Goal: Transaction & Acquisition: Subscribe to service/newsletter

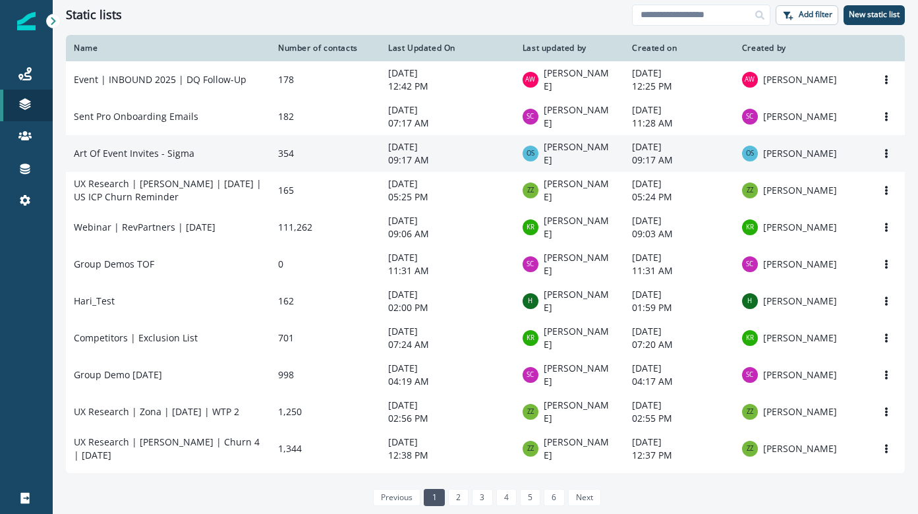
click at [134, 147] on td "Art Of Event Invites - Sigma" at bounding box center [168, 153] width 204 height 37
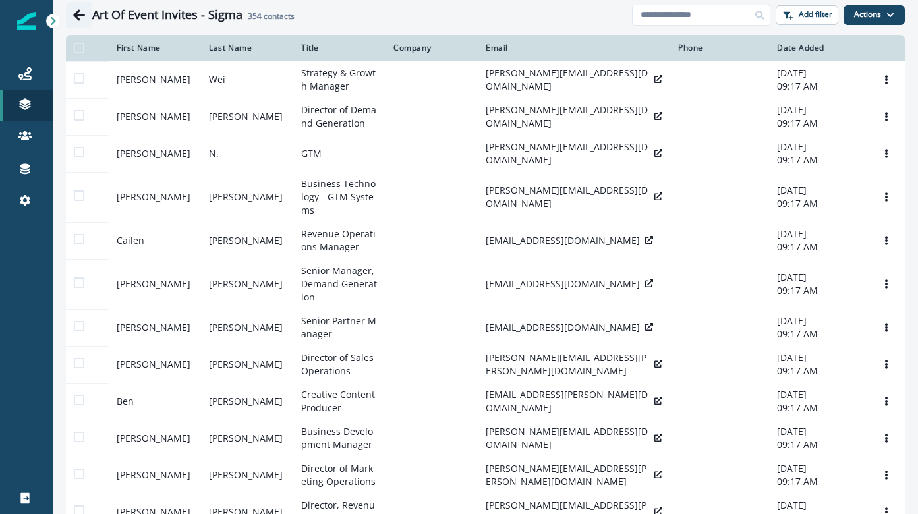
click at [77, 20] on icon "Go back" at bounding box center [79, 15] width 13 height 13
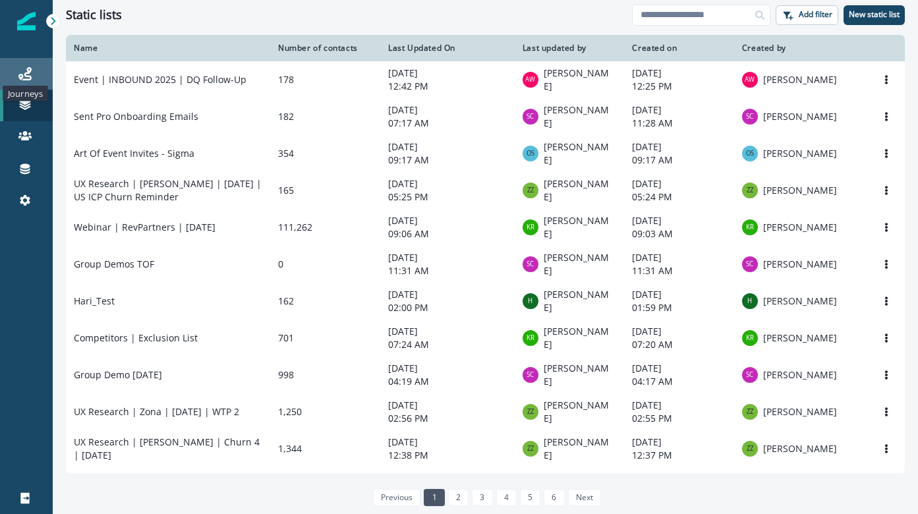
click at [31, 74] on div "Journeys" at bounding box center [26, 74] width 42 height 16
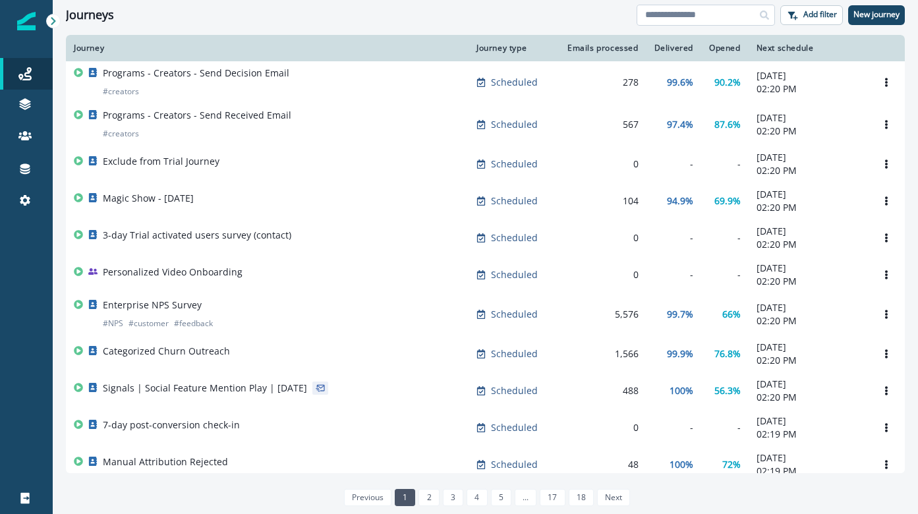
click at [674, 18] on input at bounding box center [706, 15] width 138 height 21
type input "******"
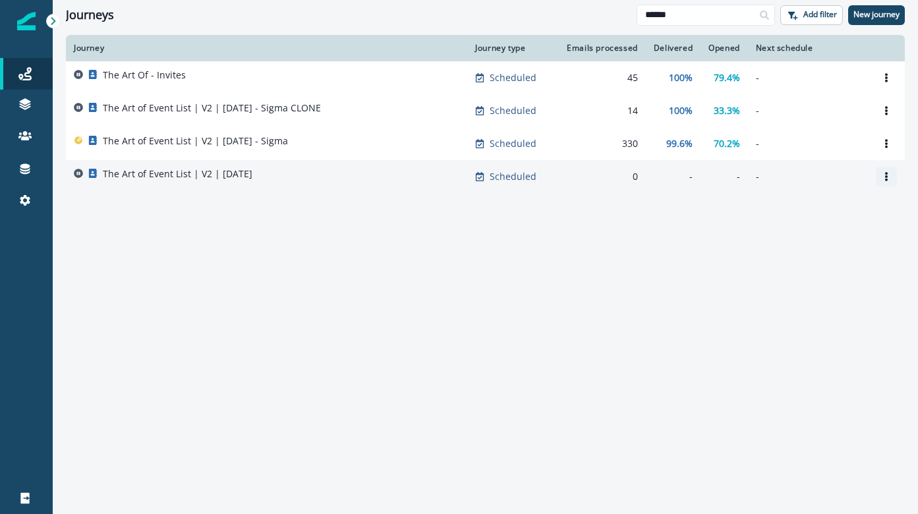
click at [887, 181] on button "Options" at bounding box center [886, 177] width 21 height 20
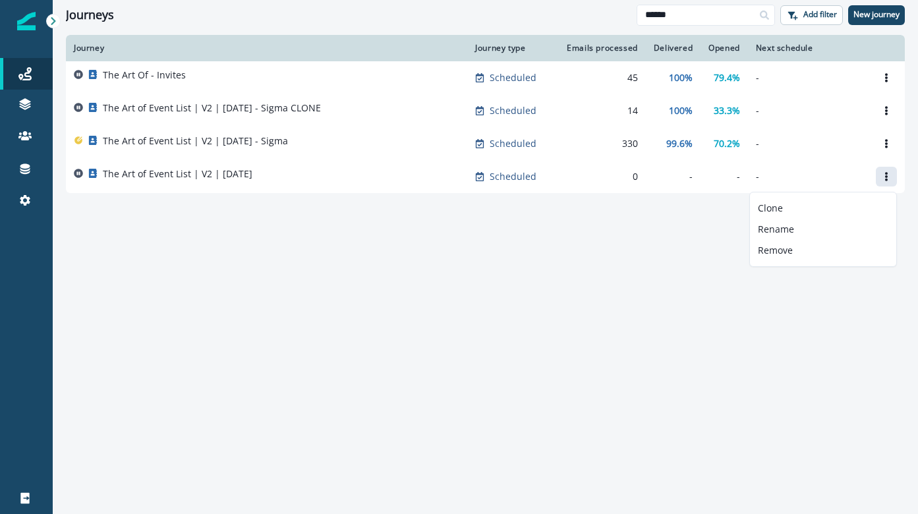
click at [596, 262] on div "Journey Journey type Emails processed Delivered Opened Next schedule The Art Of…" at bounding box center [486, 274] width 866 height 478
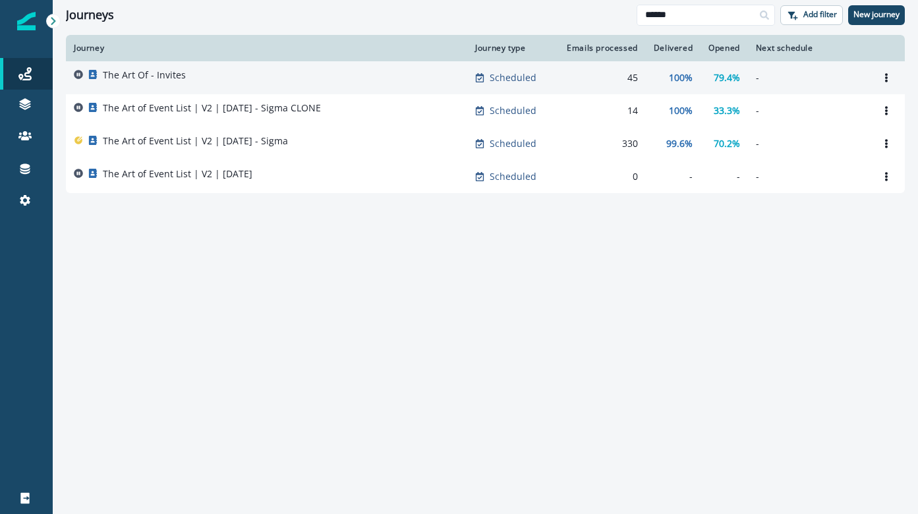
click at [313, 84] on div "The Art Of - Invites" at bounding box center [267, 78] width 386 height 18
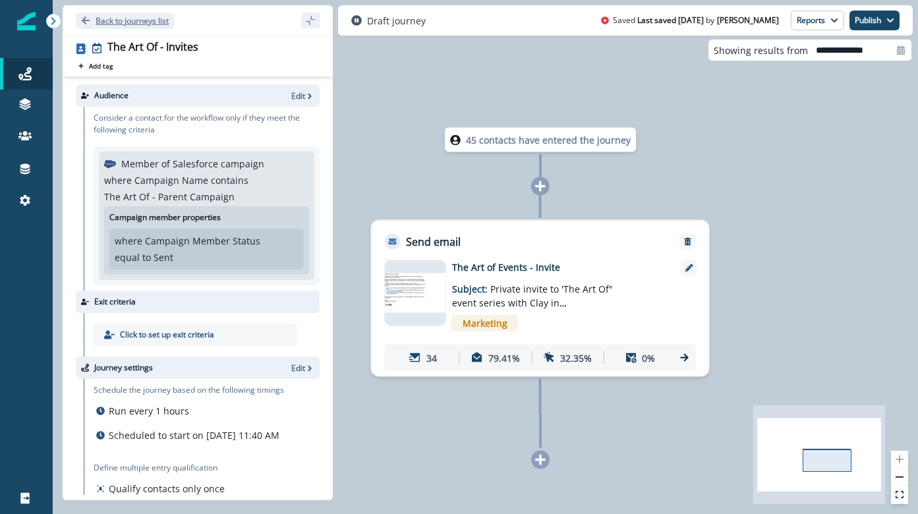
click at [85, 23] on icon "Go back" at bounding box center [86, 20] width 8 height 8
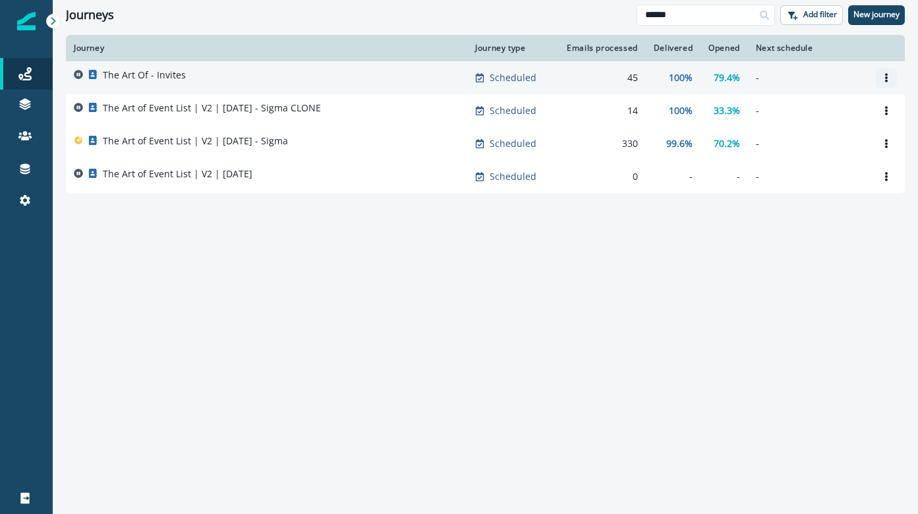
click at [889, 74] on icon "Options" at bounding box center [886, 77] width 9 height 9
click at [848, 111] on button "Clone" at bounding box center [823, 109] width 146 height 21
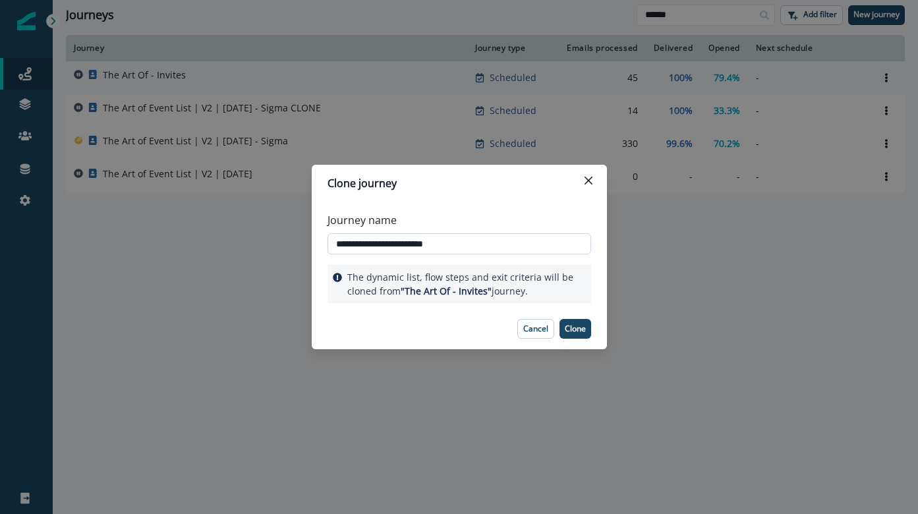
drag, startPoint x: 448, startPoint y: 249, endPoint x: 420, endPoint y: 248, distance: 28.4
click at [420, 248] on input "**********" at bounding box center [460, 243] width 264 height 21
type input "**********"
click at [566, 330] on p "Clone" at bounding box center [575, 328] width 21 height 9
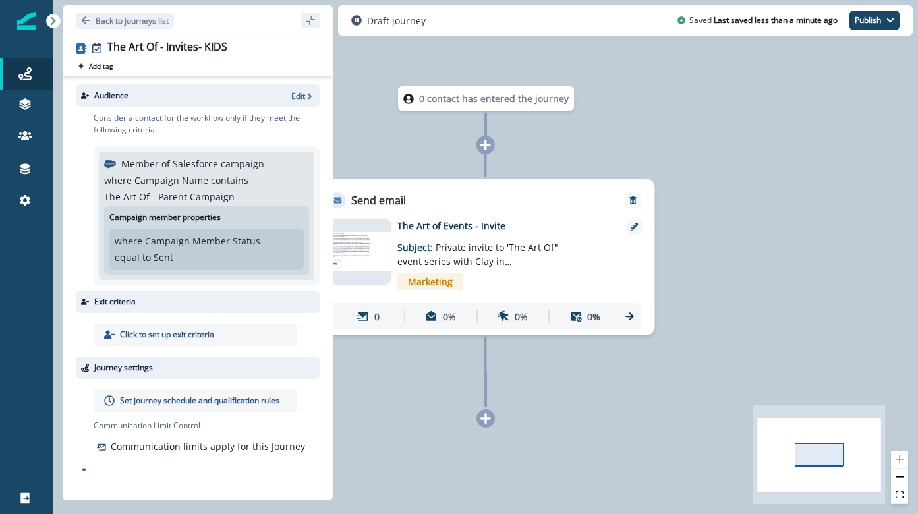
click at [307, 96] on icon "button" at bounding box center [309, 96] width 9 height 9
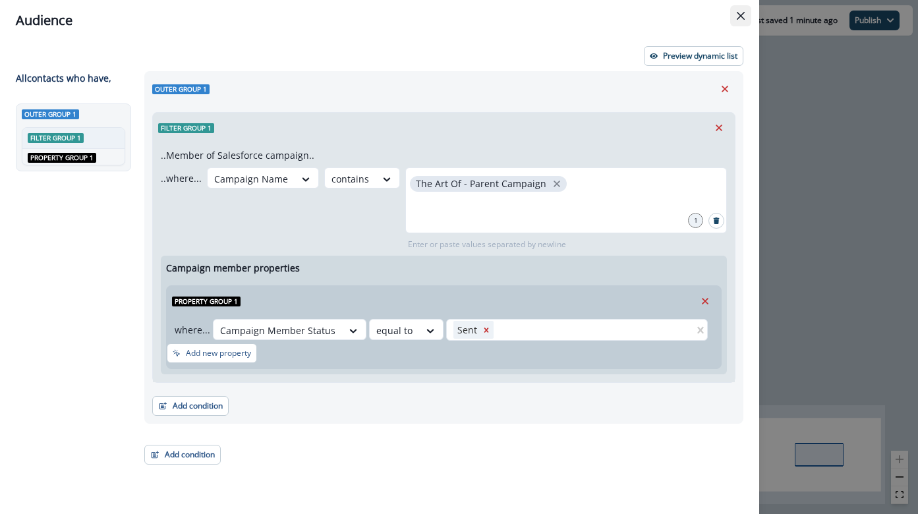
click at [737, 15] on icon "Close" at bounding box center [741, 16] width 8 height 8
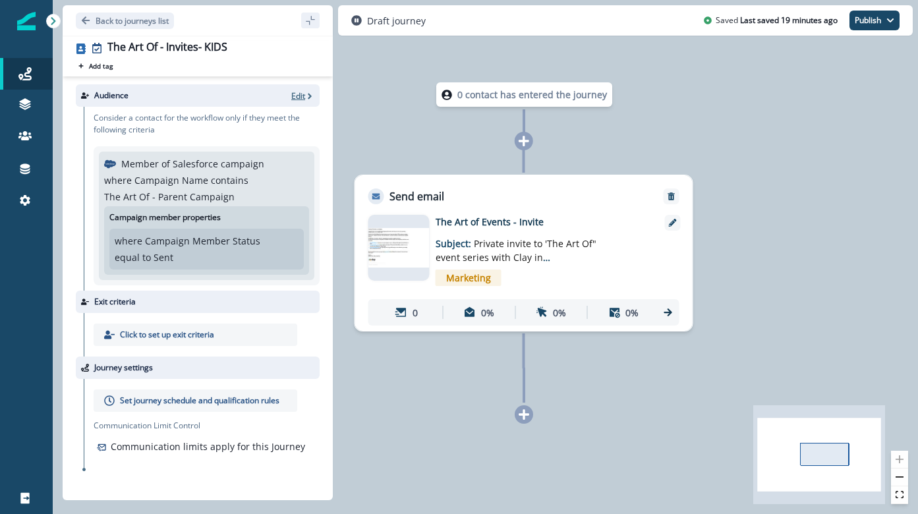
click at [307, 96] on icon "button" at bounding box center [309, 96] width 9 height 9
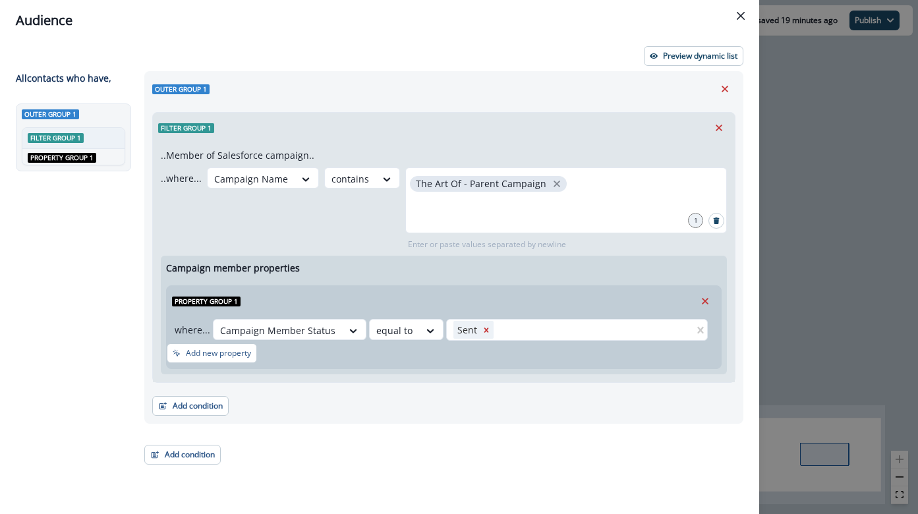
click at [817, 141] on div "Audience Preview dynamic list All contact s who have, Outer group 1 Filter grou…" at bounding box center [459, 257] width 918 height 514
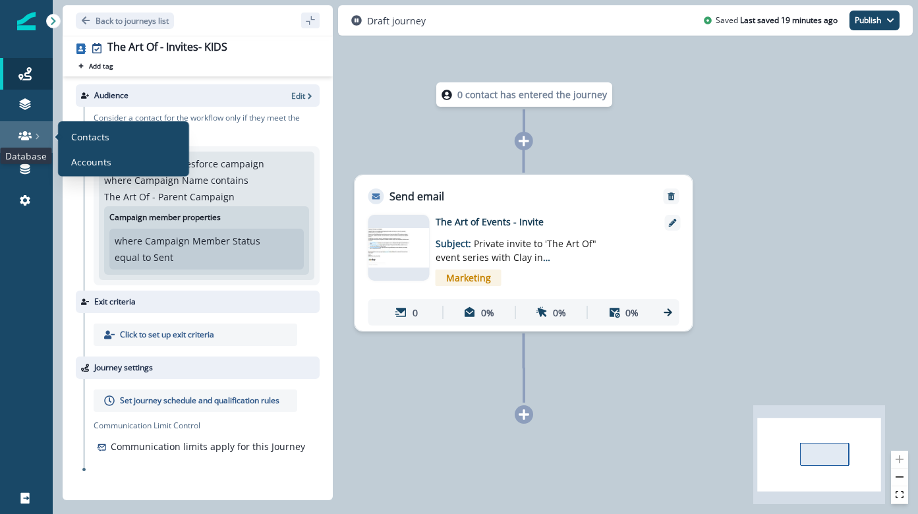
click at [22, 140] on icon at bounding box center [24, 135] width 13 height 13
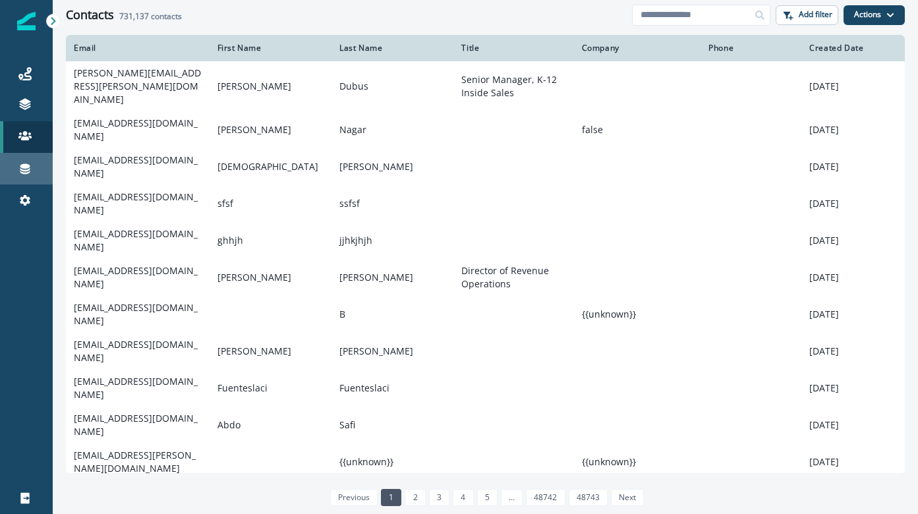
click at [33, 171] on div "Connections" at bounding box center [26, 169] width 42 height 16
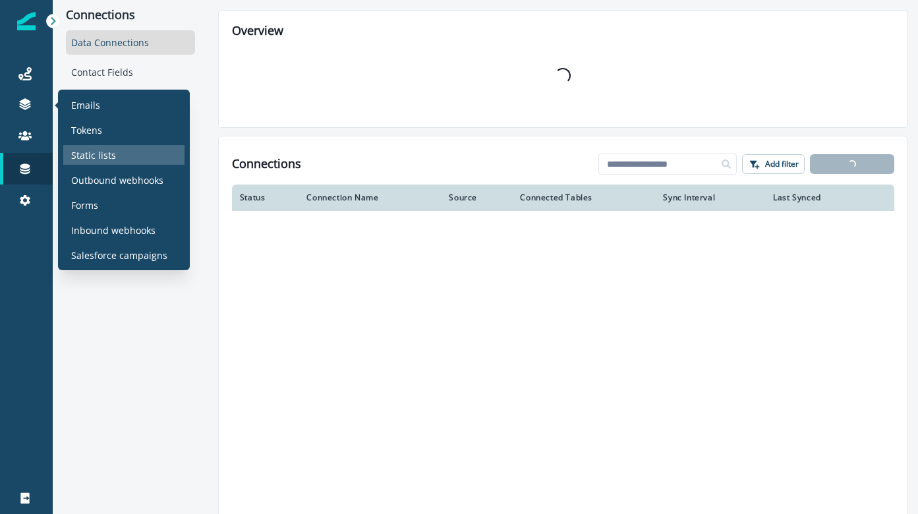
click at [105, 156] on p "Static lists" at bounding box center [93, 155] width 45 height 14
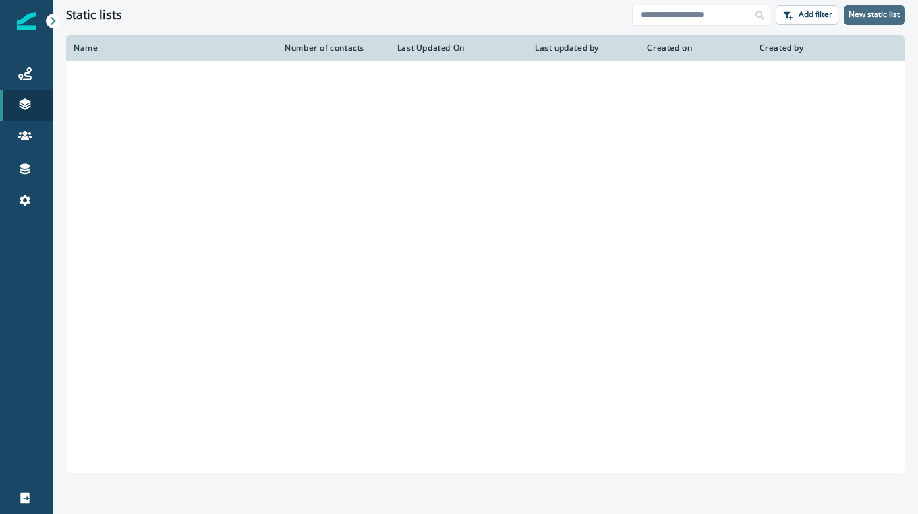
click at [862, 22] on button "New static list" at bounding box center [874, 15] width 61 height 20
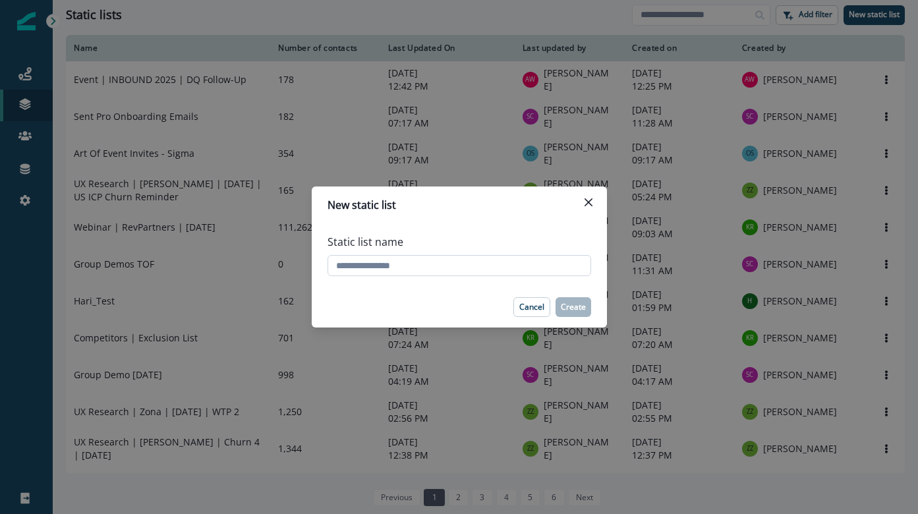
click at [491, 268] on input "Static list name" at bounding box center [460, 265] width 264 height 21
type input "**********"
click at [579, 314] on button "Create" at bounding box center [574, 307] width 36 height 20
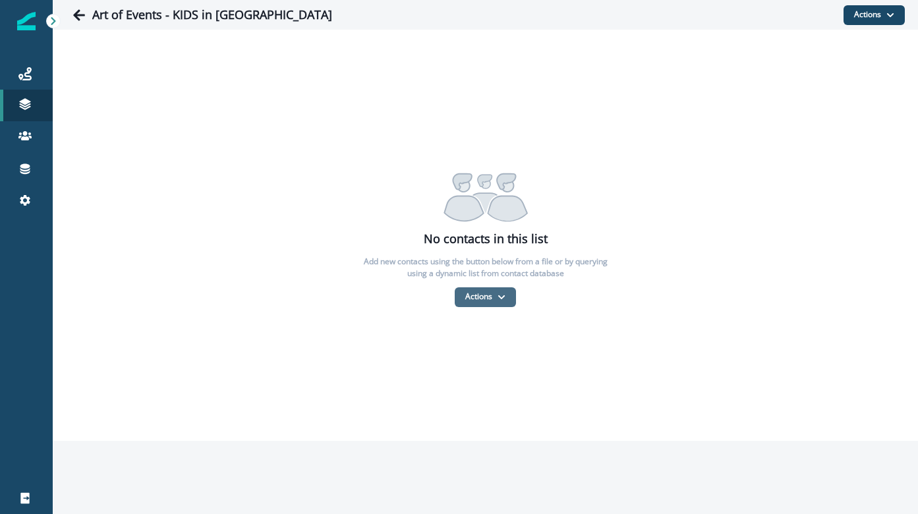
click at [471, 304] on button "Actions" at bounding box center [485, 297] width 61 height 20
click at [481, 361] on button "From a CSV file" at bounding box center [514, 354] width 117 height 22
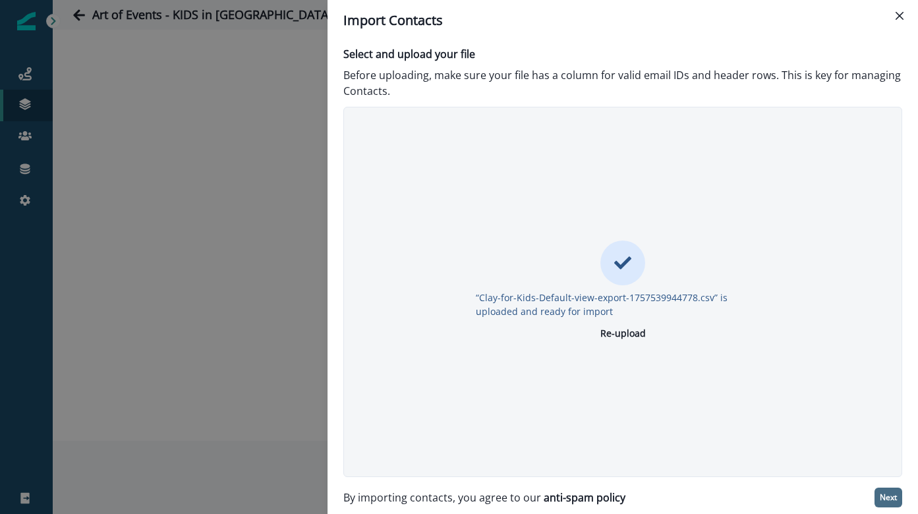
click at [883, 500] on p "Next" at bounding box center [888, 497] width 17 height 9
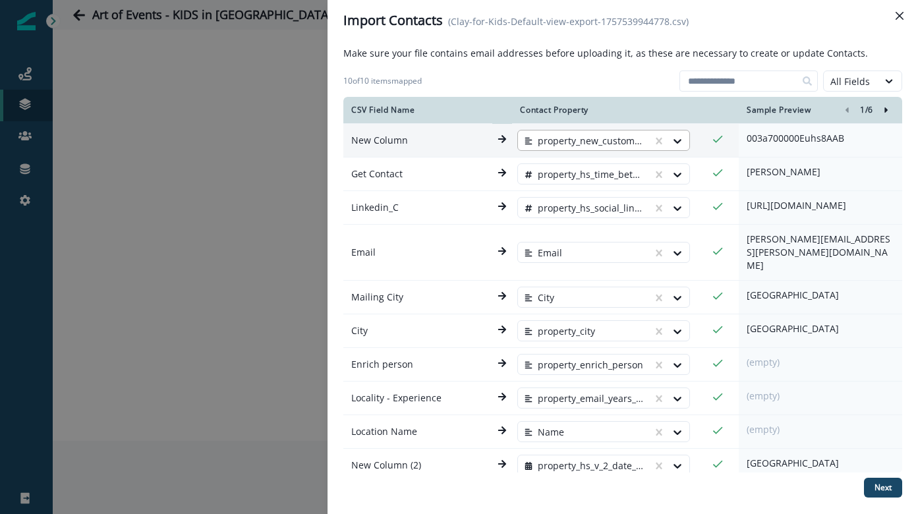
click at [629, 145] on div at bounding box center [585, 141] width 121 height 16
click at [593, 68] on div "9 of 10 items mapped All Fields" at bounding box center [622, 78] width 559 height 26
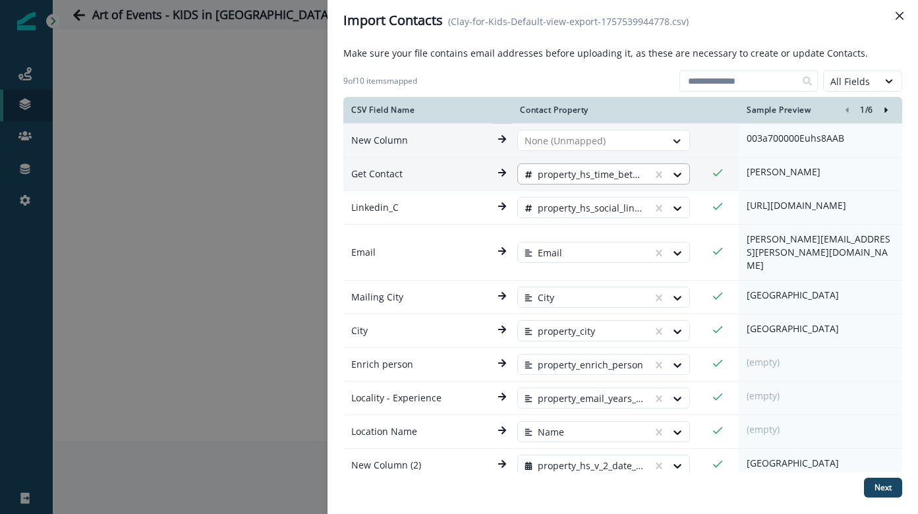
click at [639, 179] on div at bounding box center [585, 175] width 121 height 16
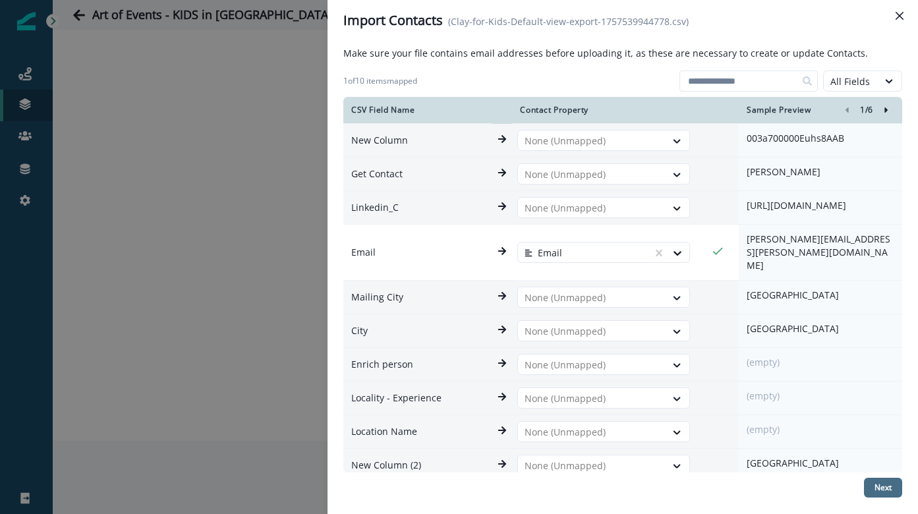
click at [884, 483] on p "Next" at bounding box center [883, 487] width 17 height 9
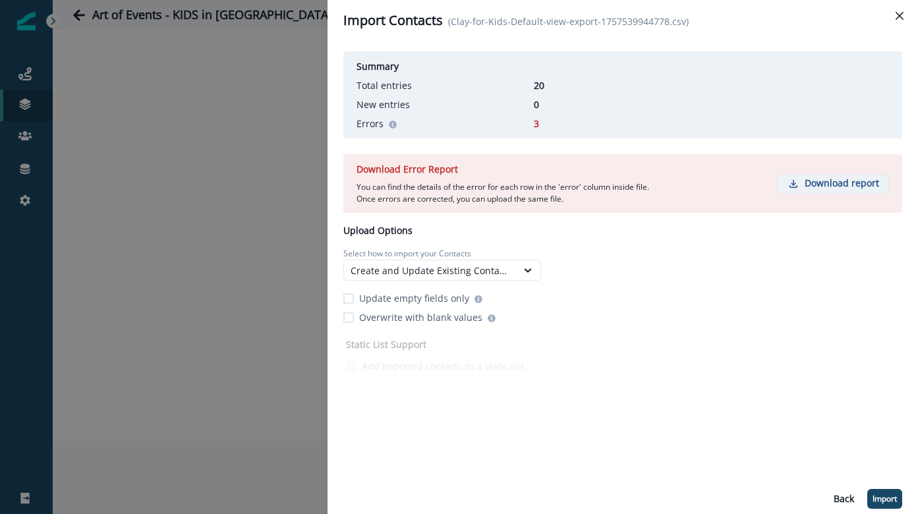
click at [798, 179] on icon "button" at bounding box center [794, 184] width 12 height 12
click at [503, 270] on div "Create and Update Existing Contacts" at bounding box center [431, 271] width 160 height 14
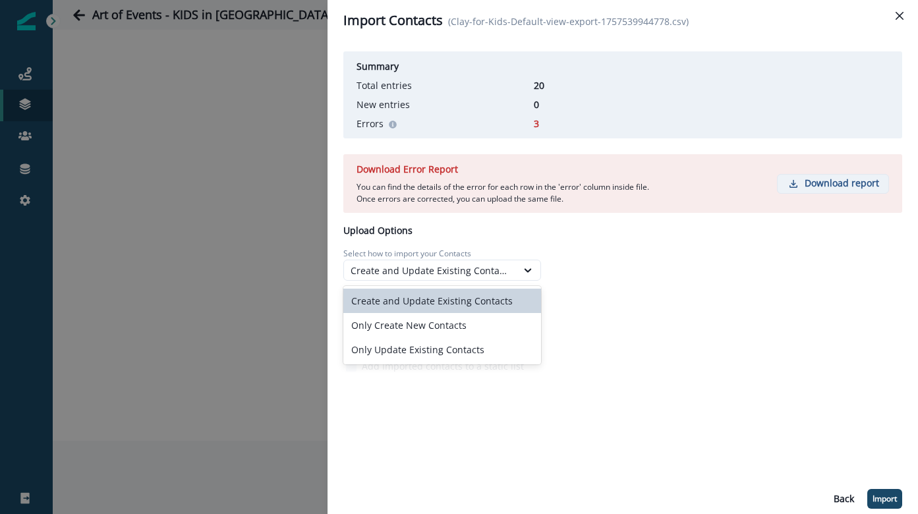
click at [618, 273] on div "Summary Total entries 20 New entries 0 Errors 3 Download Error Report You can f…" at bounding box center [622, 211] width 559 height 330
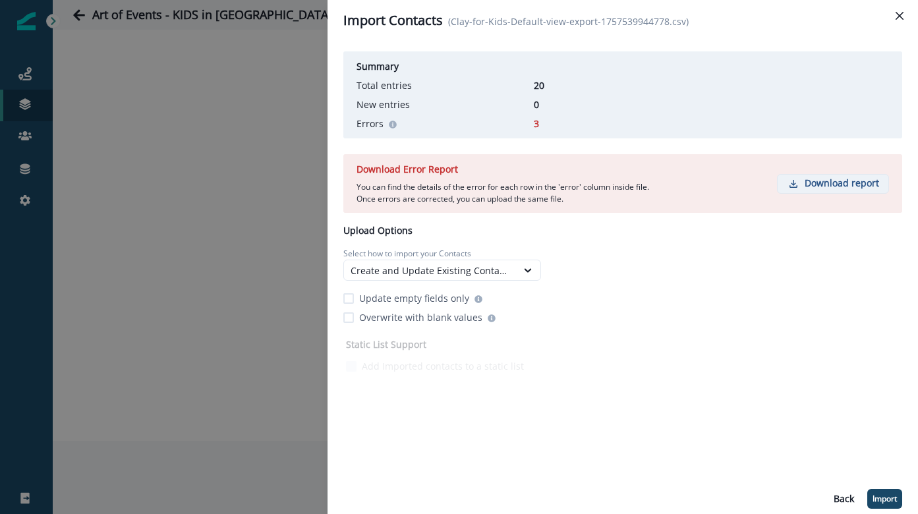
click at [479, 256] on p "Select how to import your Contacts" at bounding box center [442, 254] width 198 height 12
click at [484, 262] on div "Create and Update Existing Contacts" at bounding box center [442, 270] width 198 height 21
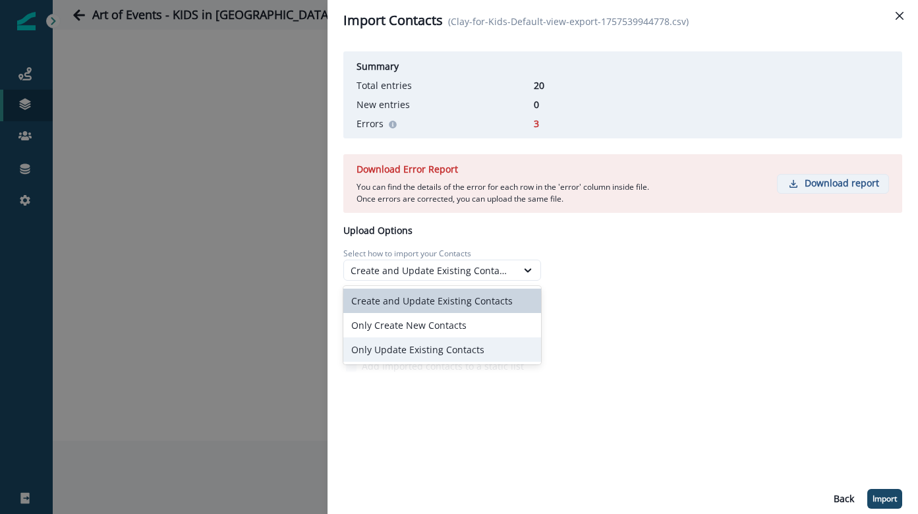
click at [598, 341] on div "Static List Support Add Imported contacts to a static list" at bounding box center [622, 355] width 559 height 41
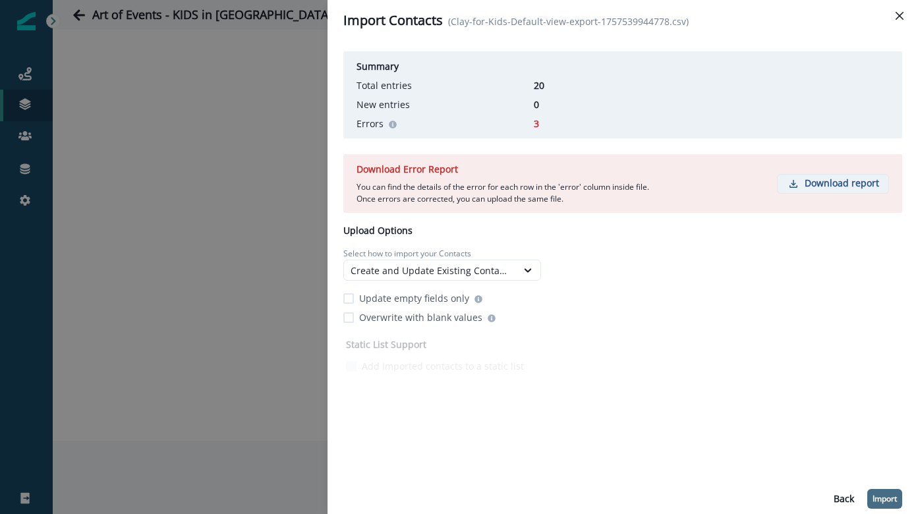
click at [886, 498] on p "Import" at bounding box center [885, 498] width 24 height 9
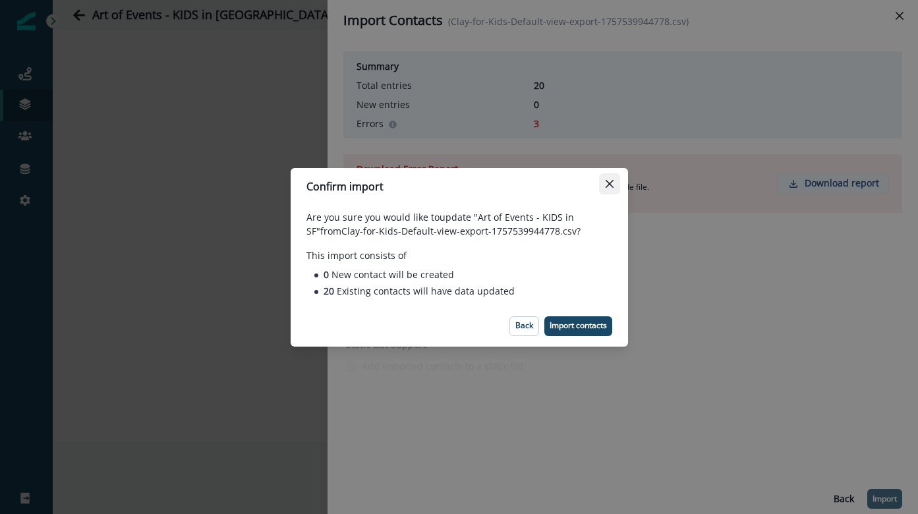
click at [612, 190] on button "Close" at bounding box center [609, 183] width 21 height 21
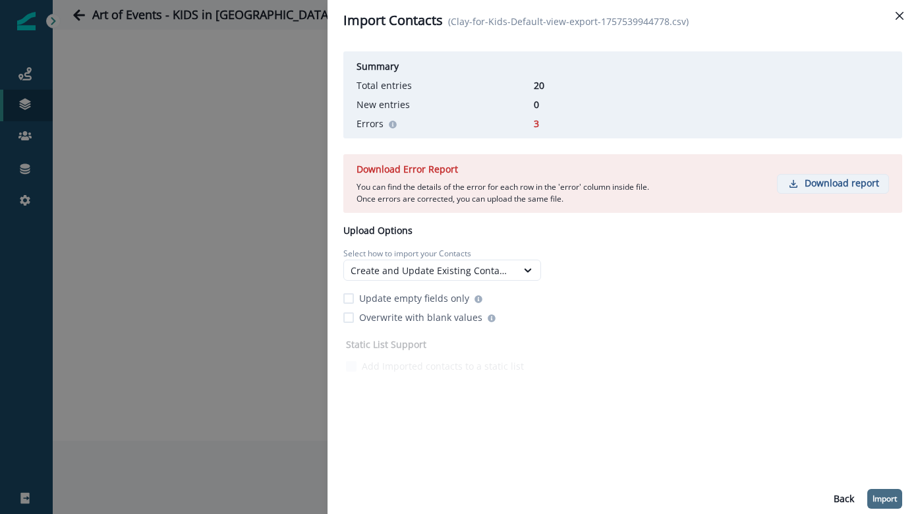
click at [518, 256] on p "Select how to import your Contacts" at bounding box center [442, 254] width 198 height 12
click at [518, 272] on div at bounding box center [528, 270] width 22 height 13
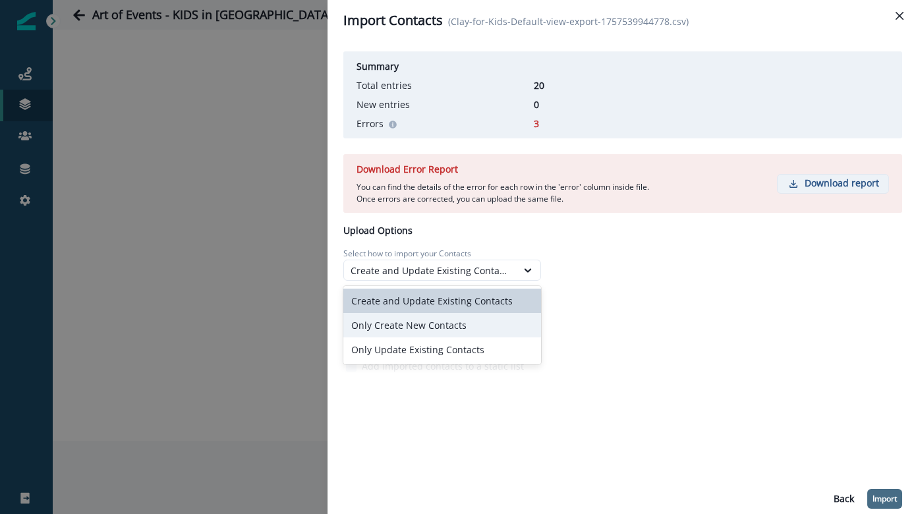
click at [514, 328] on div "Only Create New Contacts" at bounding box center [442, 325] width 198 height 24
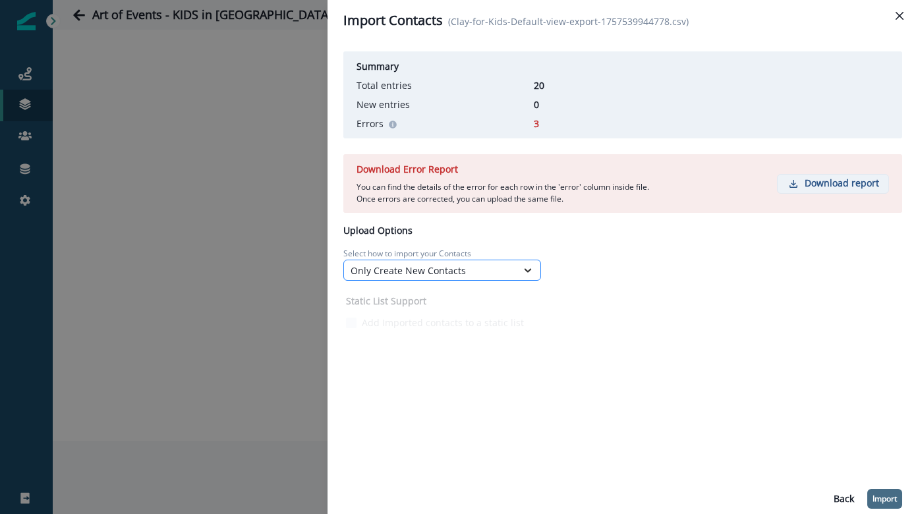
click at [518, 270] on div at bounding box center [528, 270] width 22 height 13
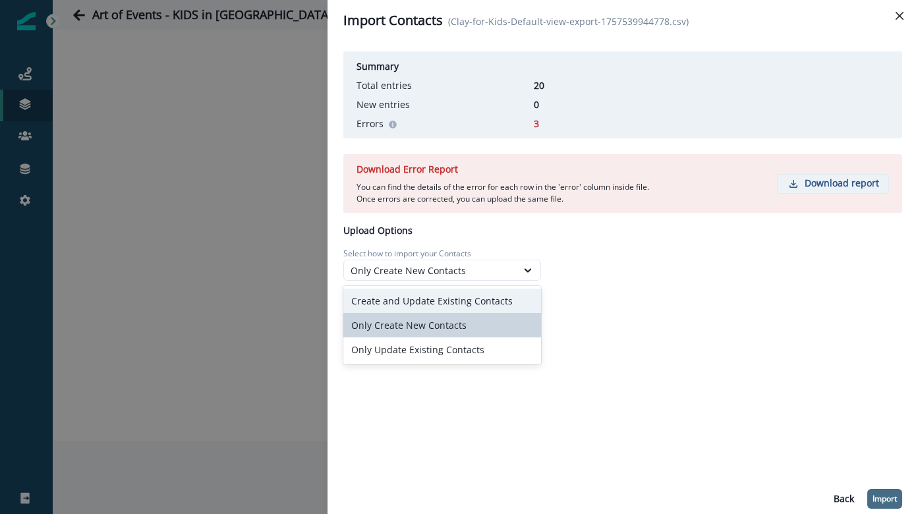
click at [513, 303] on div "Create and Update Existing Contacts" at bounding box center [442, 301] width 198 height 24
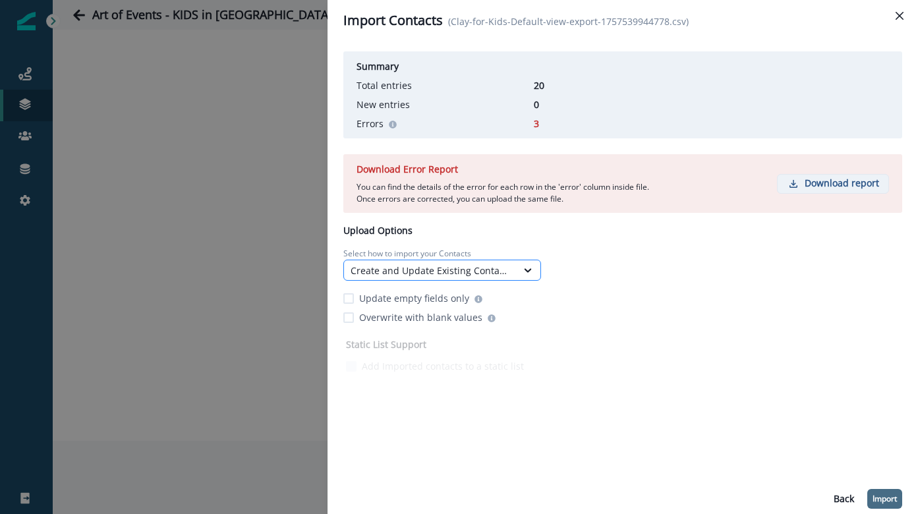
click at [506, 274] on div "Create and Update Existing Contacts" at bounding box center [431, 271] width 160 height 14
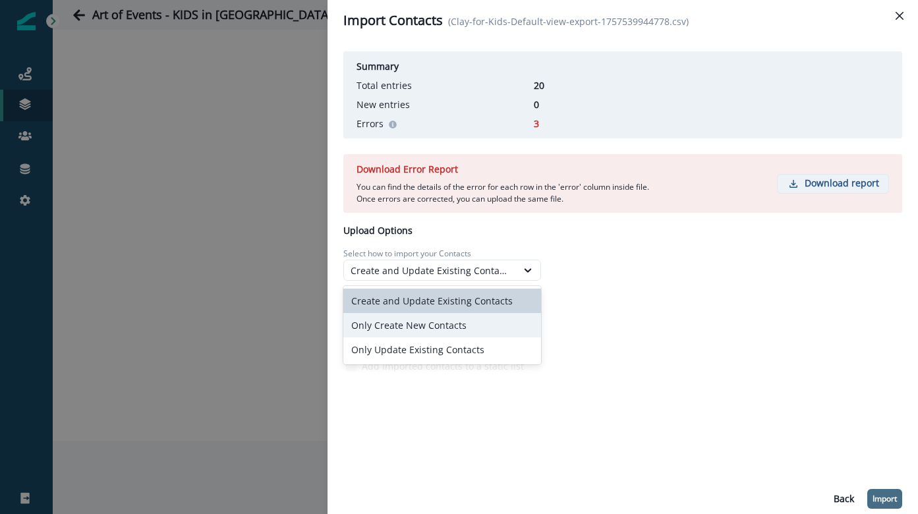
click at [590, 305] on div "Summary Total entries 20 New entries 0 Errors 3 Download Error Report You can f…" at bounding box center [622, 211] width 559 height 330
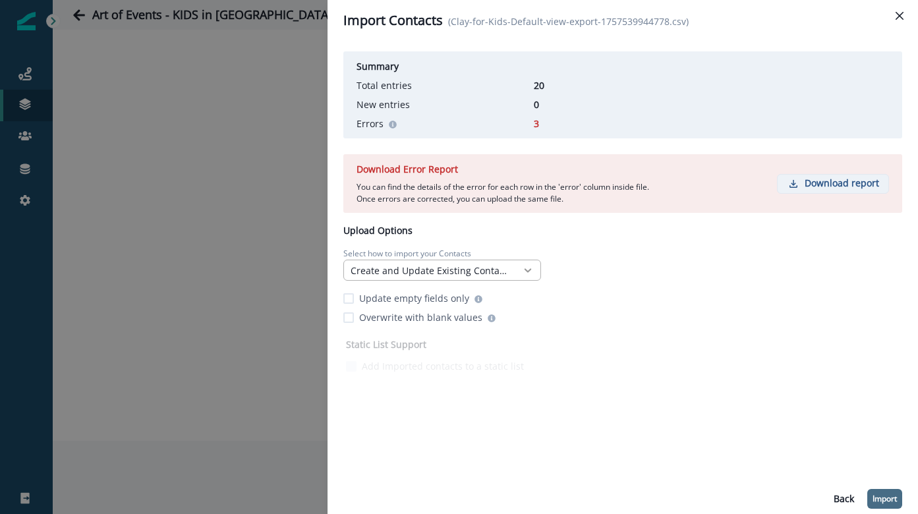
click at [517, 267] on div at bounding box center [528, 270] width 22 height 13
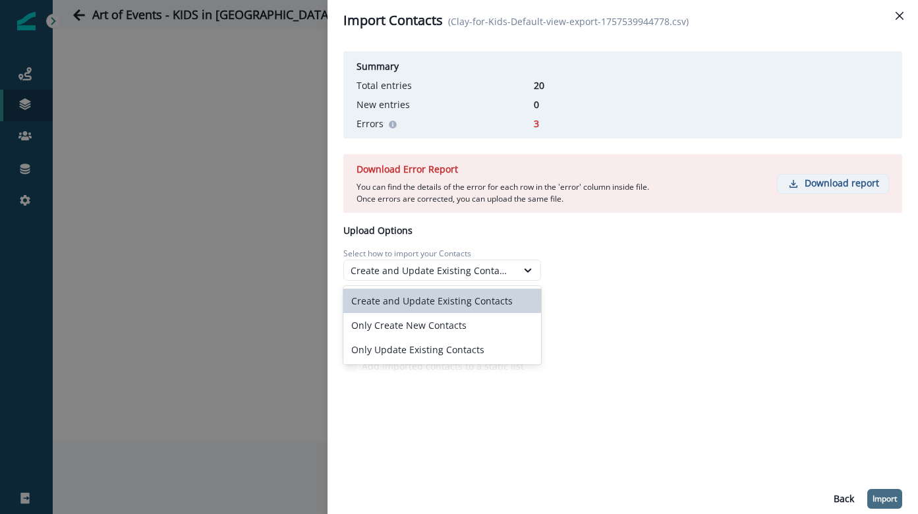
click at [572, 293] on div "Summary Total entries 20 New entries 0 Errors 3 Download Error Report You can f…" at bounding box center [622, 211] width 559 height 330
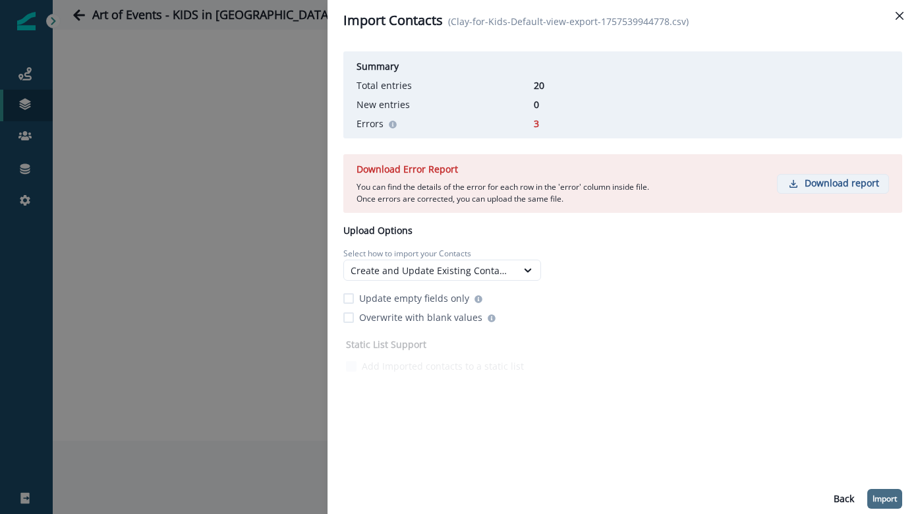
click at [456, 299] on p "Update empty fields only" at bounding box center [414, 298] width 110 height 14
click at [875, 498] on p "Import" at bounding box center [885, 498] width 24 height 9
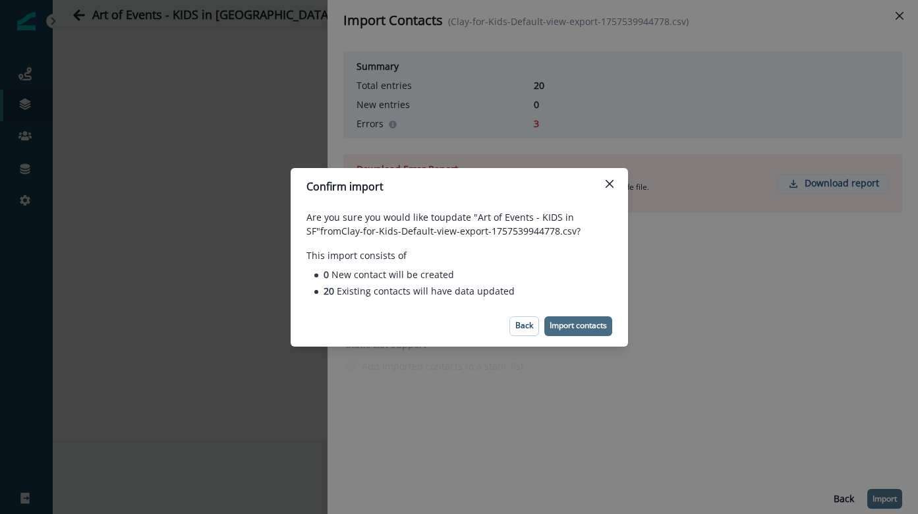
click at [604, 326] on p "Import contacts" at bounding box center [578, 325] width 57 height 9
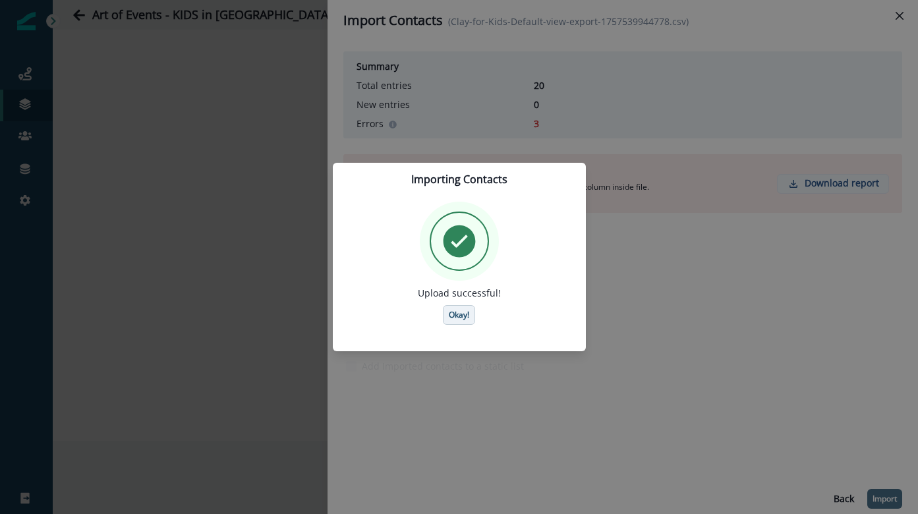
click at [467, 313] on p "Okay!" at bounding box center [459, 314] width 20 height 9
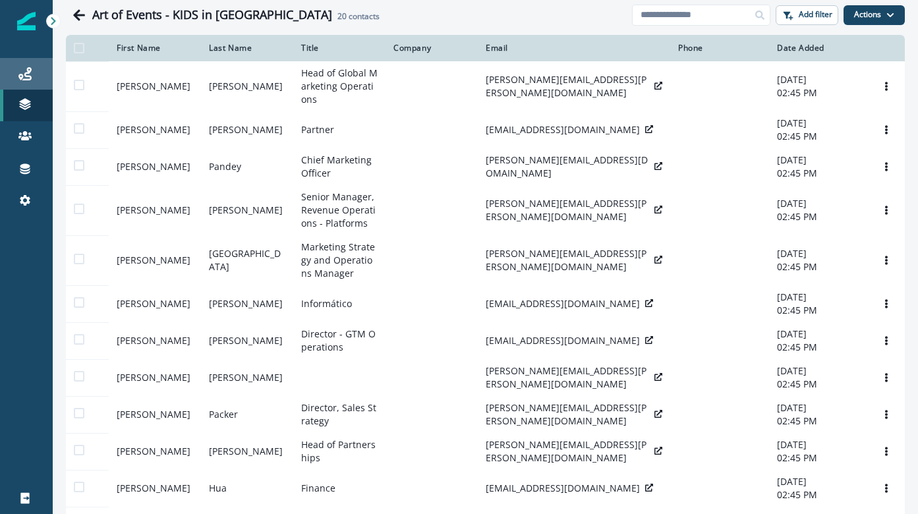
click at [32, 74] on div "Journeys" at bounding box center [26, 74] width 42 height 16
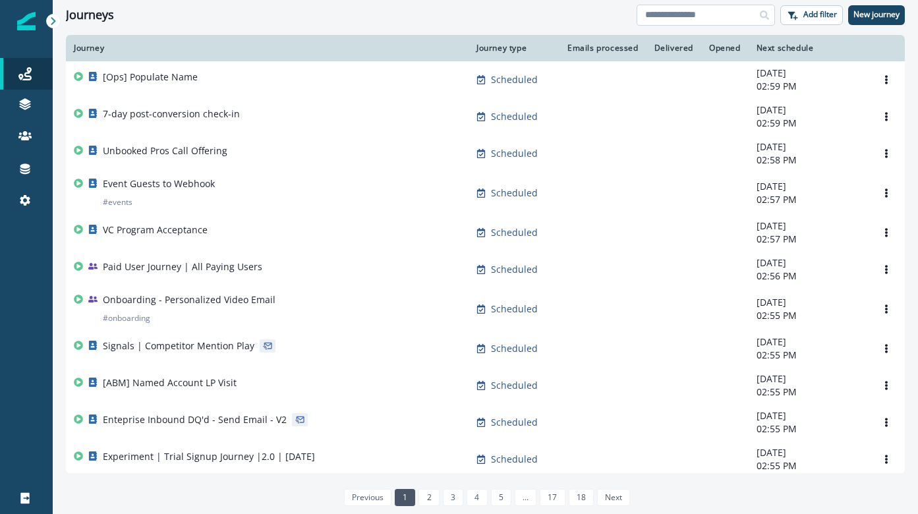
click at [679, 23] on input at bounding box center [706, 15] width 138 height 21
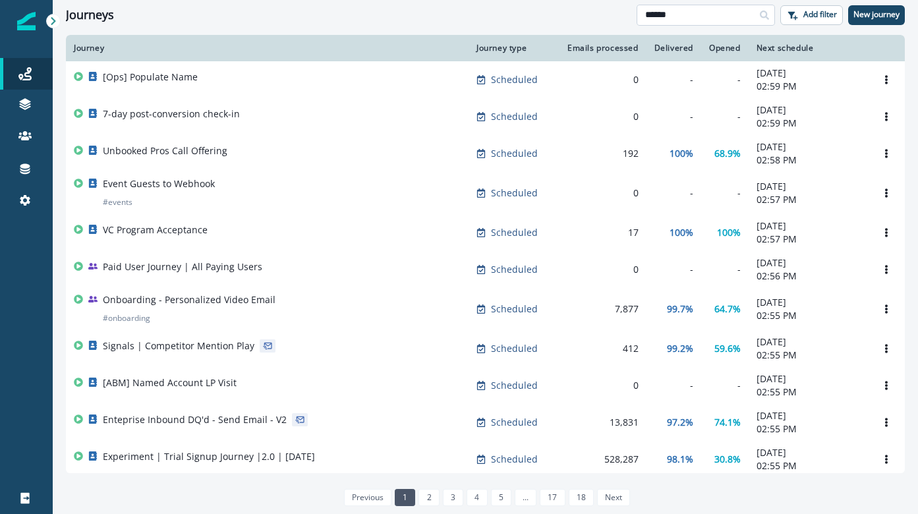
type input "******"
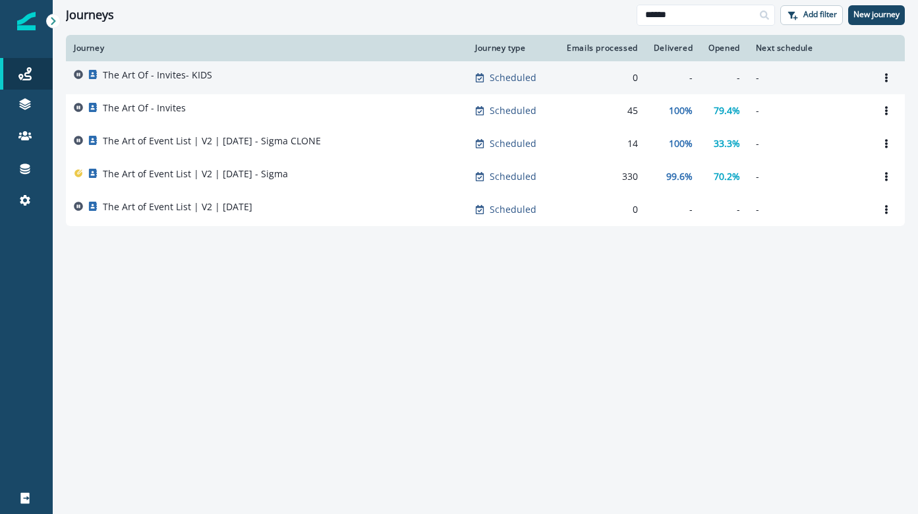
click at [314, 83] on div "The Art Of - Invites- KIDS" at bounding box center [267, 78] width 386 height 18
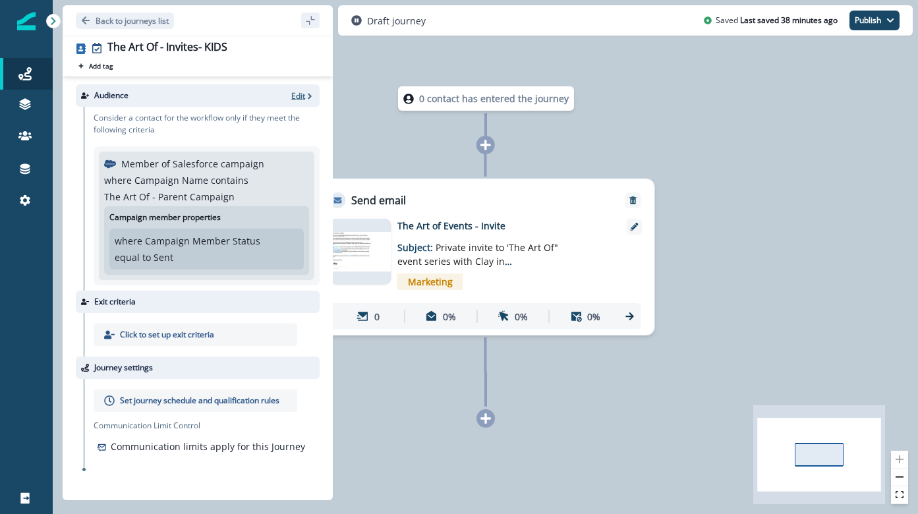
click at [305, 97] on p "Edit" at bounding box center [298, 95] width 14 height 11
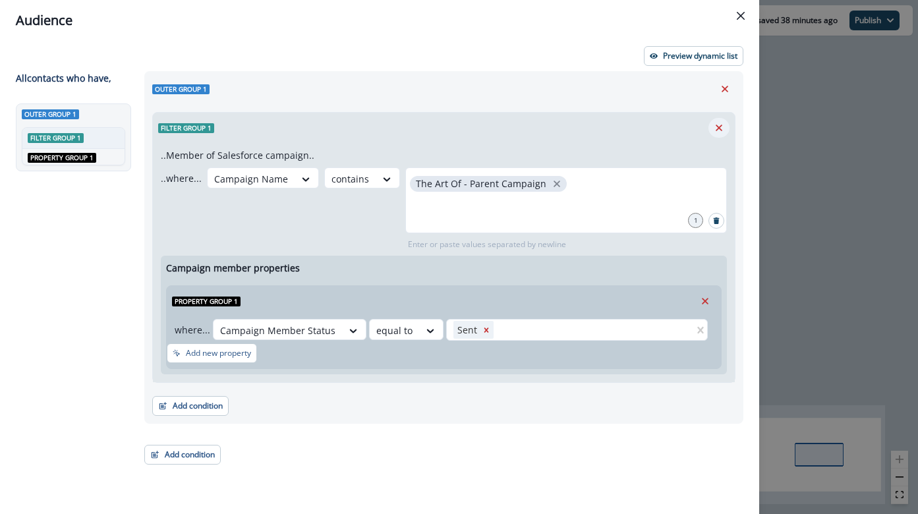
click at [720, 128] on icon "Remove" at bounding box center [719, 128] width 12 height 12
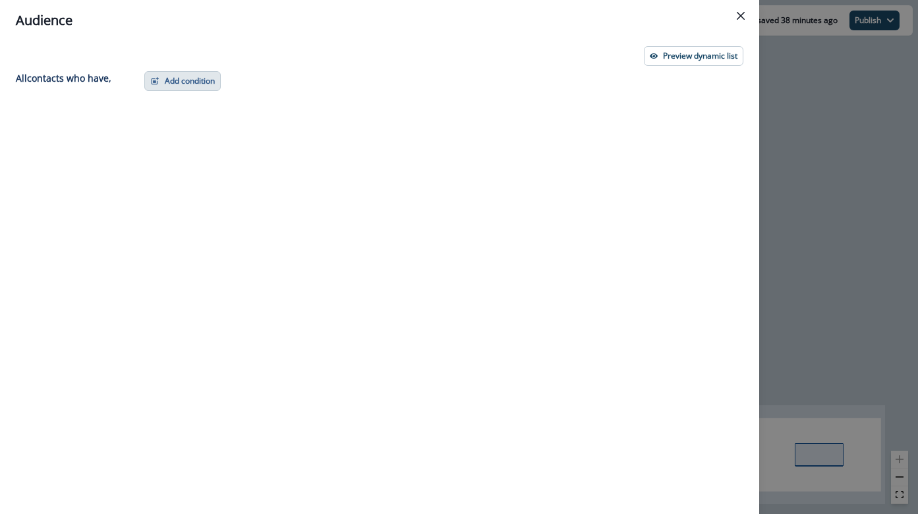
click at [186, 86] on button "Add condition" at bounding box center [182, 81] width 76 height 20
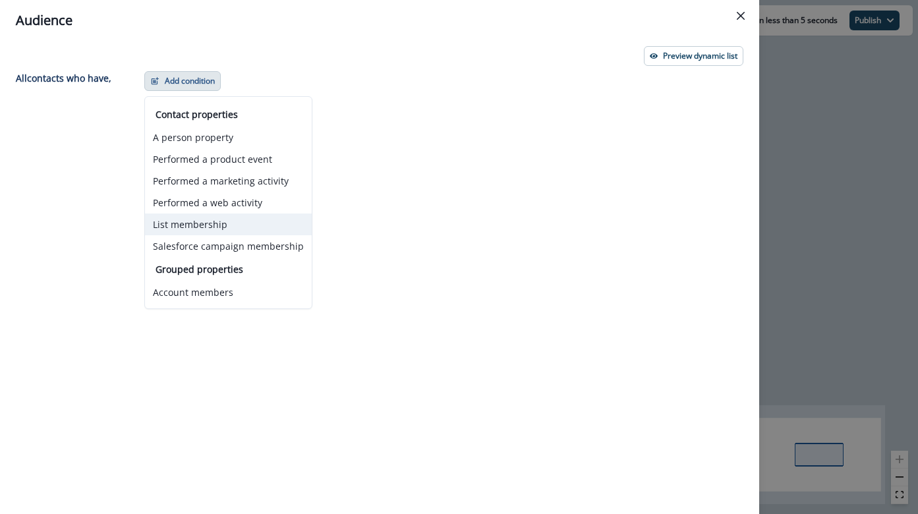
click at [206, 224] on button "List membership" at bounding box center [228, 225] width 167 height 22
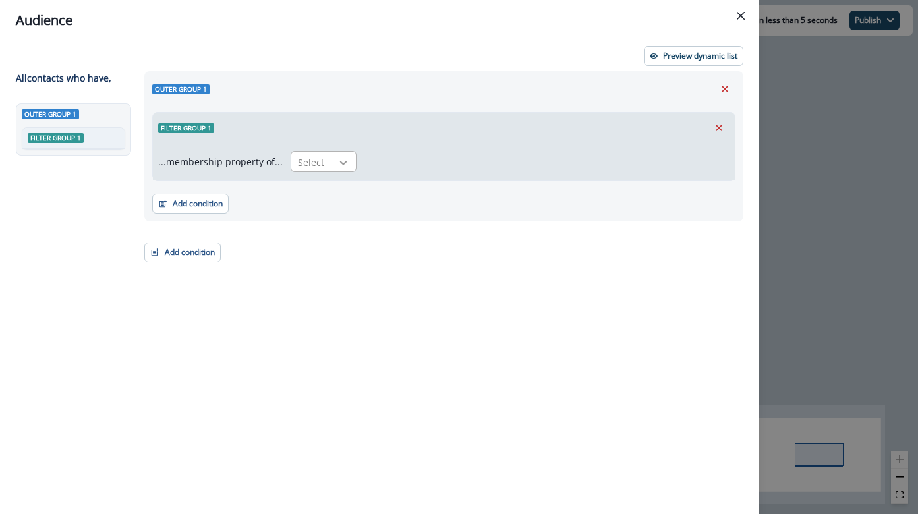
click at [338, 163] on icon at bounding box center [344, 162] width 12 height 13
click at [326, 220] on div "in" at bounding box center [320, 216] width 66 height 24
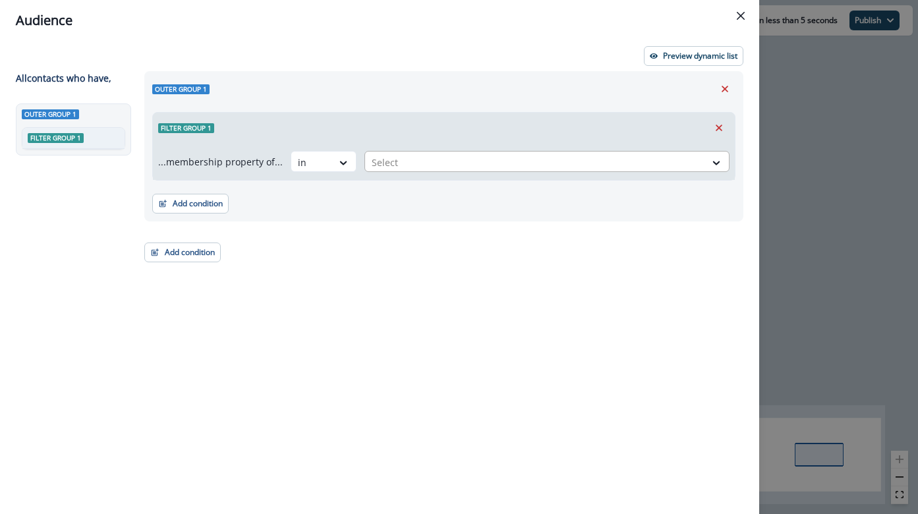
click at [412, 167] on div at bounding box center [535, 162] width 327 height 16
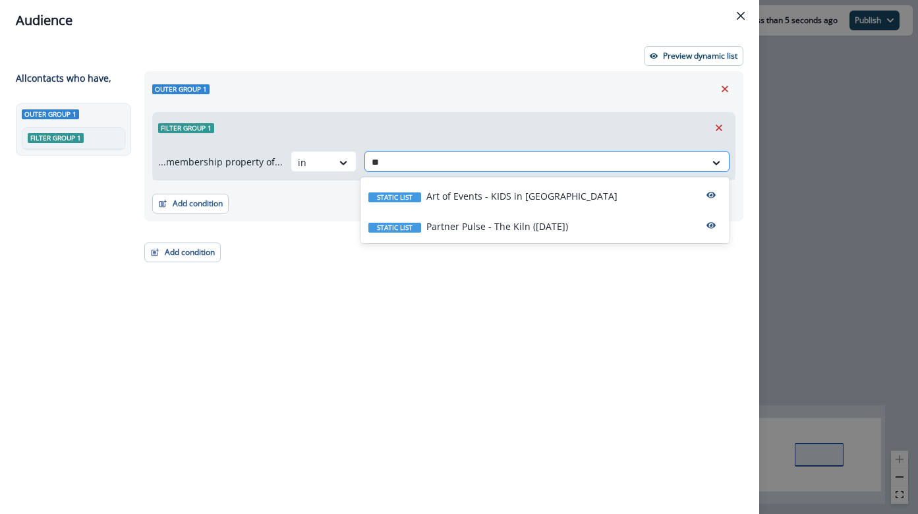
type input "***"
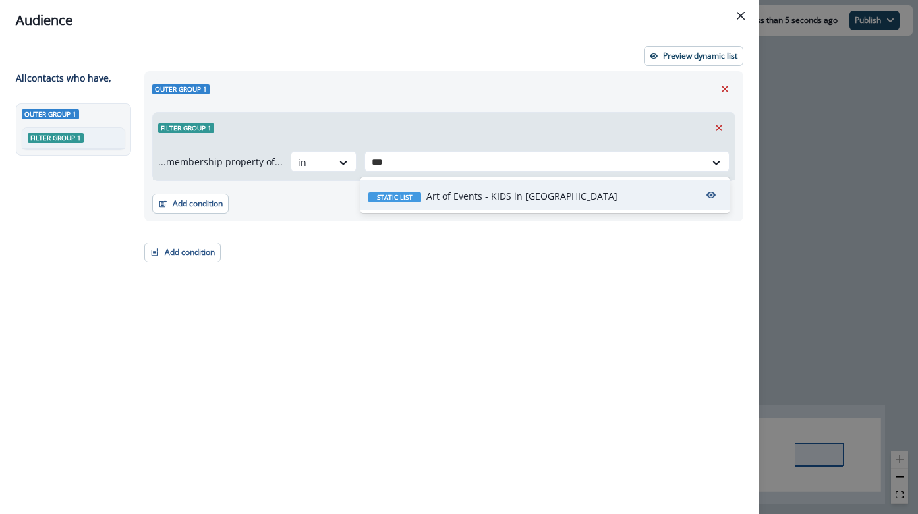
click at [501, 206] on div "Static list Art of Events - KIDS in SF" at bounding box center [545, 195] width 369 height 30
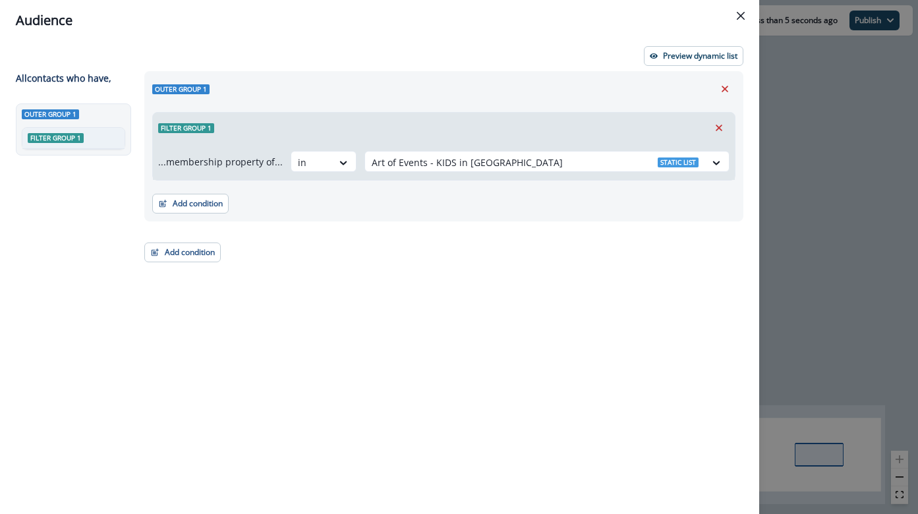
click at [481, 274] on div "Outer group 1 Filter group 1 ...membership property of... in option Art of Even…" at bounding box center [439, 268] width 607 height 395
click at [740, 13] on icon "Close" at bounding box center [741, 16] width 8 height 8
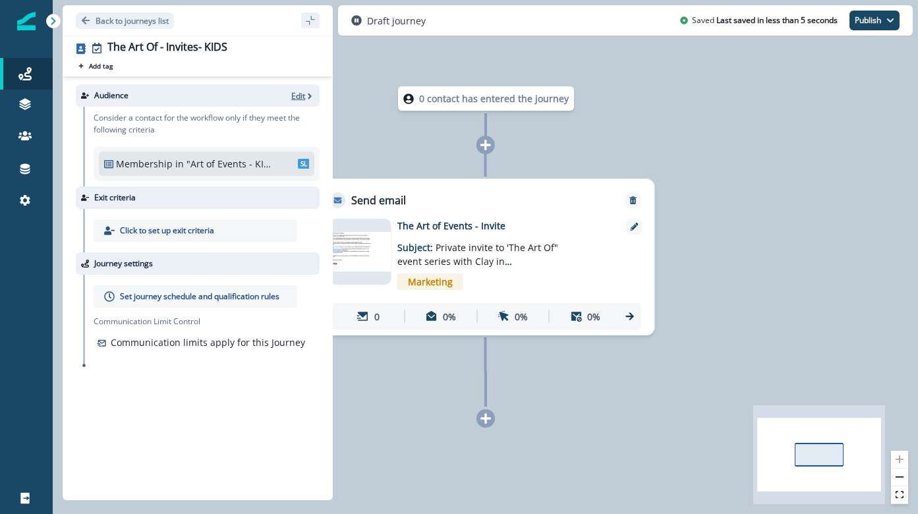
click at [299, 98] on p "Edit" at bounding box center [298, 95] width 14 height 11
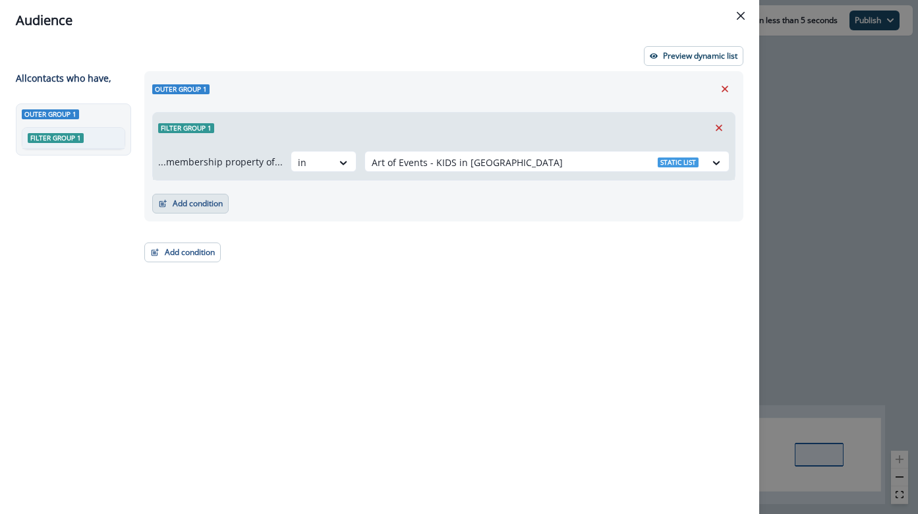
click at [193, 205] on button "Add condition" at bounding box center [190, 204] width 76 height 20
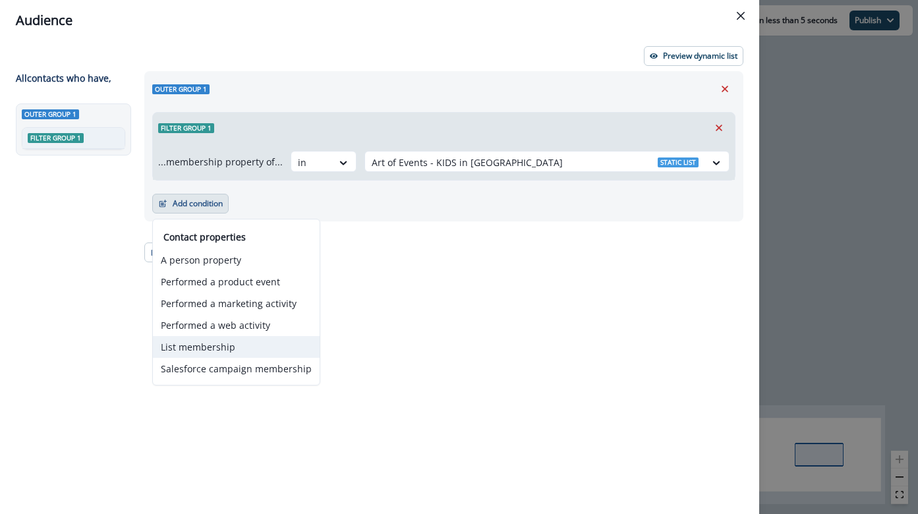
click at [209, 340] on button "List membership" at bounding box center [236, 347] width 167 height 22
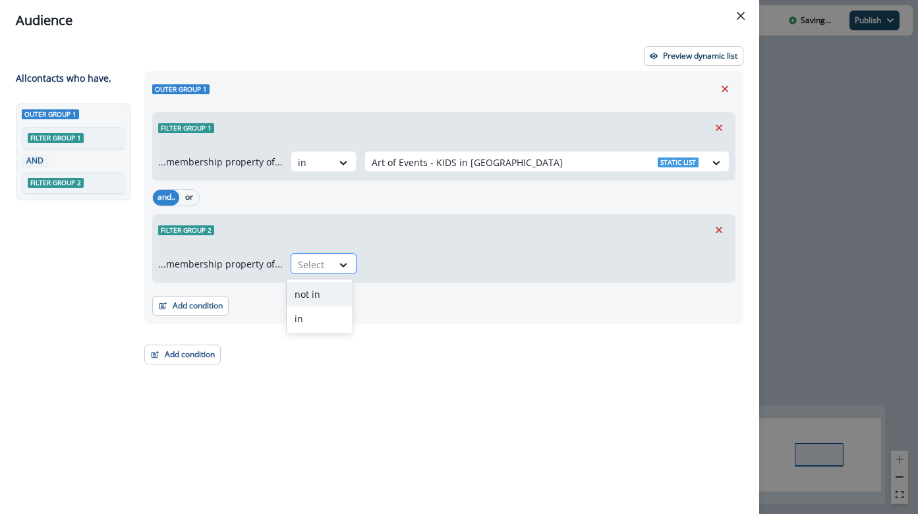
click at [293, 264] on div "Select" at bounding box center [311, 265] width 41 height 22
click at [304, 294] on div "not in" at bounding box center [320, 294] width 66 height 24
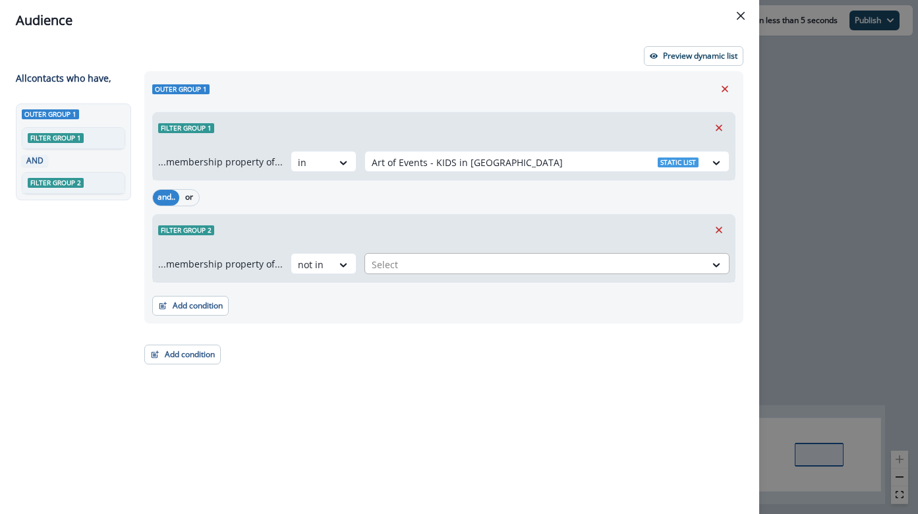
click at [413, 269] on div at bounding box center [535, 264] width 327 height 16
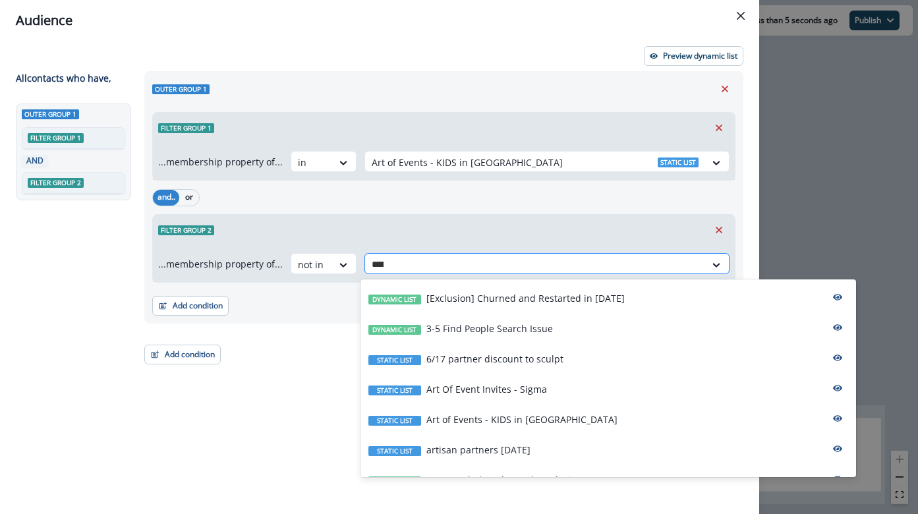
type input "******"
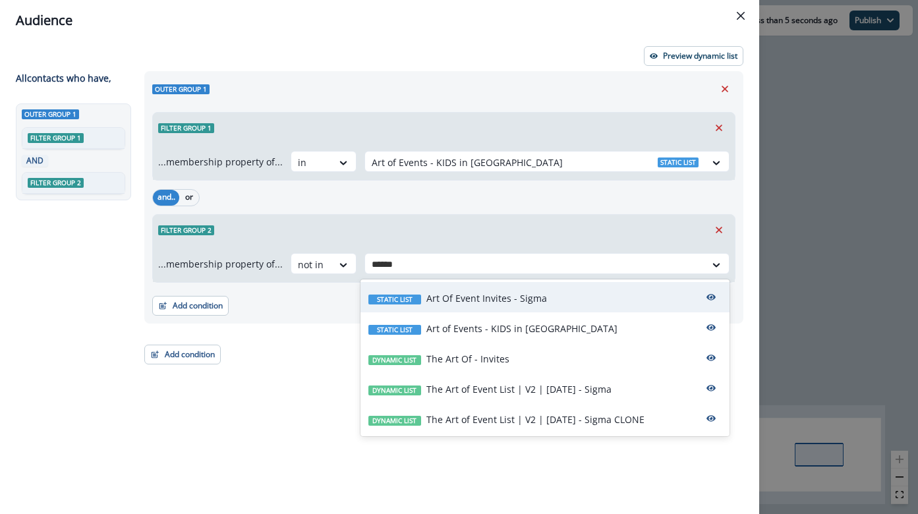
click at [530, 305] on p "Art Of Event Invites - Sigma" at bounding box center [487, 298] width 121 height 14
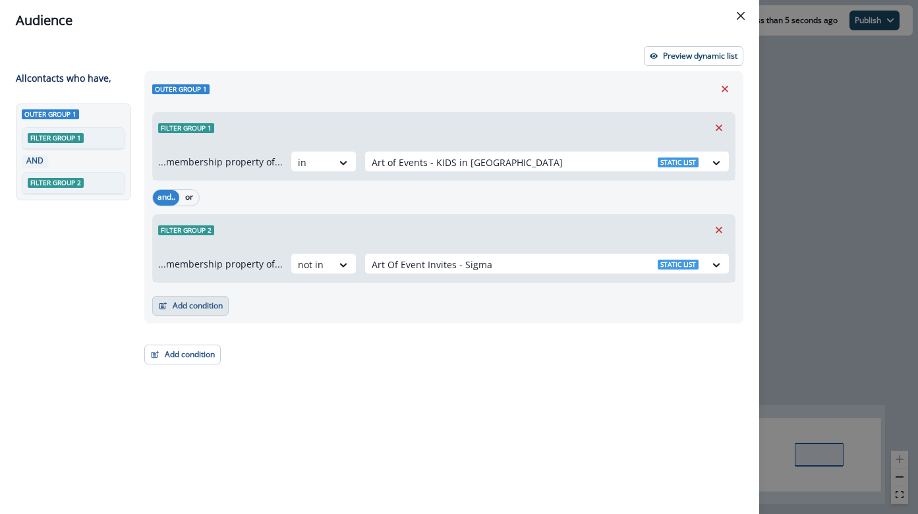
click at [223, 301] on button "Add condition" at bounding box center [190, 306] width 76 height 20
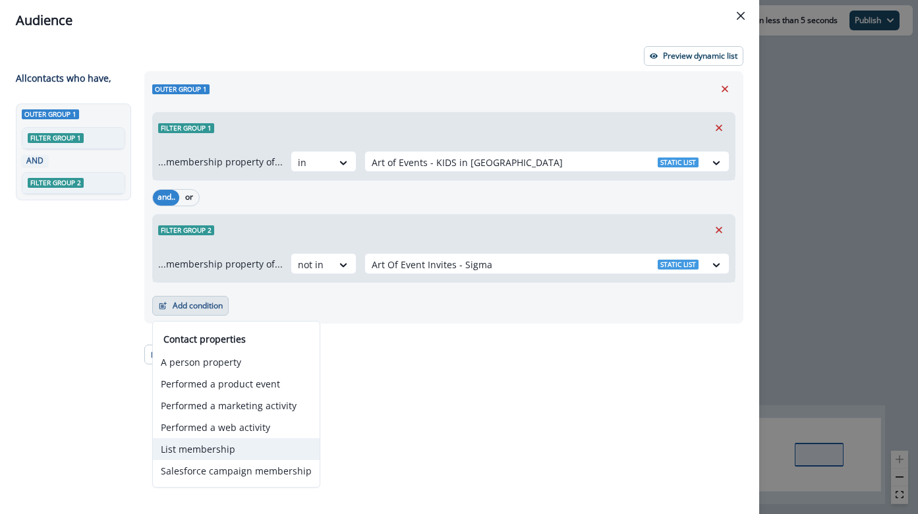
click at [274, 449] on button "List membership" at bounding box center [236, 449] width 167 height 22
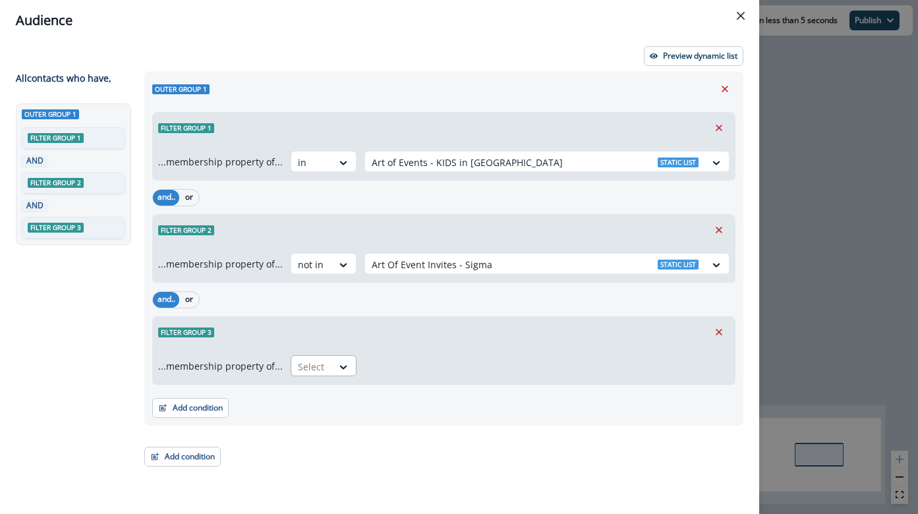
click at [321, 360] on div "Select" at bounding box center [311, 367] width 41 height 22
click at [324, 398] on div "not in" at bounding box center [320, 396] width 66 height 24
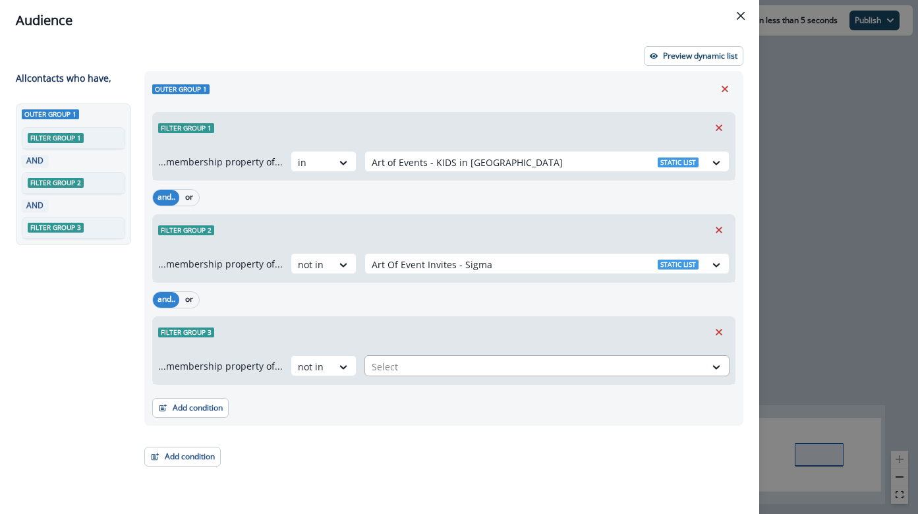
click at [446, 371] on div at bounding box center [535, 367] width 327 height 16
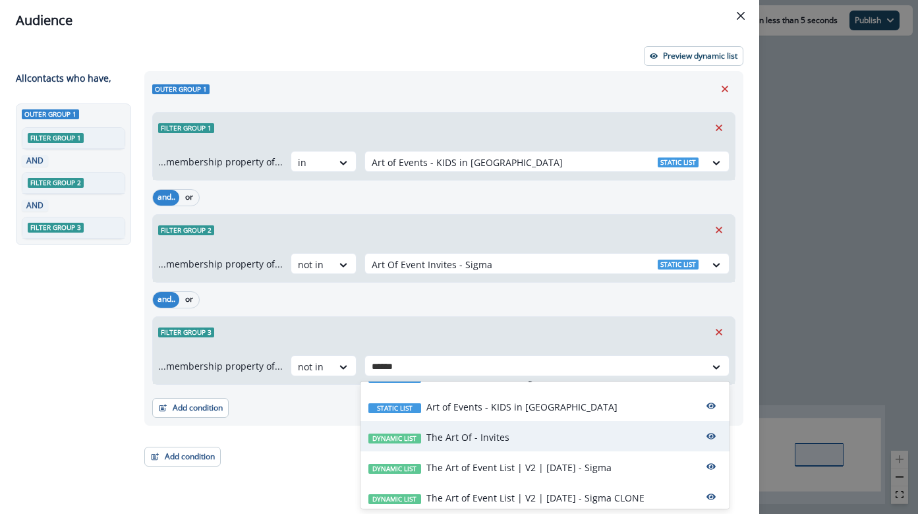
scroll to position [30, 0]
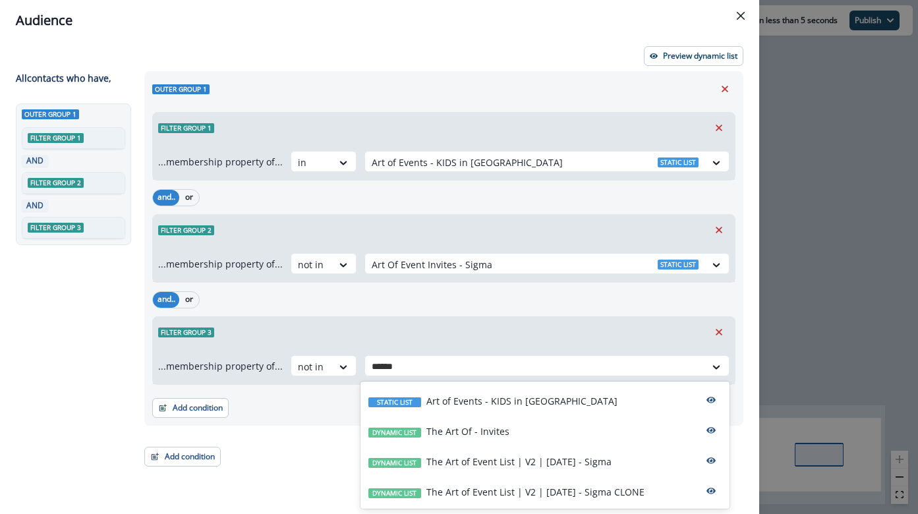
type input "******"
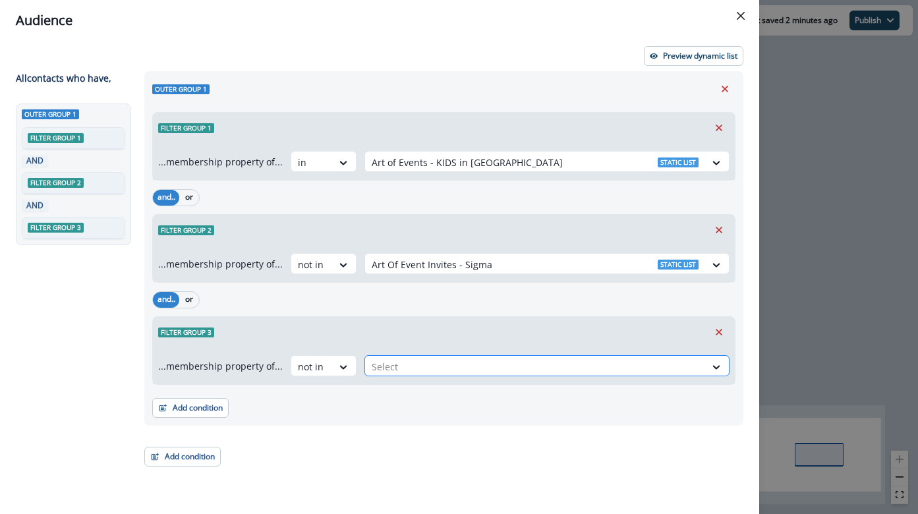
click at [436, 365] on div at bounding box center [535, 367] width 327 height 16
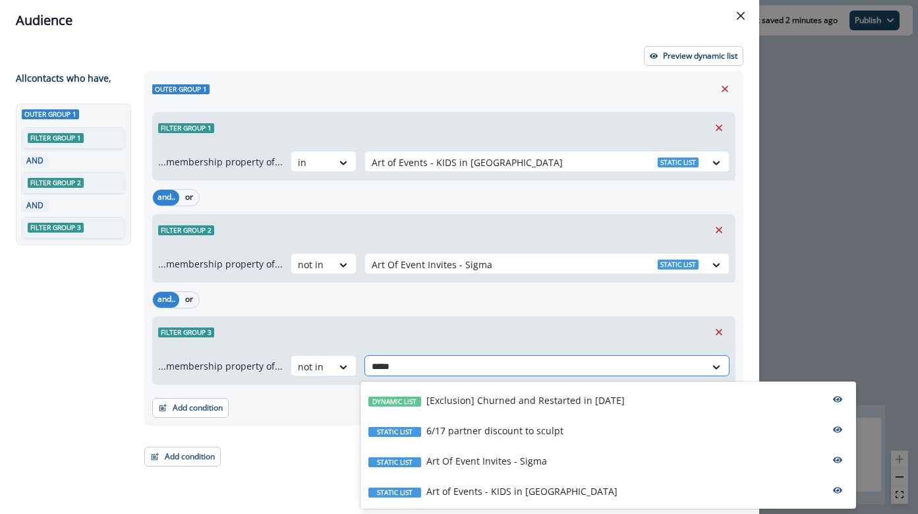
type input "******"
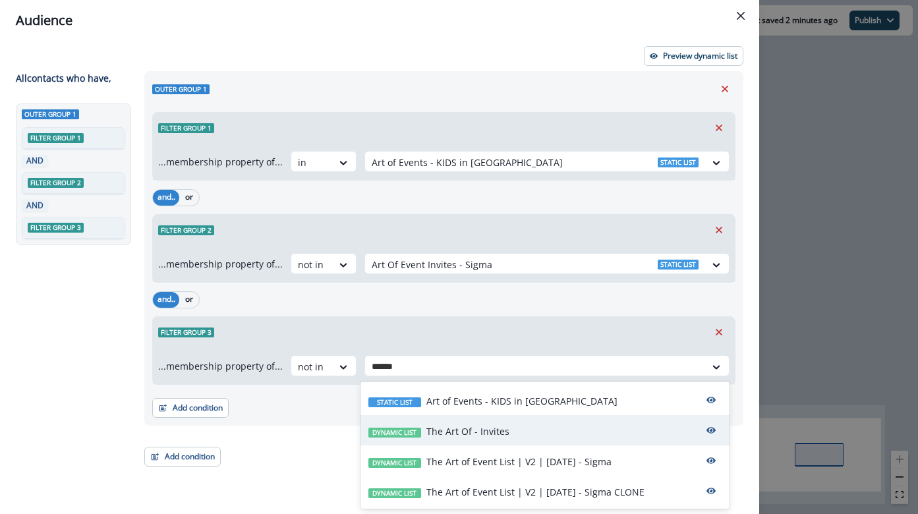
click at [500, 434] on p "The Art Of - Invites" at bounding box center [468, 432] width 83 height 14
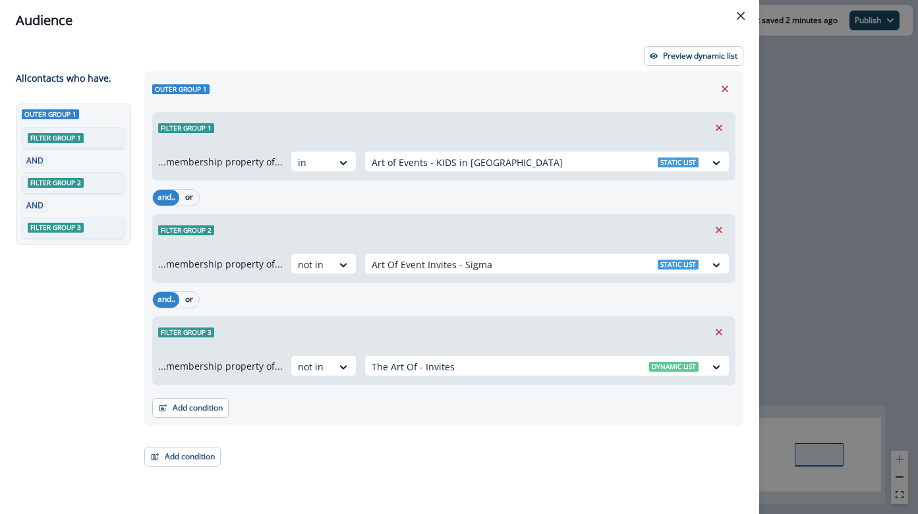
click at [488, 314] on div "and.. or Filter group 3 ...membership property of... not in The Art Of - Invite…" at bounding box center [443, 336] width 583 height 97
click at [493, 205] on div "and.. or" at bounding box center [443, 197] width 583 height 23
click at [678, 55] on p "Preview dynamic list" at bounding box center [700, 55] width 74 height 9
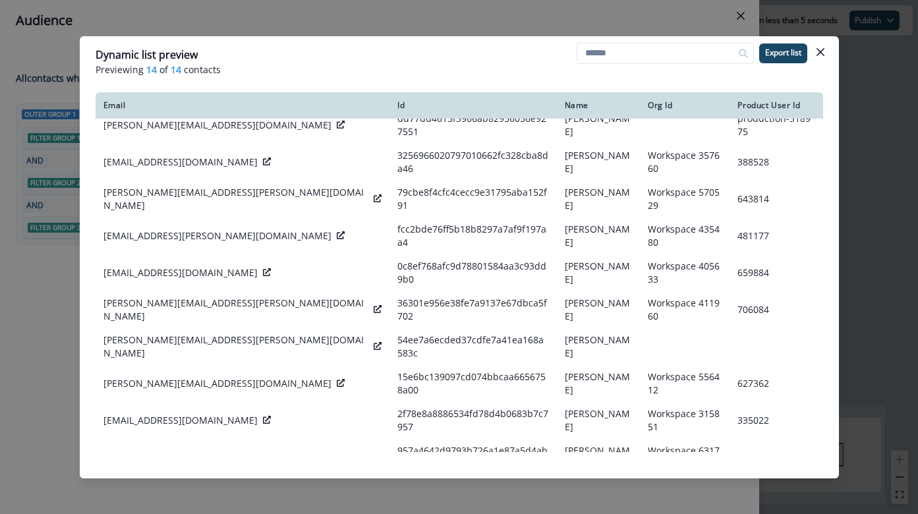
scroll to position [0, 0]
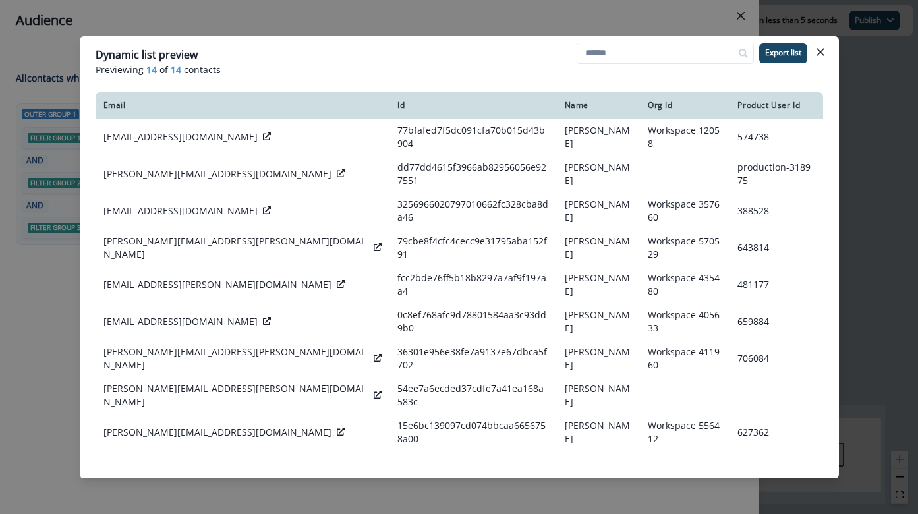
click at [480, 24] on div "Dynamic list preview Previewing 14 of 14 contacts Export list Email Id Name Org…" at bounding box center [459, 257] width 918 height 514
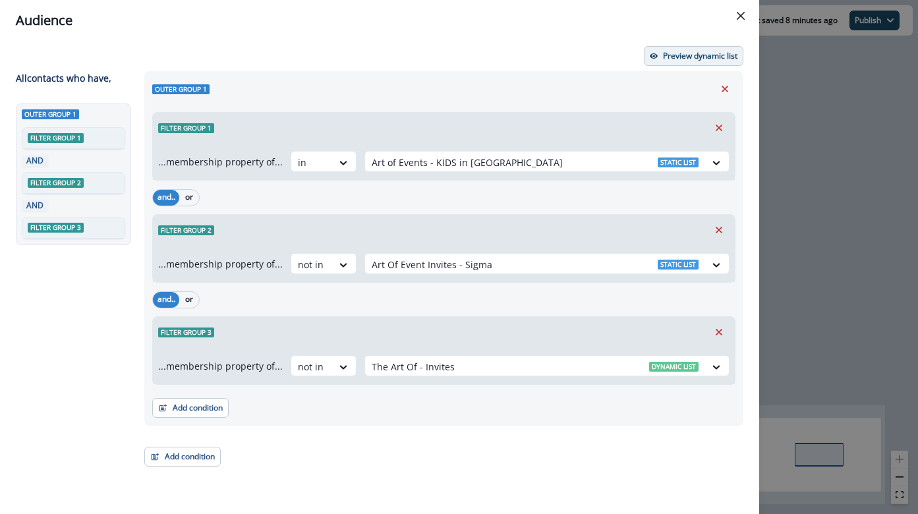
click at [701, 57] on p "Preview dynamic list" at bounding box center [700, 55] width 74 height 9
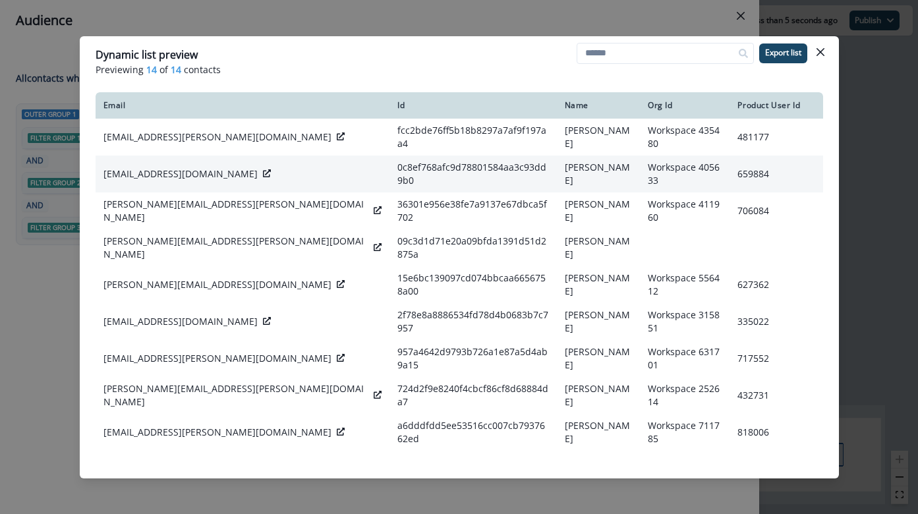
click at [568, 181] on td "Jane Alexander" at bounding box center [599, 174] width 84 height 37
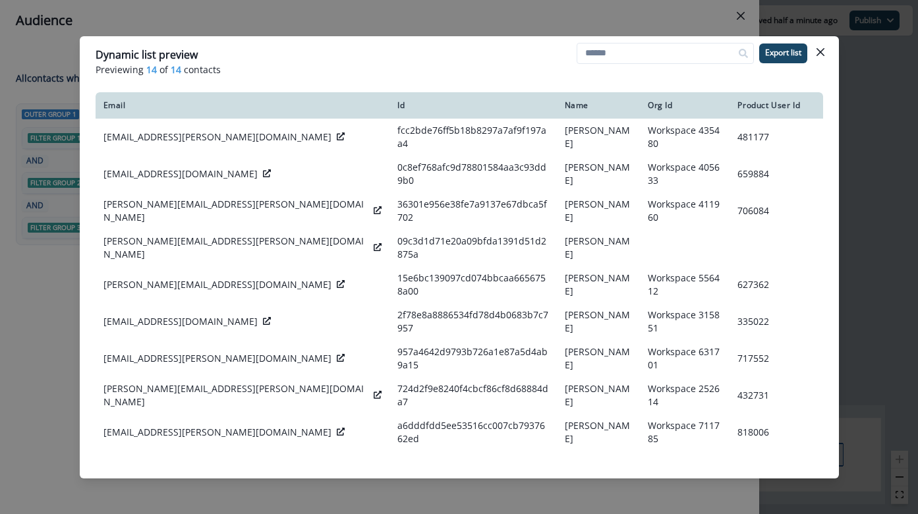
click at [531, 24] on div "Dynamic list preview Previewing 14 of 14 contacts Export list Email Id Name Org…" at bounding box center [459, 257] width 918 height 514
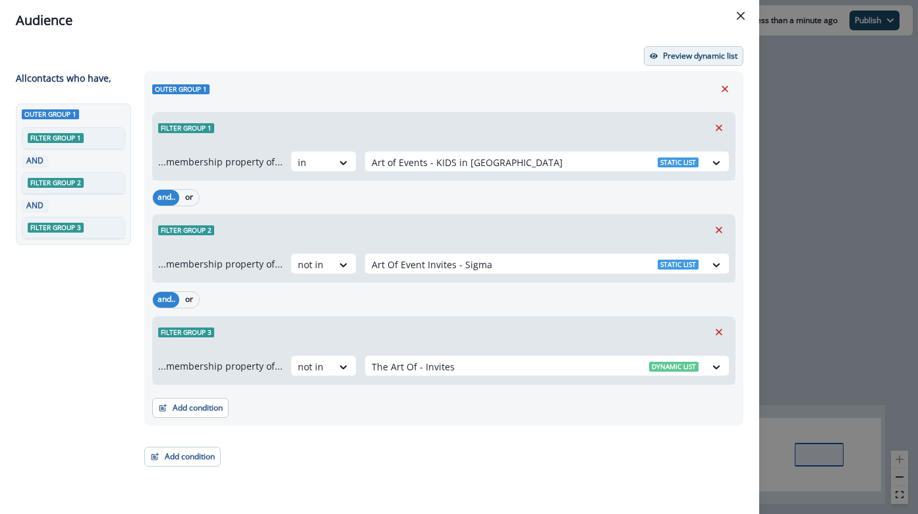
click at [693, 55] on p "Preview dynamic list" at bounding box center [700, 55] width 74 height 9
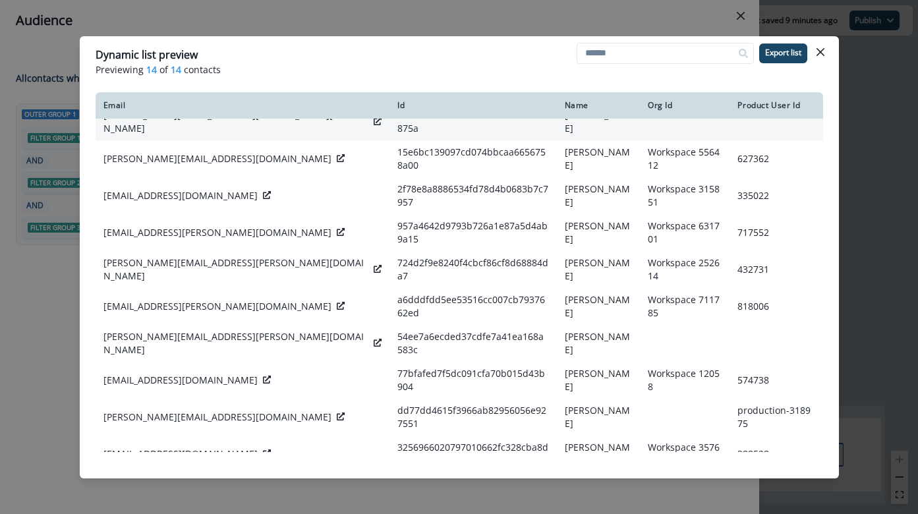
scroll to position [128, 0]
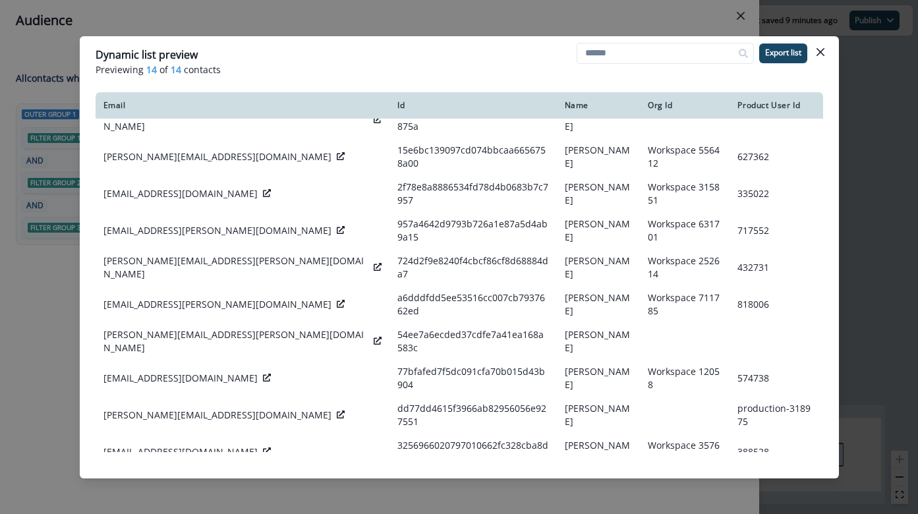
click at [65, 308] on div "Dynamic list preview Previewing 14 of 14 contacts Export list Email Id Name Org…" at bounding box center [459, 257] width 918 height 514
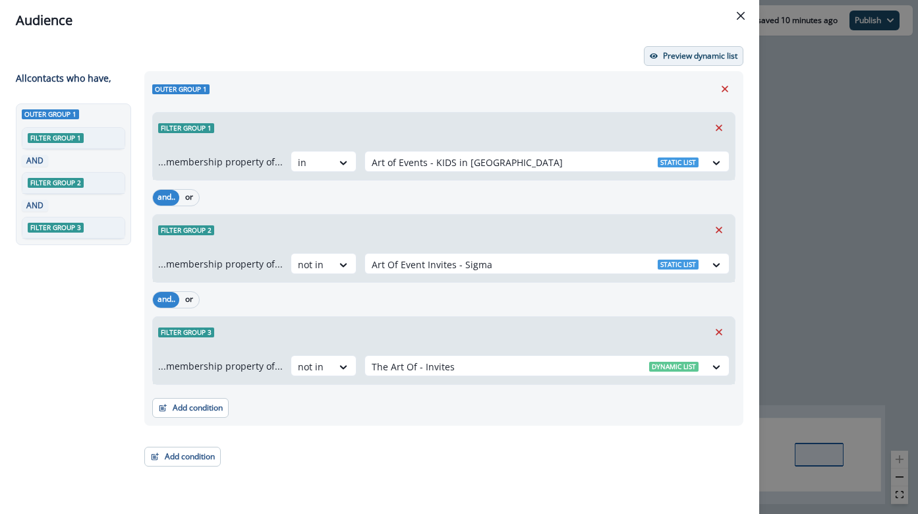
click at [693, 58] on p "Preview dynamic list" at bounding box center [700, 55] width 74 height 9
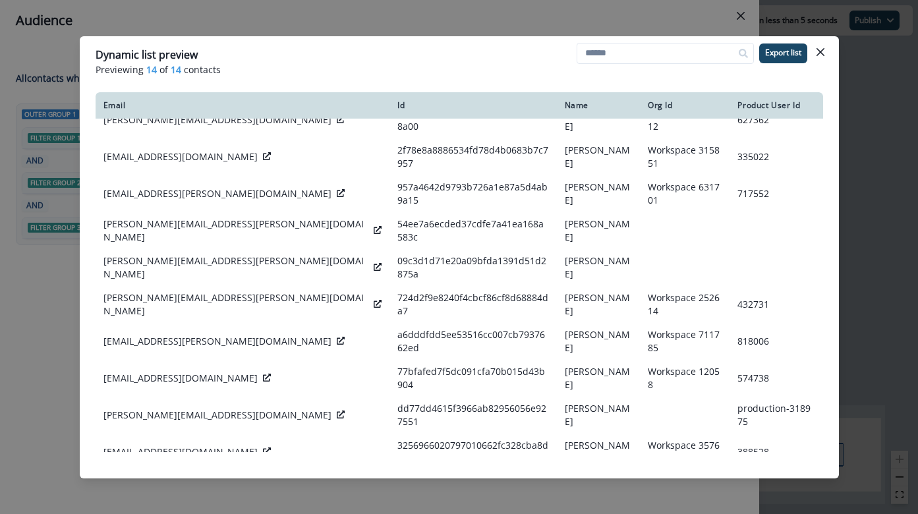
click at [474, 9] on div "Dynamic list preview Previewing 14 of 14 contacts Export list Email Id Name Org…" at bounding box center [459, 257] width 918 height 514
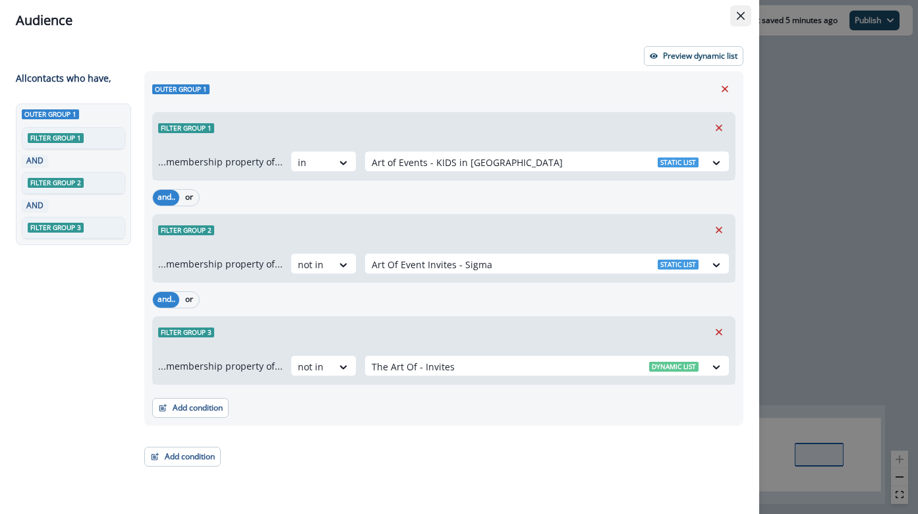
click at [742, 16] on icon "Close" at bounding box center [741, 16] width 8 height 8
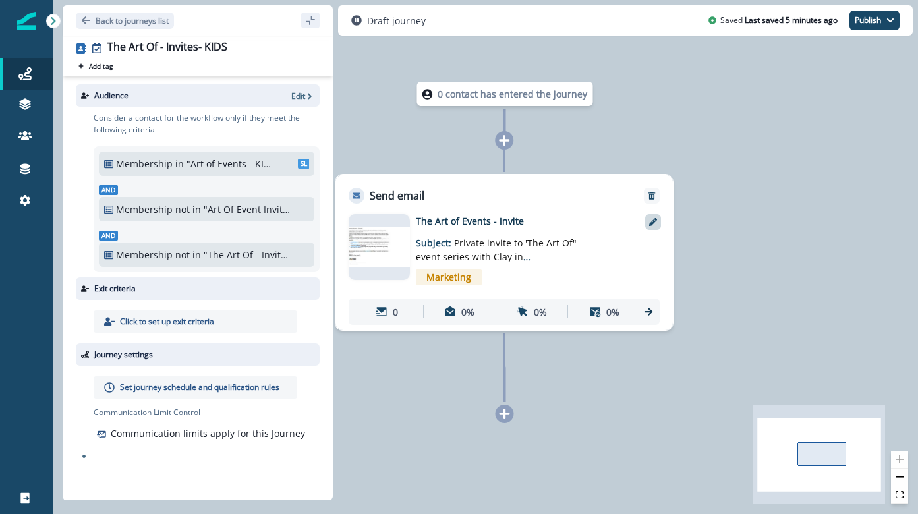
click at [654, 223] on icon at bounding box center [653, 222] width 8 height 8
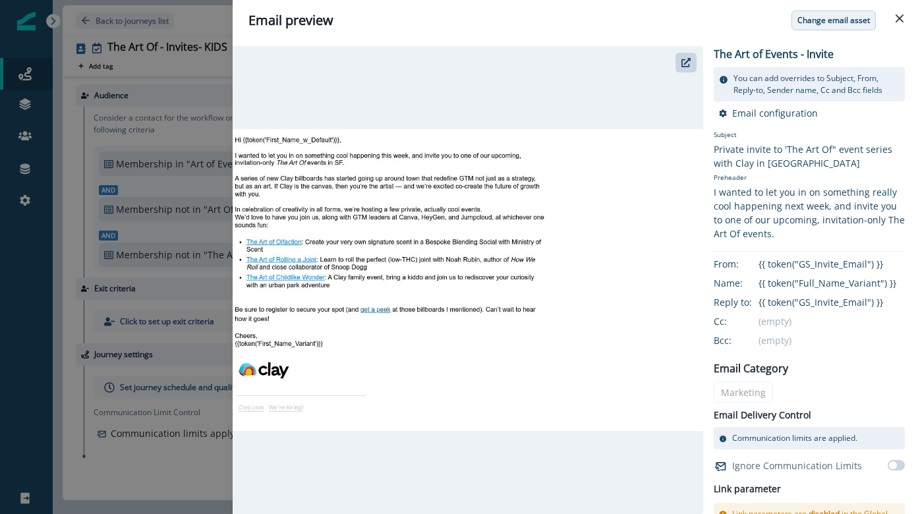
click at [806, 24] on p "Change email asset" at bounding box center [834, 20] width 73 height 9
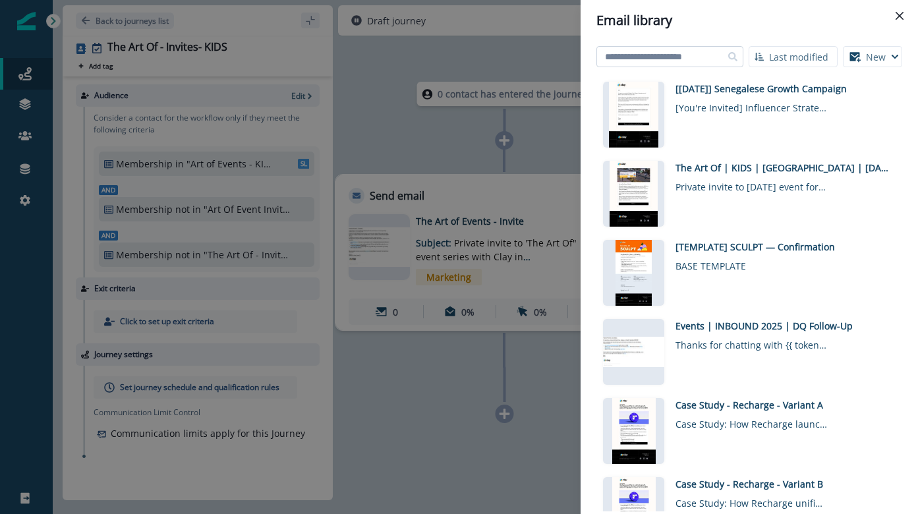
click at [668, 57] on input at bounding box center [670, 56] width 147 height 21
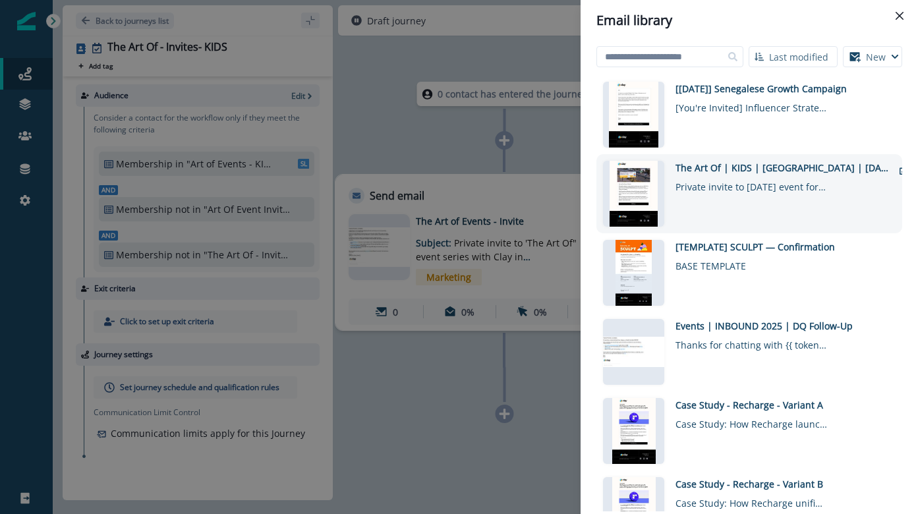
click at [707, 165] on div "The Art Of | KIDS | [GEOGRAPHIC_DATA] | [DATE]" at bounding box center [785, 168] width 218 height 14
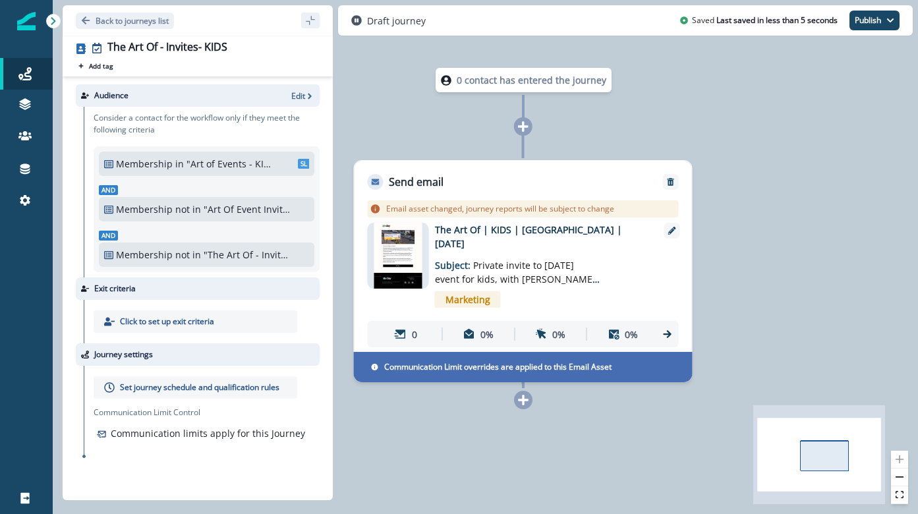
click at [175, 388] on p "Set journey schedule and qualification rules" at bounding box center [200, 388] width 160 height 12
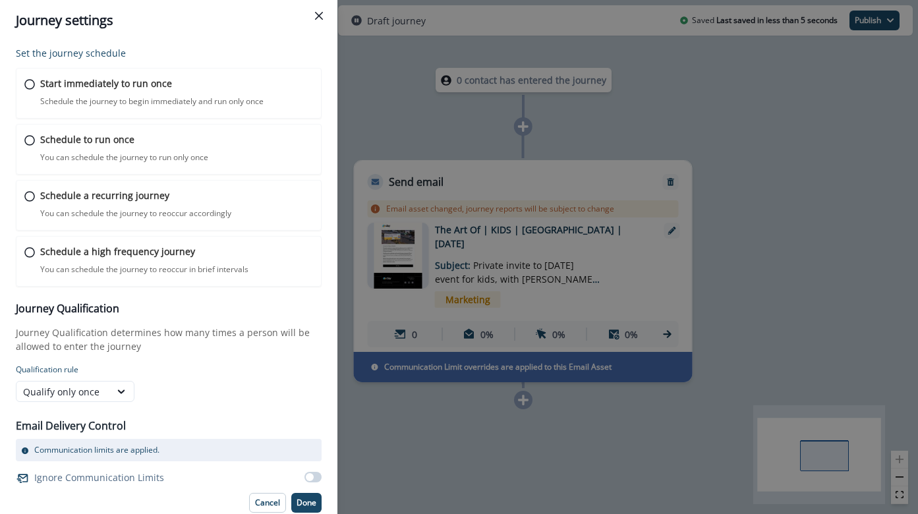
scroll to position [4, 0]
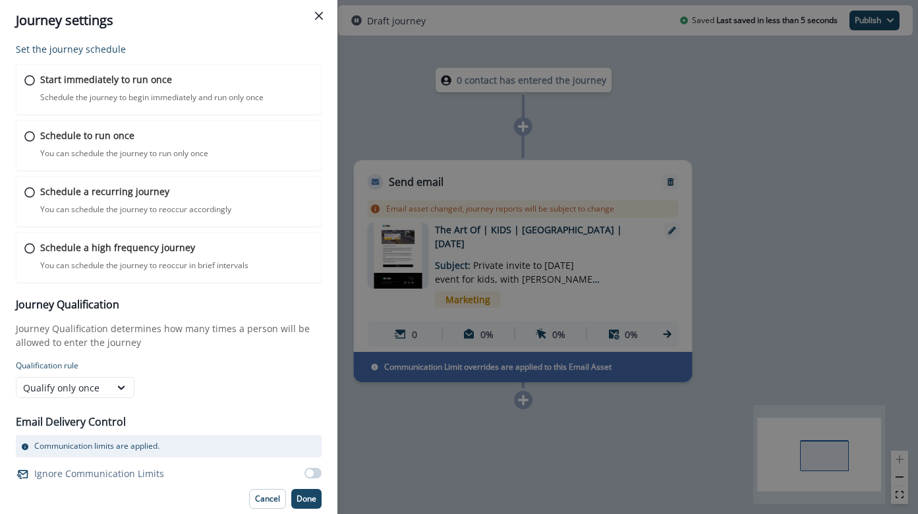
click at [312, 471] on span at bounding box center [310, 473] width 8 height 8
click at [207, 102] on p "Schedule the journey to begin immediately and run only once" at bounding box center [151, 98] width 225 height 12
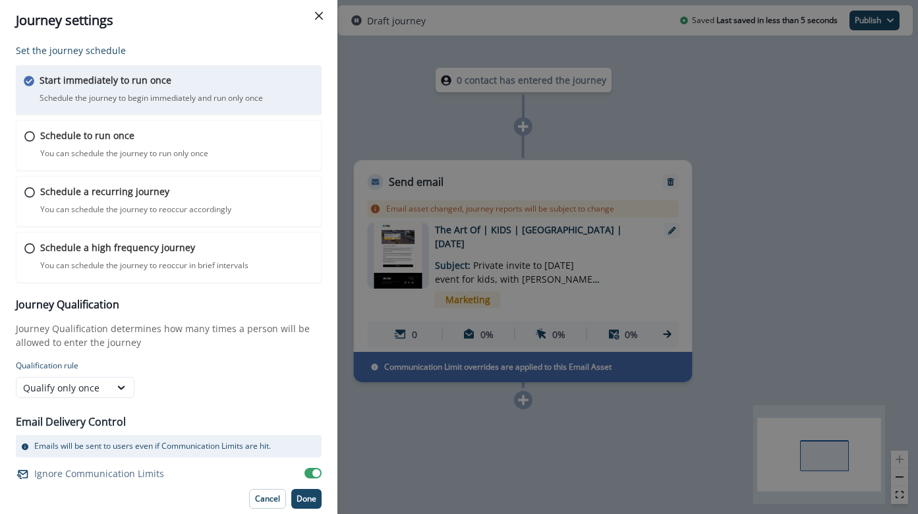
scroll to position [3, 0]
click at [300, 501] on p "Done" at bounding box center [307, 498] width 20 height 9
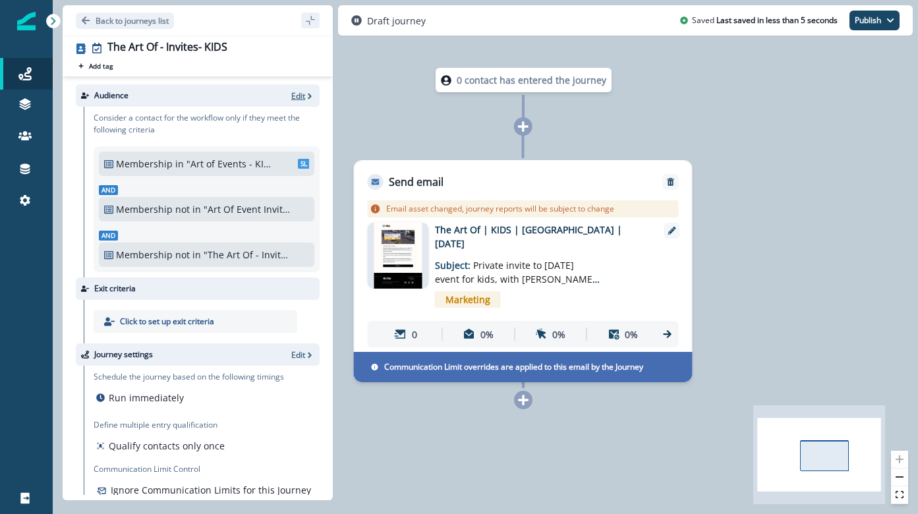
click at [291, 94] on p "Edit" at bounding box center [298, 95] width 14 height 11
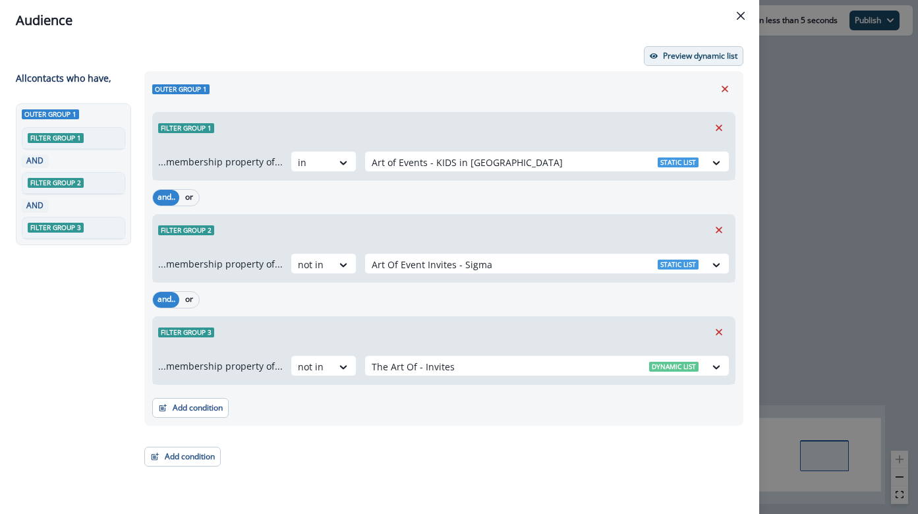
click at [665, 63] on button "Preview dynamic list" at bounding box center [694, 56] width 100 height 20
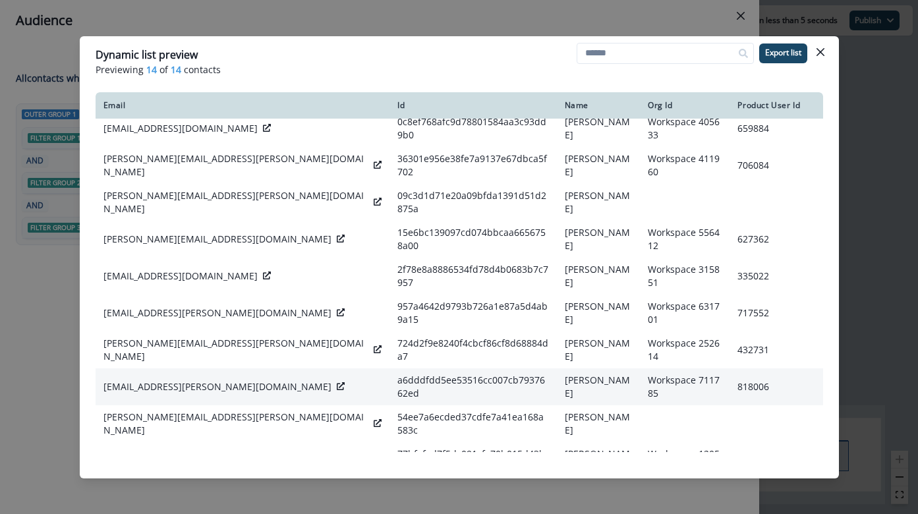
scroll to position [0, 0]
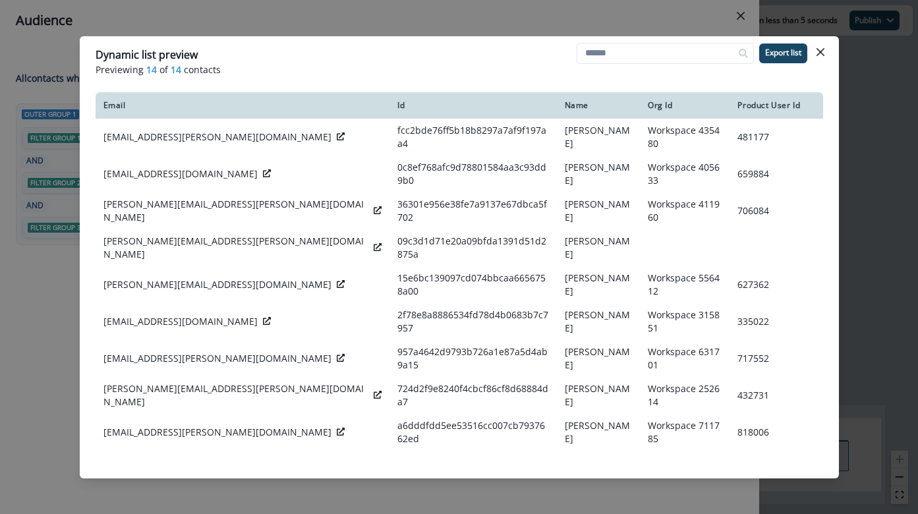
click at [465, 12] on div "Dynamic list preview Previewing 14 of 14 contacts Export list Email Id Name Org…" at bounding box center [459, 257] width 918 height 514
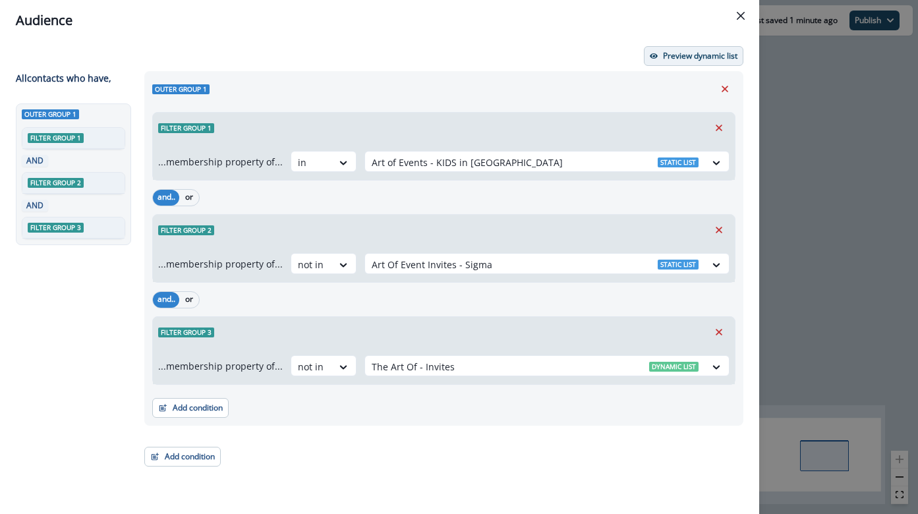
click at [678, 56] on p "Preview dynamic list" at bounding box center [700, 55] width 74 height 9
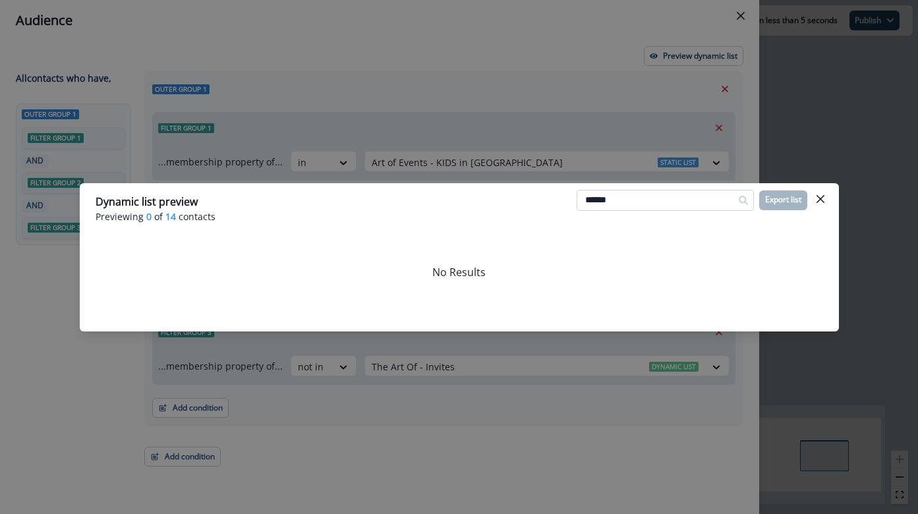
click at [612, 197] on input "******" at bounding box center [665, 200] width 177 height 21
click at [622, 198] on input "*****" at bounding box center [665, 200] width 177 height 21
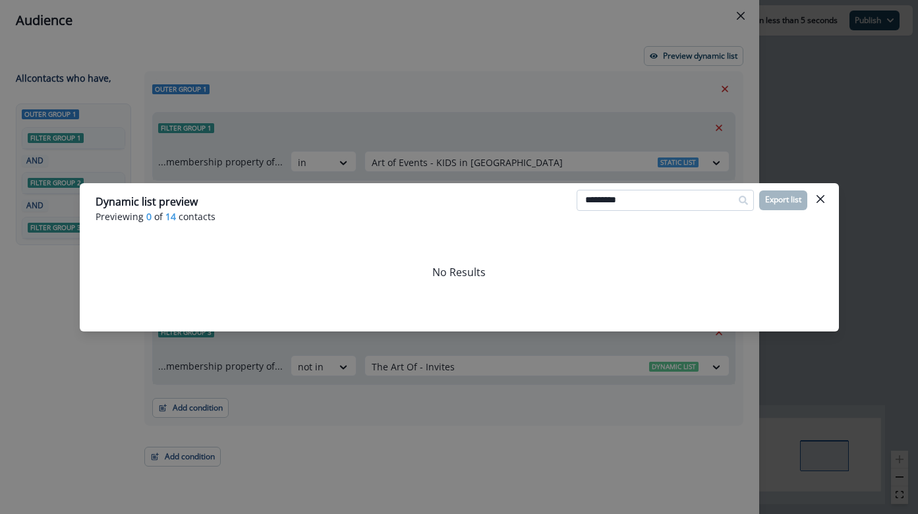
type input "*********"
click at [569, 140] on div "Dynamic list preview Previewing 0 of 14 contacts ********* Export list No Resul…" at bounding box center [459, 257] width 918 height 514
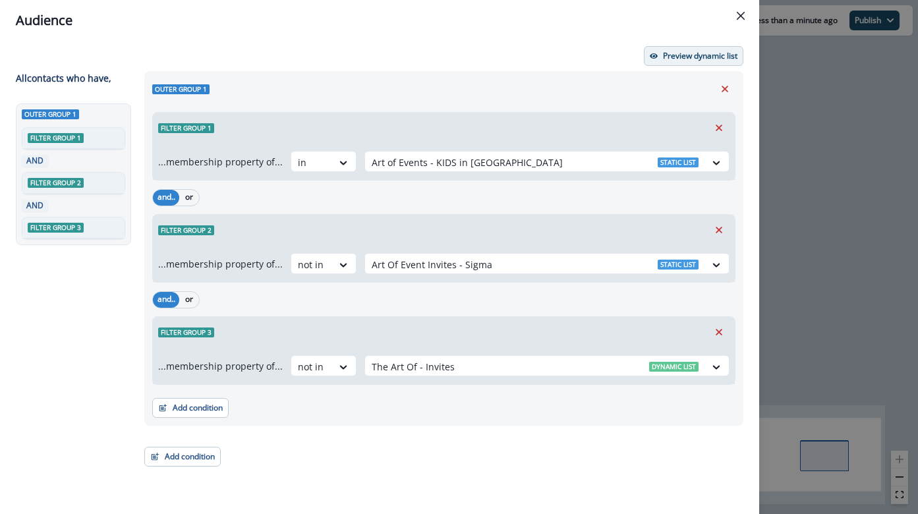
click at [684, 57] on p "Preview dynamic list" at bounding box center [700, 55] width 74 height 9
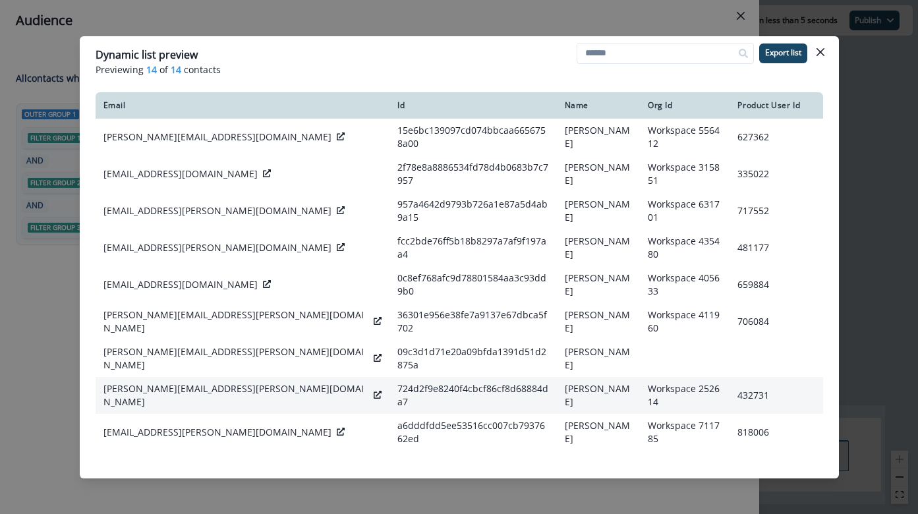
scroll to position [128, 0]
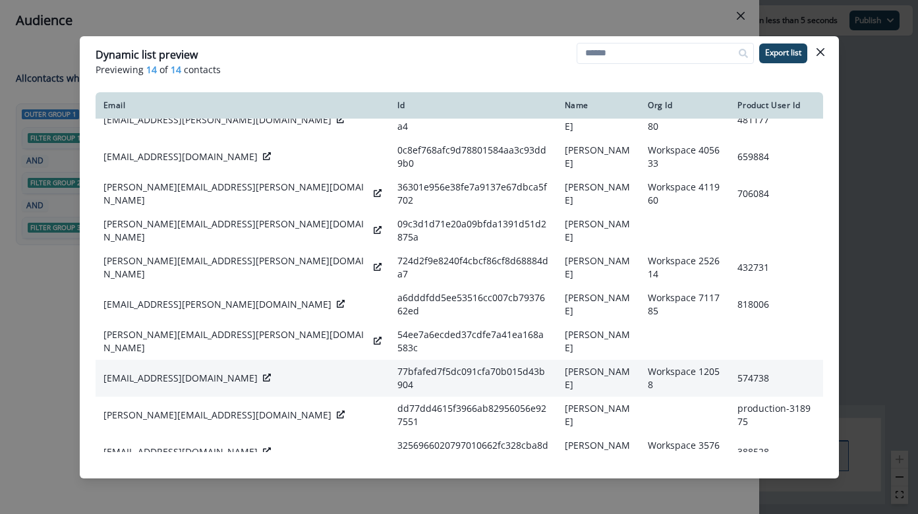
click at [130, 372] on p "[EMAIL_ADDRESS][DOMAIN_NAME]" at bounding box center [180, 378] width 154 height 13
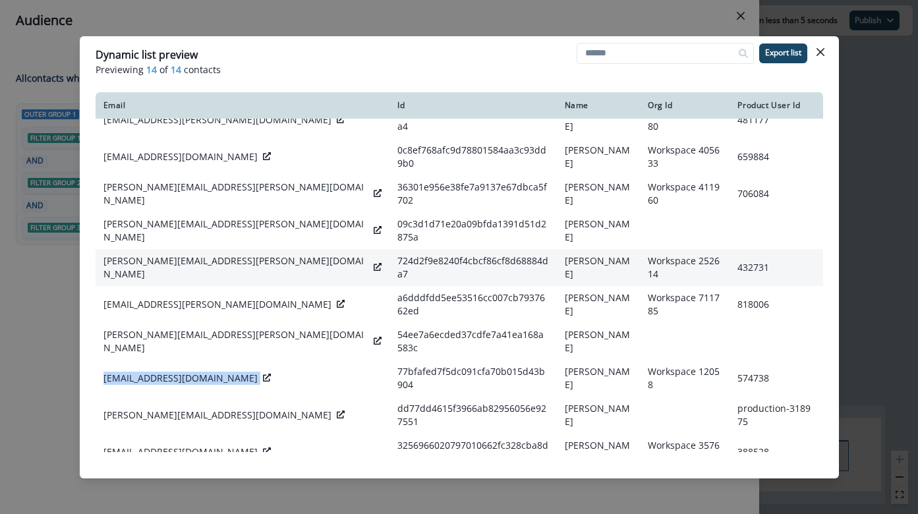
copy div "[EMAIL_ADDRESS][DOMAIN_NAME]"
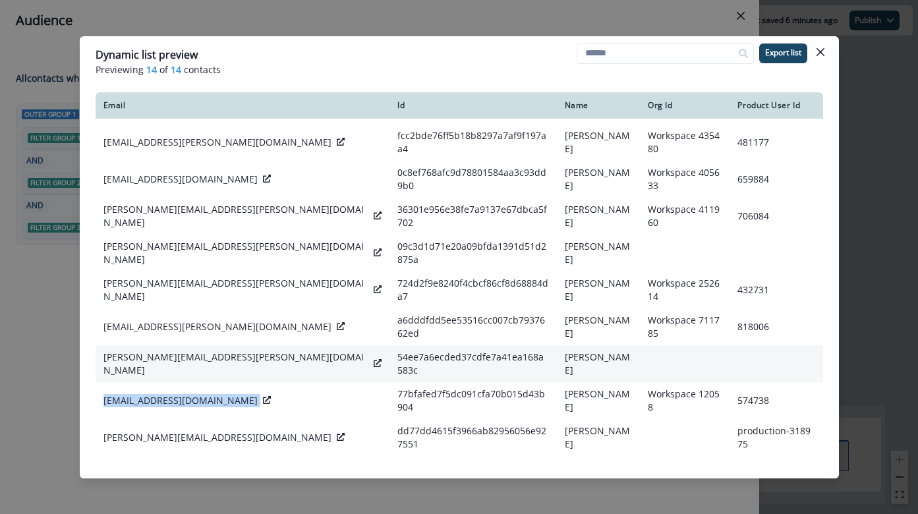
scroll to position [69, 0]
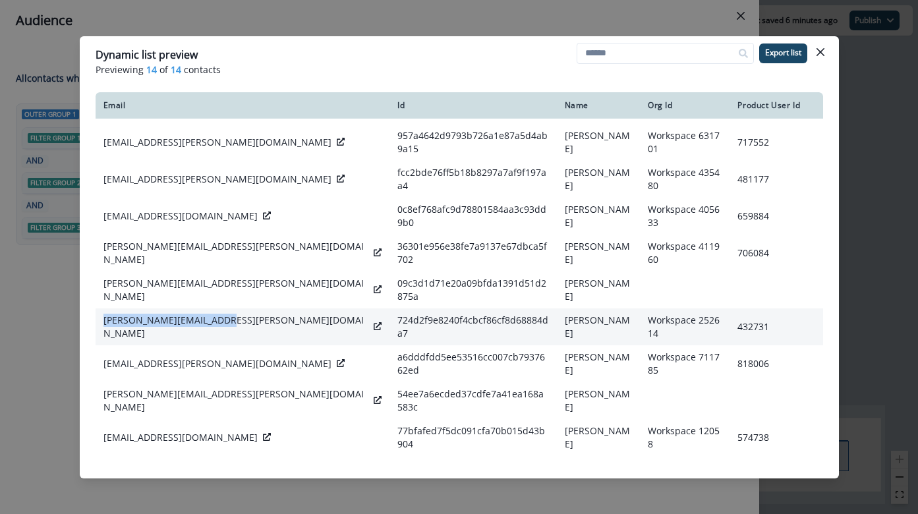
drag, startPoint x: 220, startPoint y: 298, endPoint x: 98, endPoint y: 299, distance: 122.0
click at [98, 309] on td "[PERSON_NAME][EMAIL_ADDRESS][PERSON_NAME][DOMAIN_NAME]" at bounding box center [243, 327] width 295 height 37
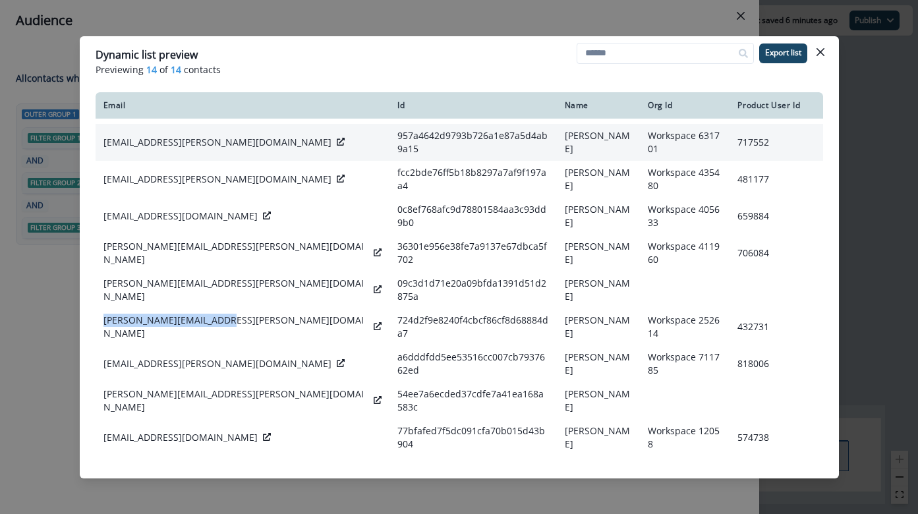
copy p "[PERSON_NAME][EMAIL_ADDRESS][PERSON_NAME][DOMAIN_NAME]"
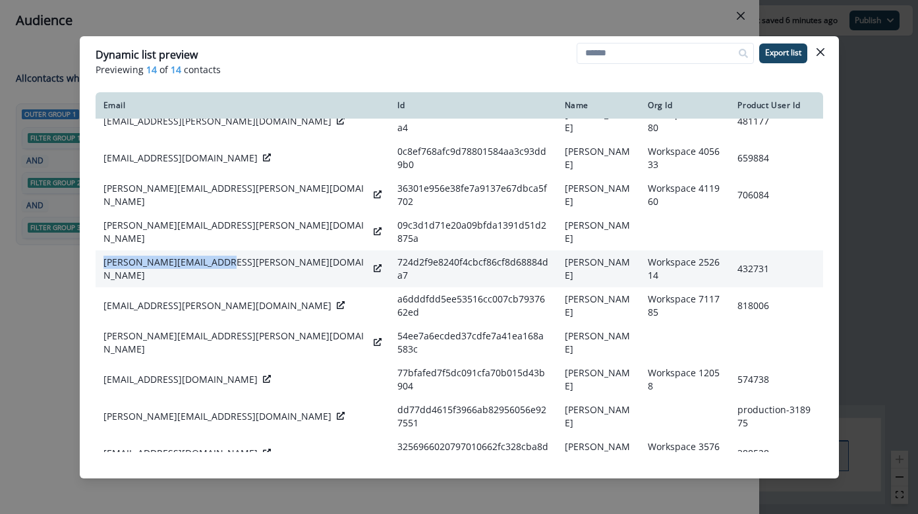
scroll to position [128, 0]
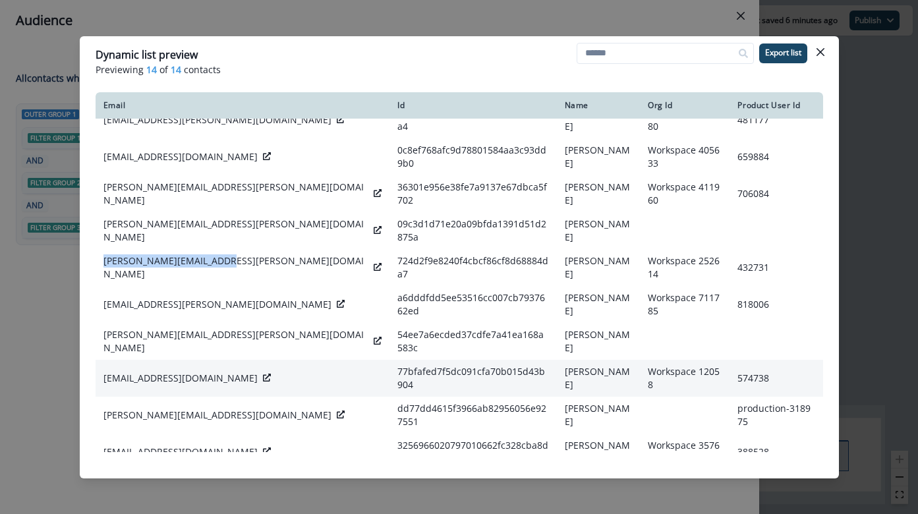
click at [154, 360] on td "[EMAIL_ADDRESS][DOMAIN_NAME]" at bounding box center [243, 378] width 295 height 37
click at [153, 372] on p "[EMAIL_ADDRESS][DOMAIN_NAME]" at bounding box center [180, 378] width 154 height 13
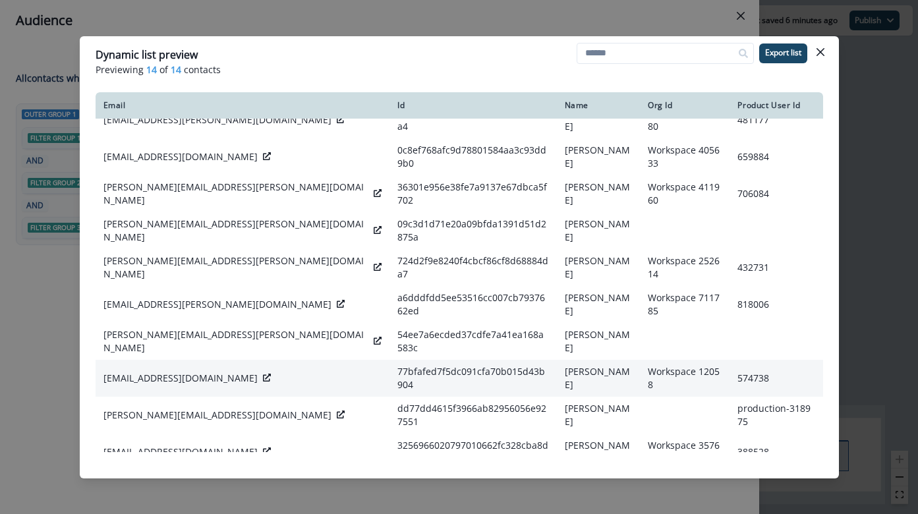
click at [557, 360] on td "Liem Hua" at bounding box center [599, 378] width 84 height 37
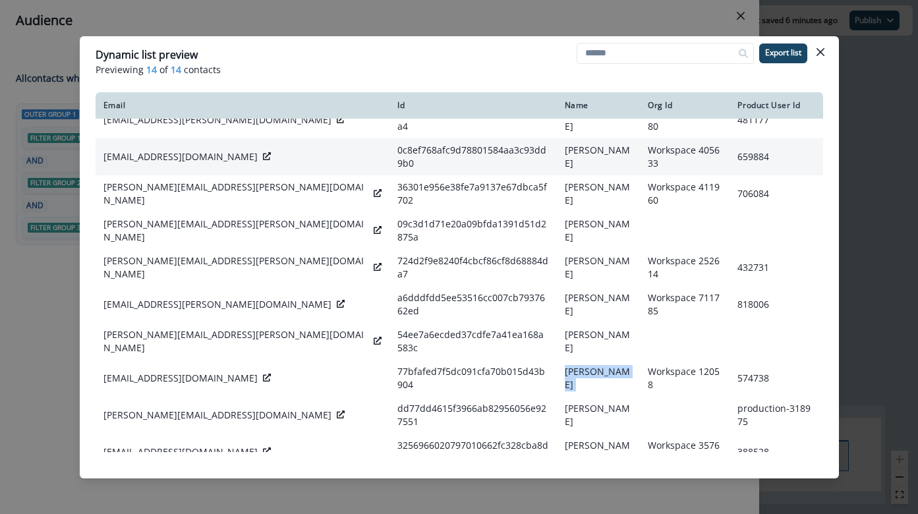
copy td "Liem Hua"
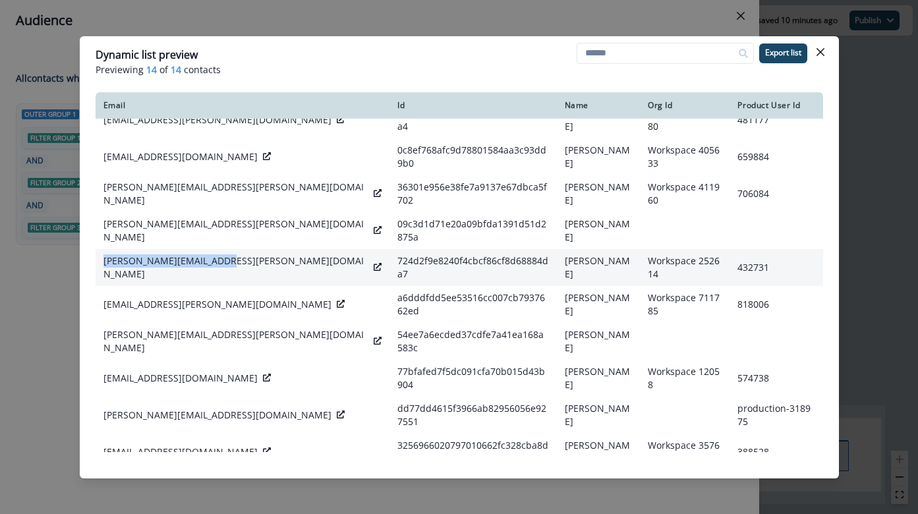
drag, startPoint x: 221, startPoint y: 239, endPoint x: 102, endPoint y: 237, distance: 119.3
click at [102, 249] on td "[PERSON_NAME][EMAIL_ADDRESS][PERSON_NAME][DOMAIN_NAME]" at bounding box center [243, 267] width 295 height 37
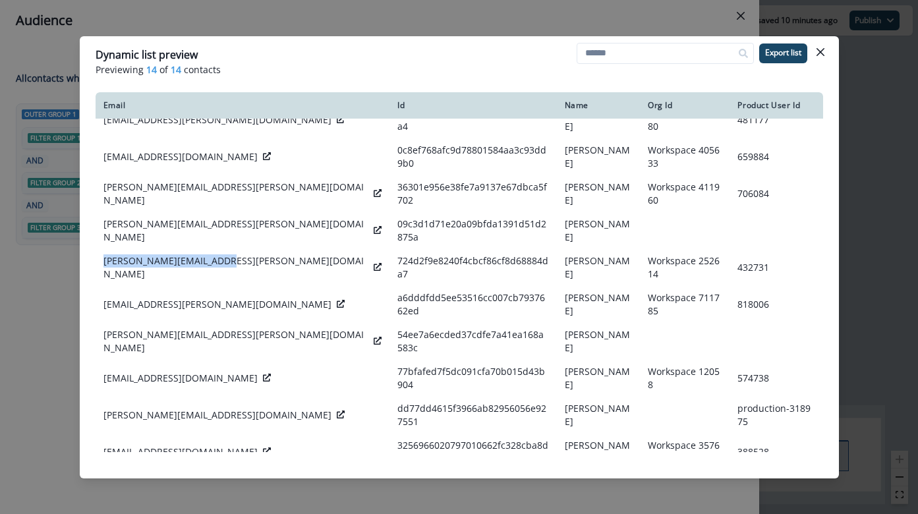
copy p "[PERSON_NAME][EMAIL_ADDRESS][PERSON_NAME][DOMAIN_NAME]"
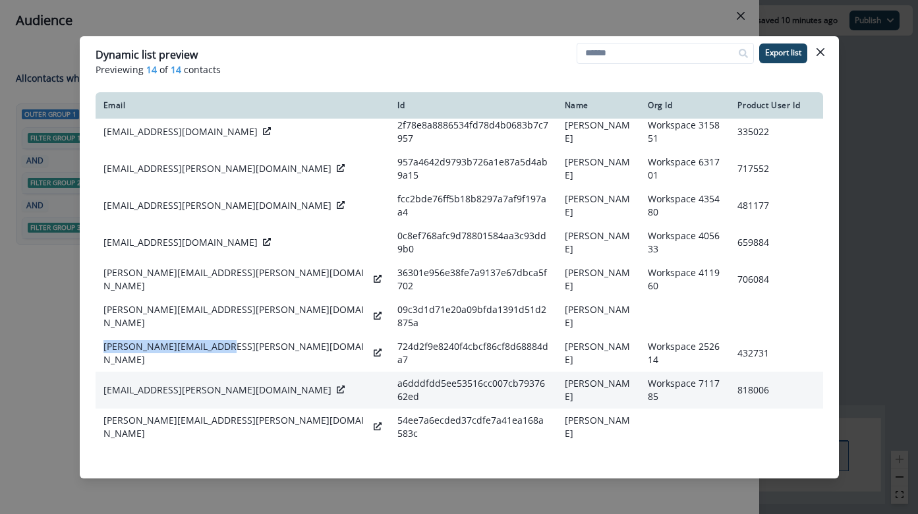
scroll to position [7, 0]
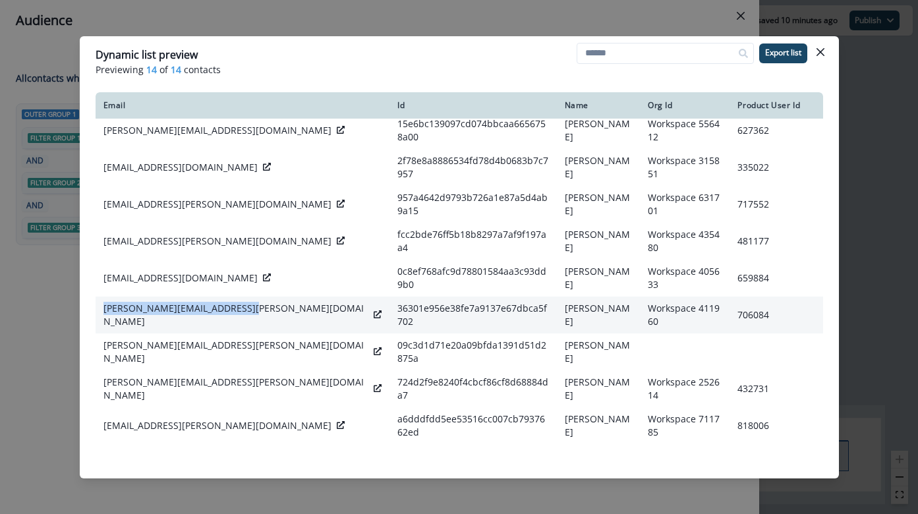
drag, startPoint x: 237, startPoint y: 296, endPoint x: 100, endPoint y: 295, distance: 136.5
click at [100, 297] on td "[PERSON_NAME][EMAIL_ADDRESS][PERSON_NAME][DOMAIN_NAME]" at bounding box center [243, 315] width 295 height 37
copy p "[PERSON_NAME][EMAIL_ADDRESS][PERSON_NAME][DOMAIN_NAME]"
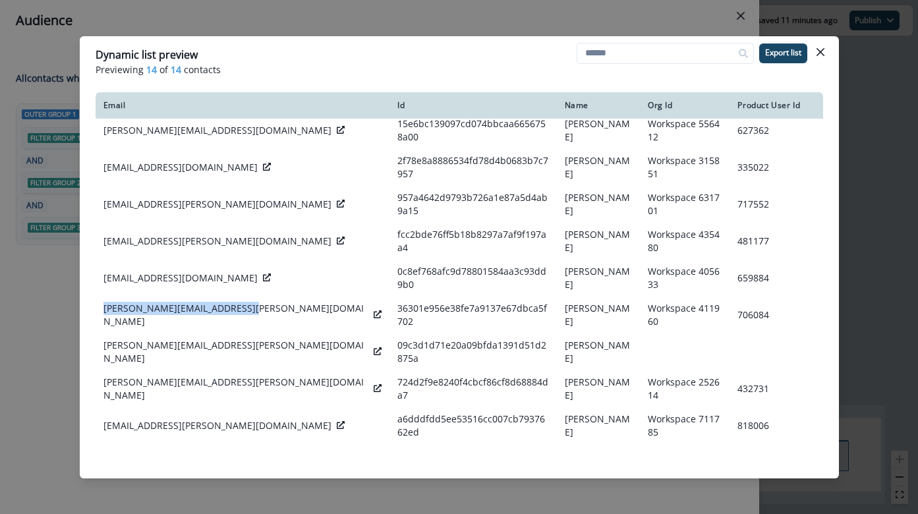
click at [473, 15] on div "Dynamic list preview Previewing 14 of 14 contacts Export list Email Id Name Org…" at bounding box center [459, 257] width 918 height 514
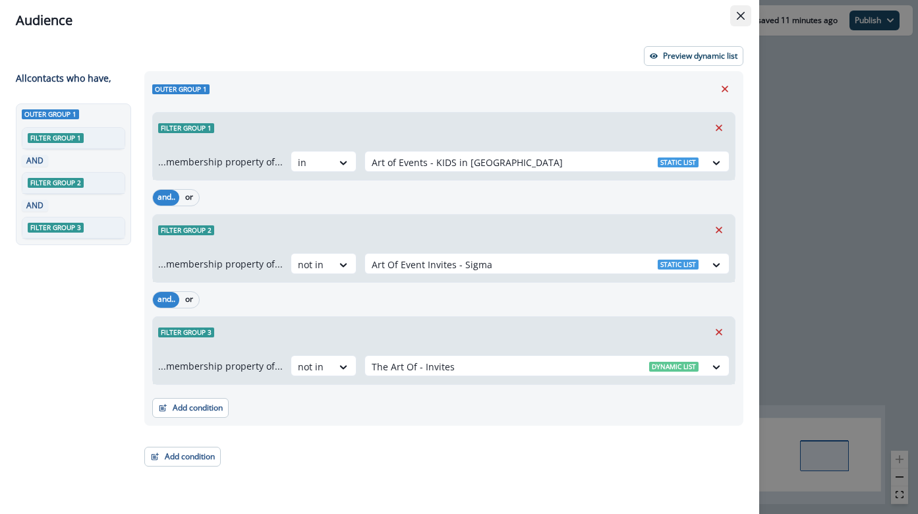
click at [738, 18] on icon "Close" at bounding box center [741, 16] width 8 height 8
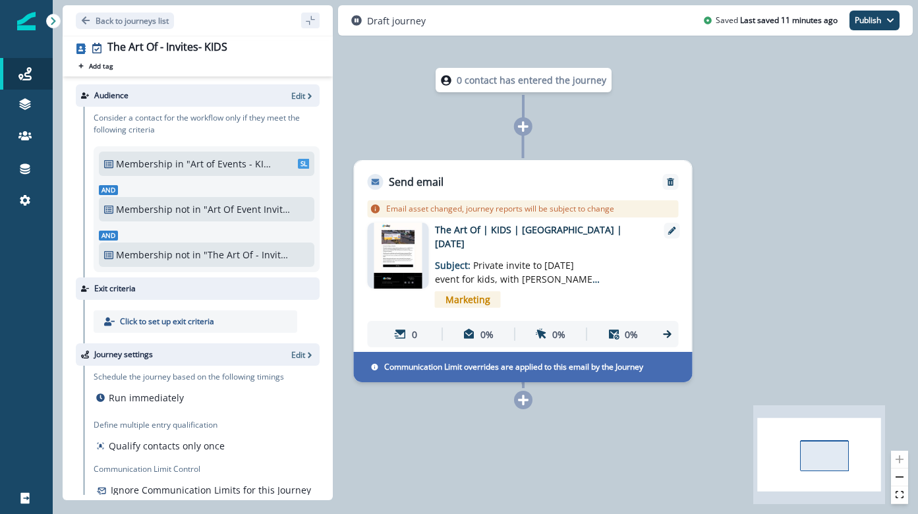
click at [290, 356] on div "Journey settings Edit" at bounding box center [198, 354] width 244 height 22
click at [301, 357] on p "Edit" at bounding box center [298, 354] width 14 height 11
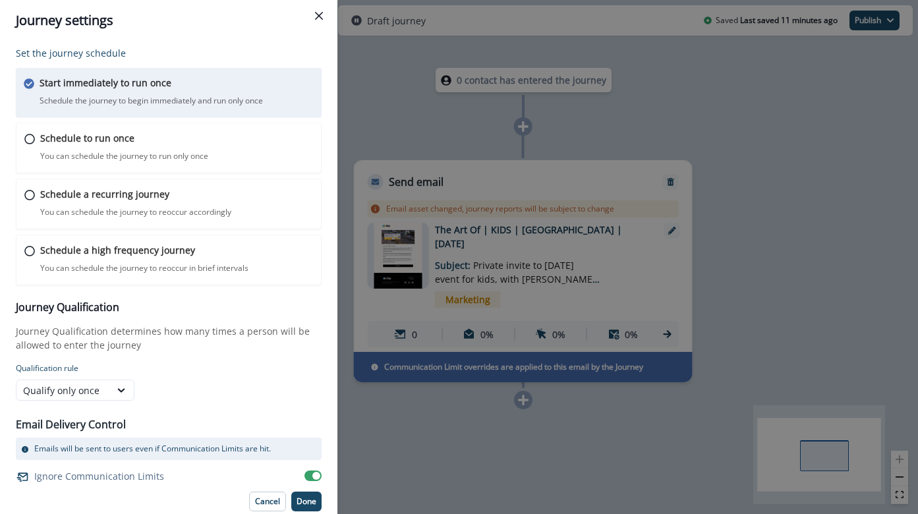
click at [384, 109] on div "Journey settings Set the journey schedule Start immediately to run once Schedul…" at bounding box center [459, 257] width 918 height 514
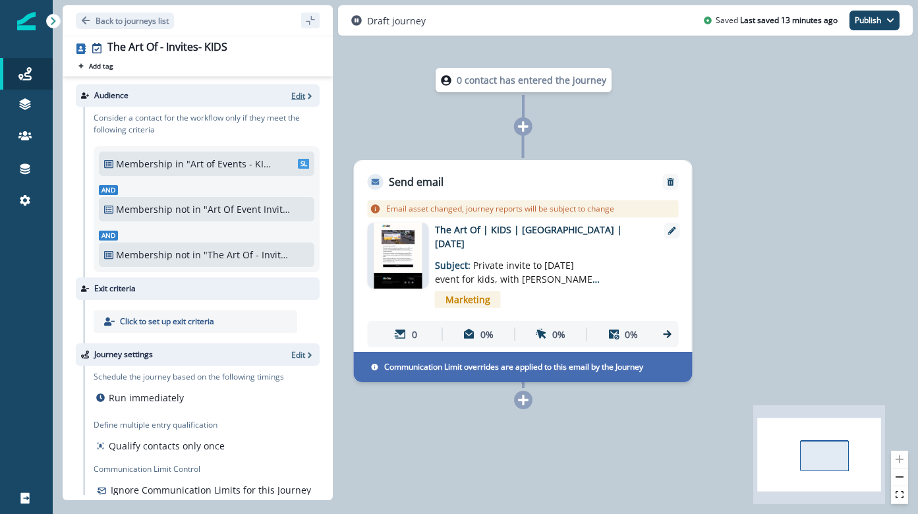
click at [296, 93] on p "Edit" at bounding box center [298, 95] width 14 height 11
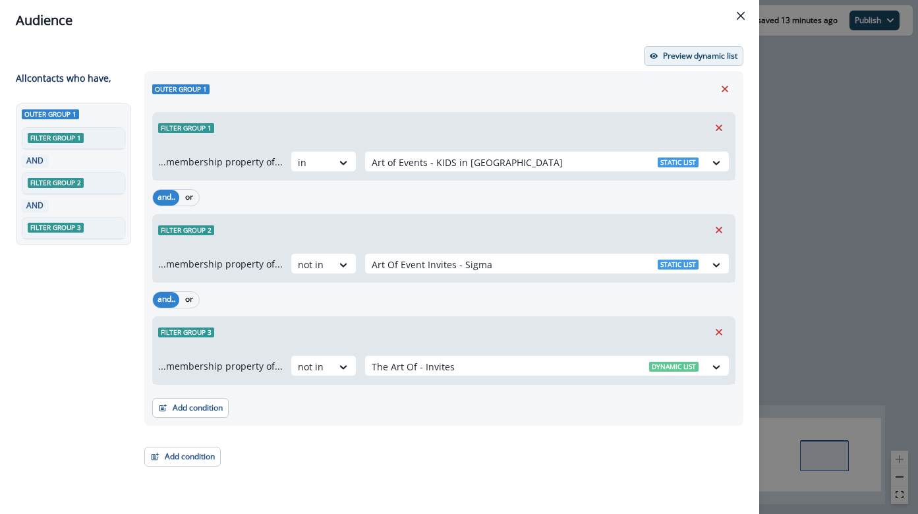
click at [691, 55] on p "Preview dynamic list" at bounding box center [700, 55] width 74 height 9
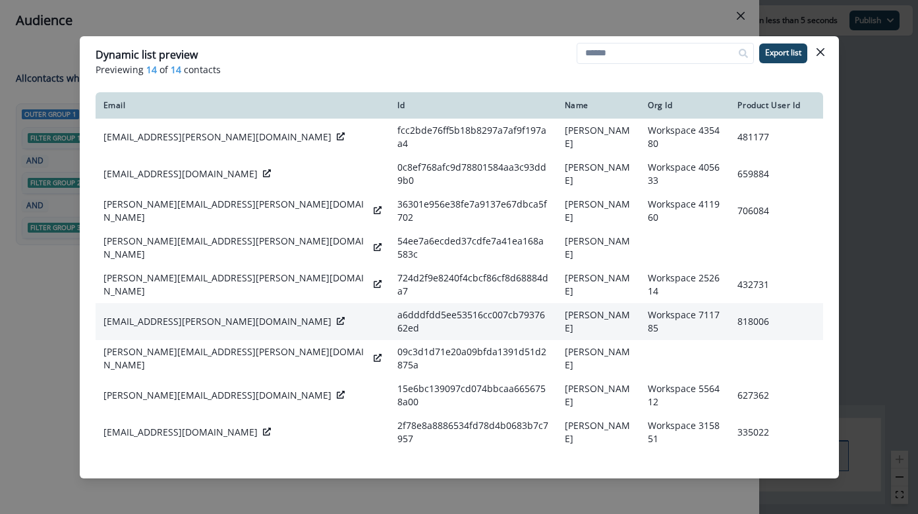
scroll to position [128, 0]
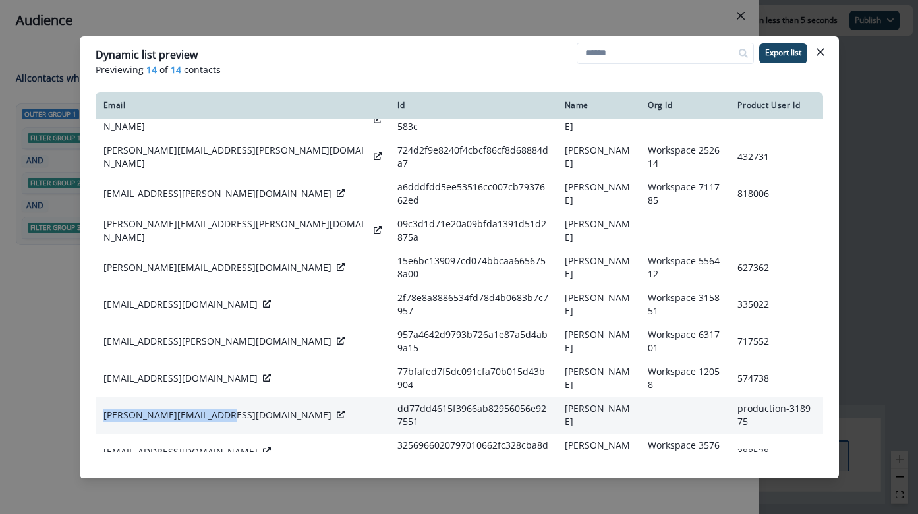
drag, startPoint x: 217, startPoint y: 373, endPoint x: 101, endPoint y: 374, distance: 116.0
click at [101, 397] on td "[PERSON_NAME][EMAIL_ADDRESS][DOMAIN_NAME]" at bounding box center [243, 415] width 295 height 37
copy p "[PERSON_NAME][EMAIL_ADDRESS][DOMAIN_NAME]"
click at [192, 409] on p "[PERSON_NAME][EMAIL_ADDRESS][DOMAIN_NAME]" at bounding box center [217, 415] width 228 height 13
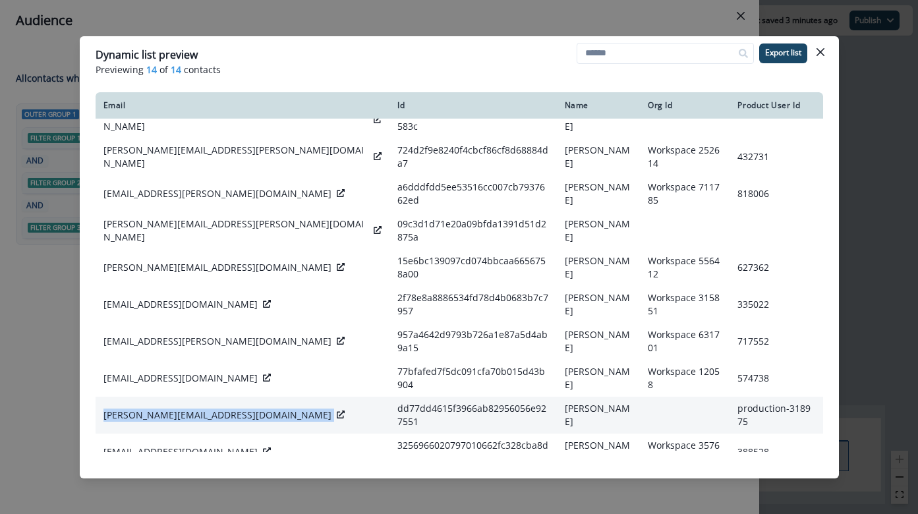
click at [192, 409] on p "[PERSON_NAME][EMAIL_ADDRESS][DOMAIN_NAME]" at bounding box center [217, 415] width 228 height 13
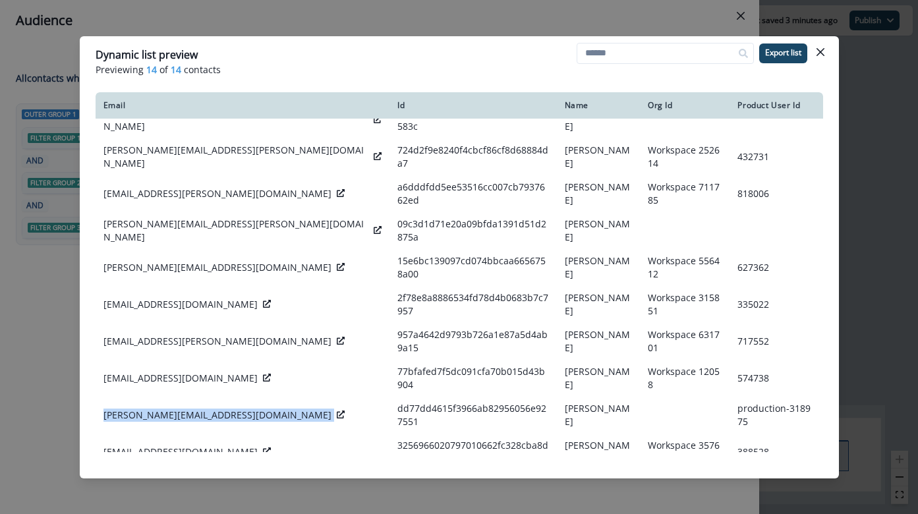
copy div "[PERSON_NAME][EMAIL_ADDRESS][DOMAIN_NAME]"
click at [875, 90] on div "Dynamic list preview Previewing 14 of 14 contacts Export list Email Id Name Org…" at bounding box center [459, 257] width 918 height 514
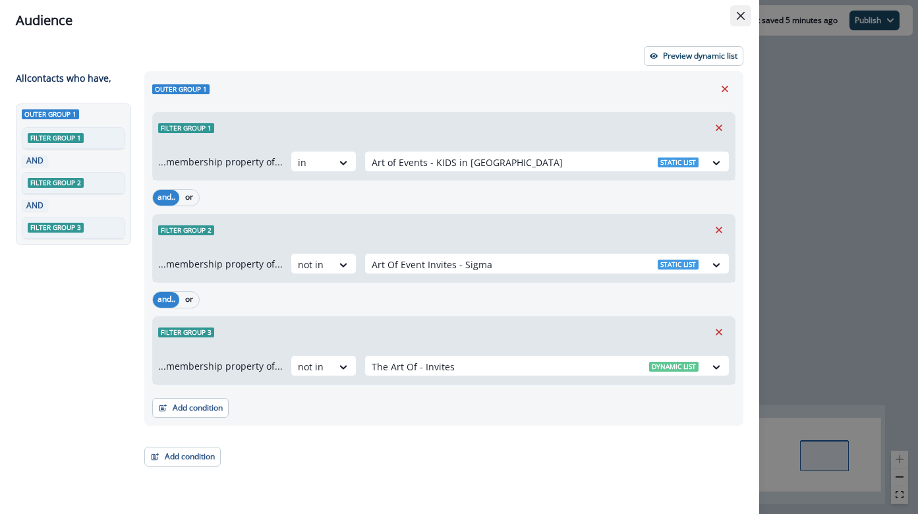
click at [736, 22] on button "Close" at bounding box center [740, 15] width 21 height 21
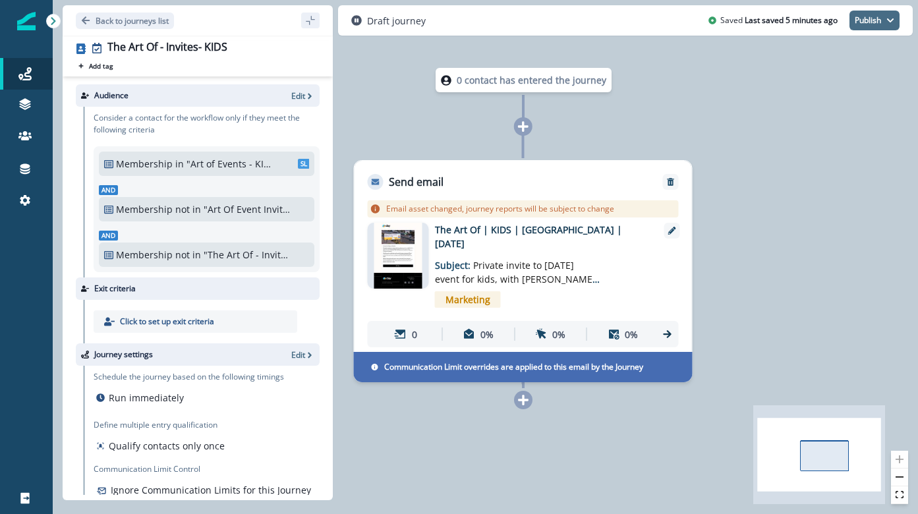
click at [868, 23] on button "Publish" at bounding box center [875, 21] width 50 height 20
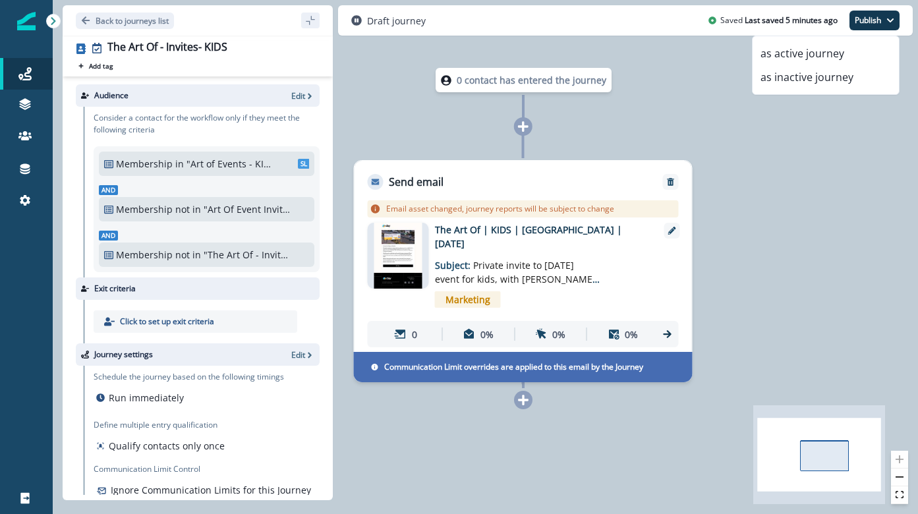
click at [792, 227] on div "0 contact has entered the journey Send email Email asset changed, journey repor…" at bounding box center [486, 257] width 866 height 514
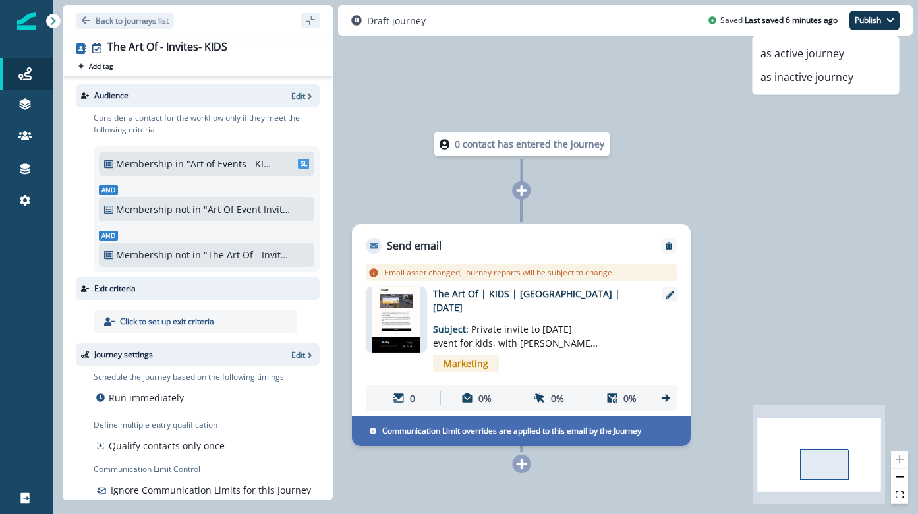
click at [866, 22] on button "Publish" at bounding box center [875, 21] width 50 height 20
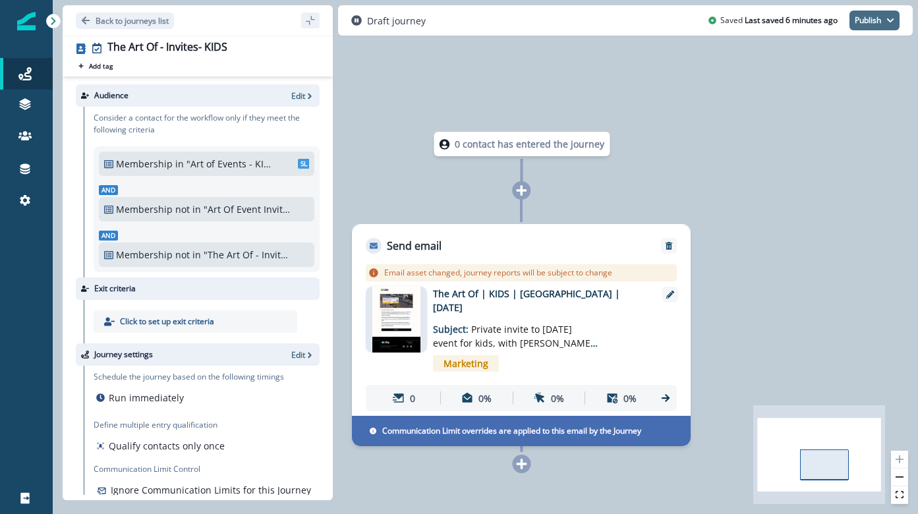
click at [866, 22] on button "Publish" at bounding box center [875, 21] width 50 height 20
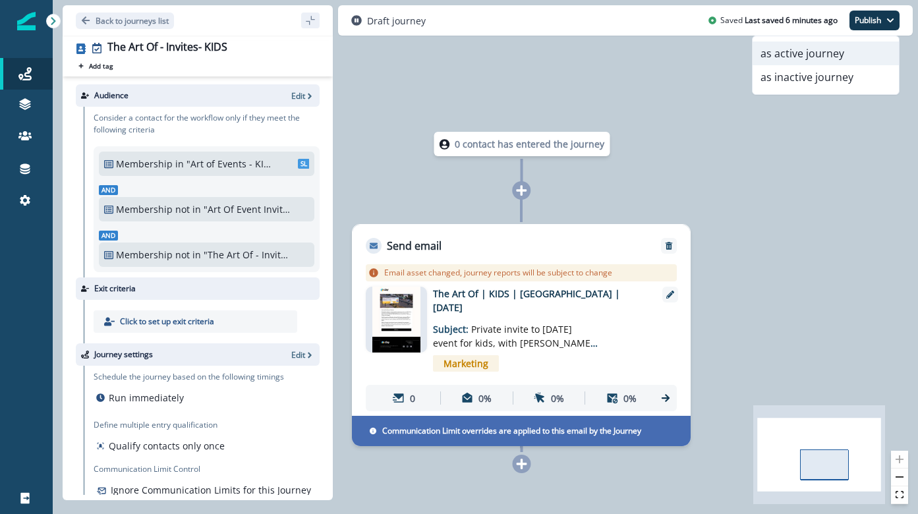
click at [846, 51] on button "as active journey" at bounding box center [826, 54] width 146 height 24
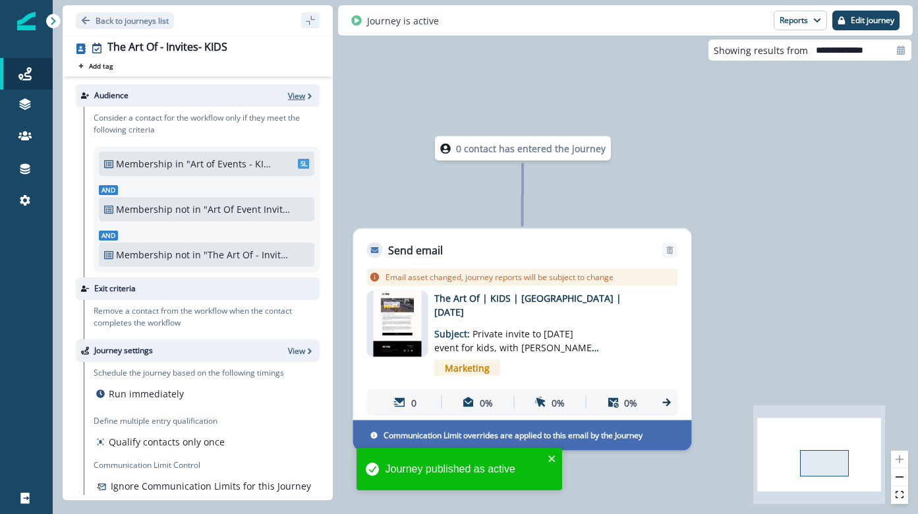
click at [301, 95] on p "View" at bounding box center [296, 95] width 17 height 11
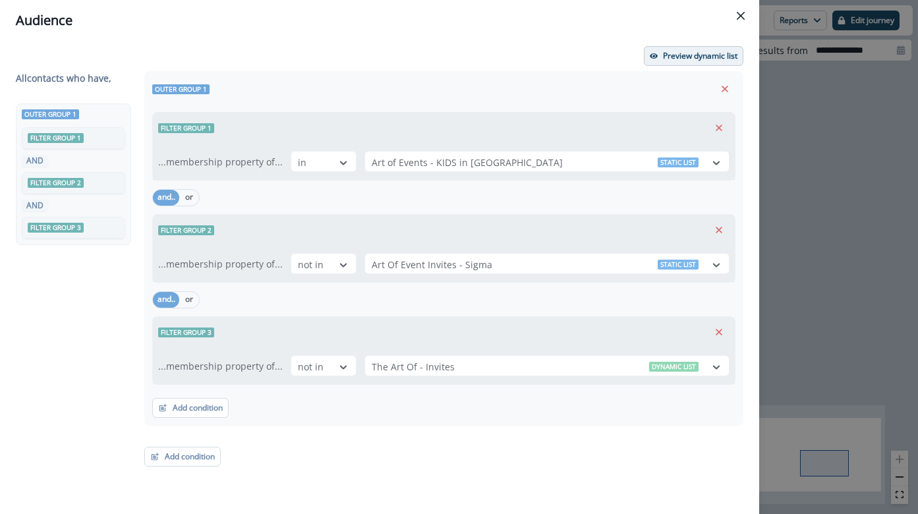
click at [675, 59] on p "Preview dynamic list" at bounding box center [700, 55] width 74 height 9
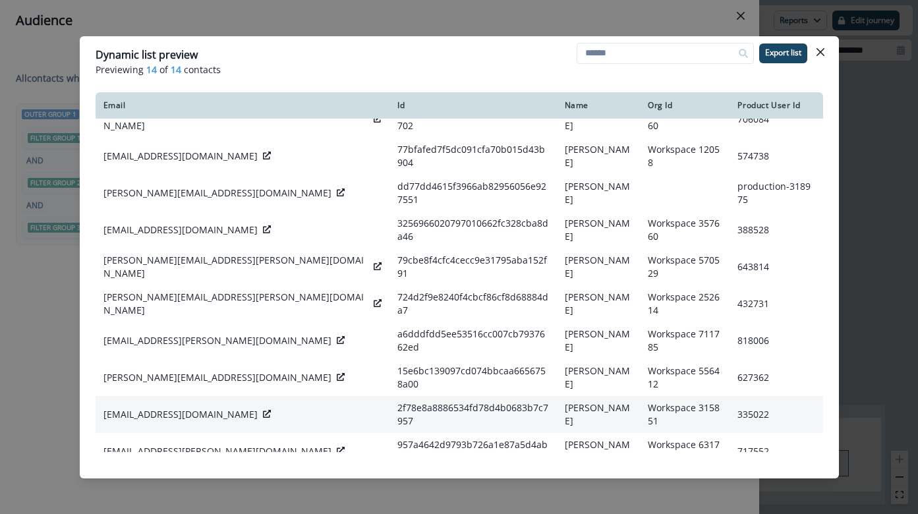
scroll to position [0, 0]
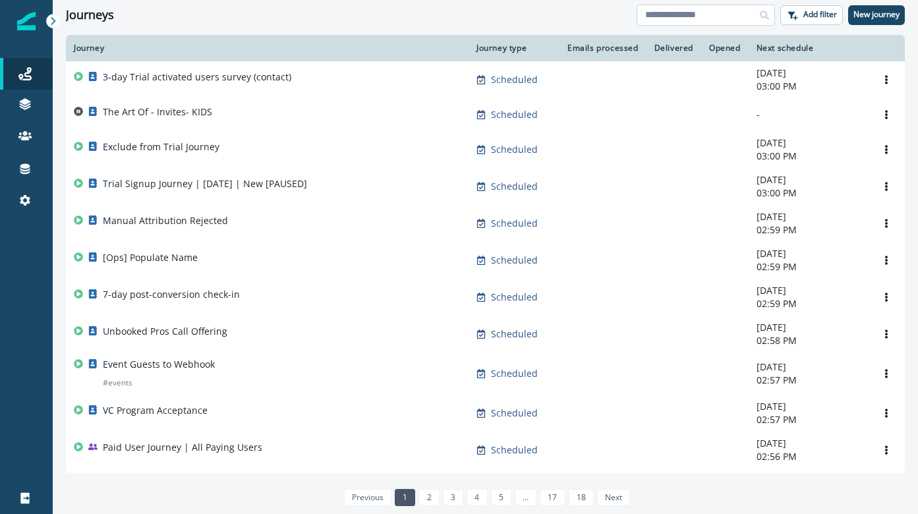
click at [717, 12] on input at bounding box center [706, 15] width 138 height 21
type input "******"
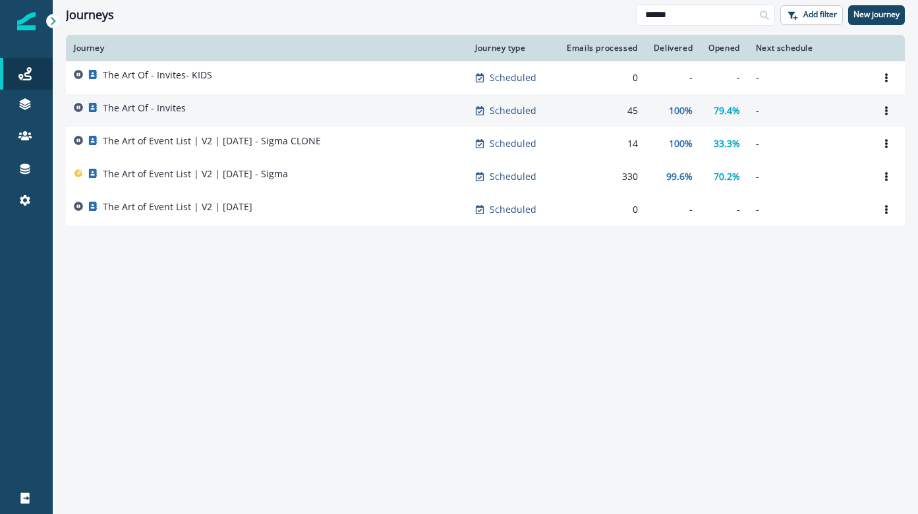
click at [220, 103] on div "The Art Of - Invites" at bounding box center [267, 111] width 386 height 18
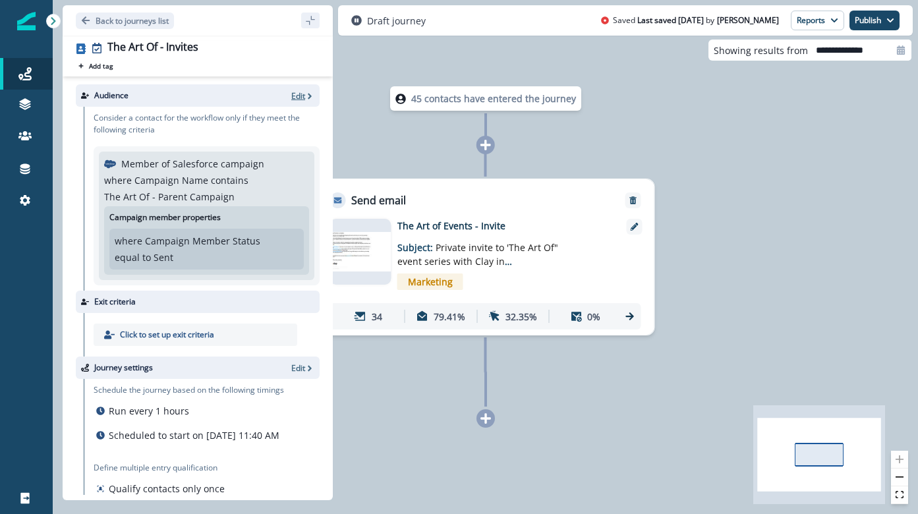
click at [305, 92] on p "Edit" at bounding box center [298, 95] width 14 height 11
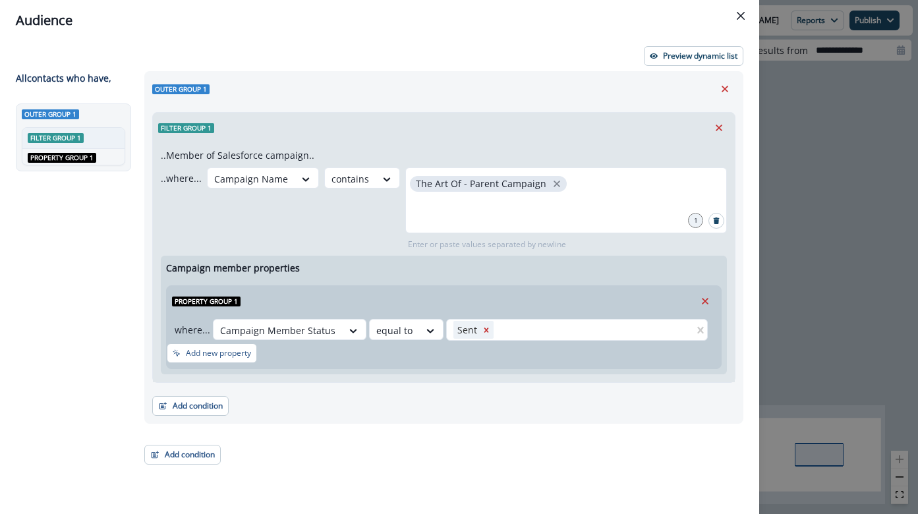
click at [803, 169] on div "Audience Preview dynamic list All contact s who have, Outer group 1 Filter grou…" at bounding box center [459, 257] width 918 height 514
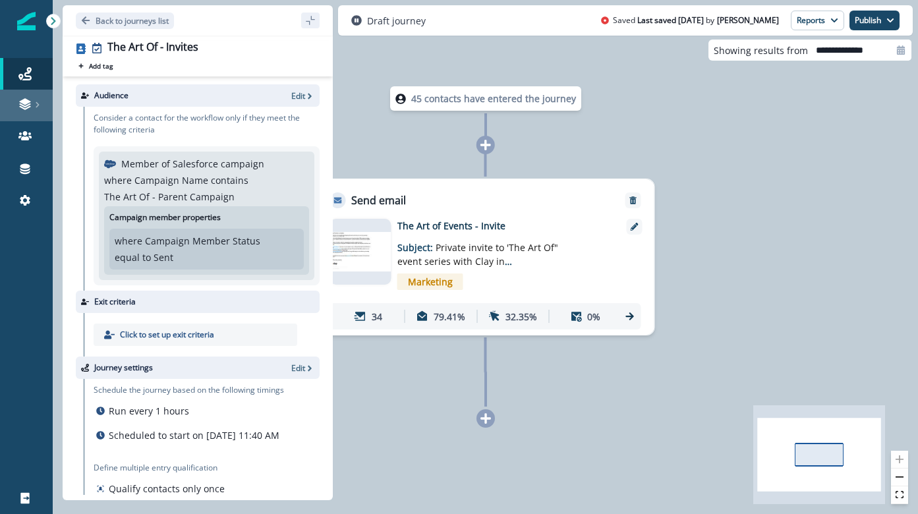
click at [36, 103] on icon at bounding box center [37, 105] width 7 height 7
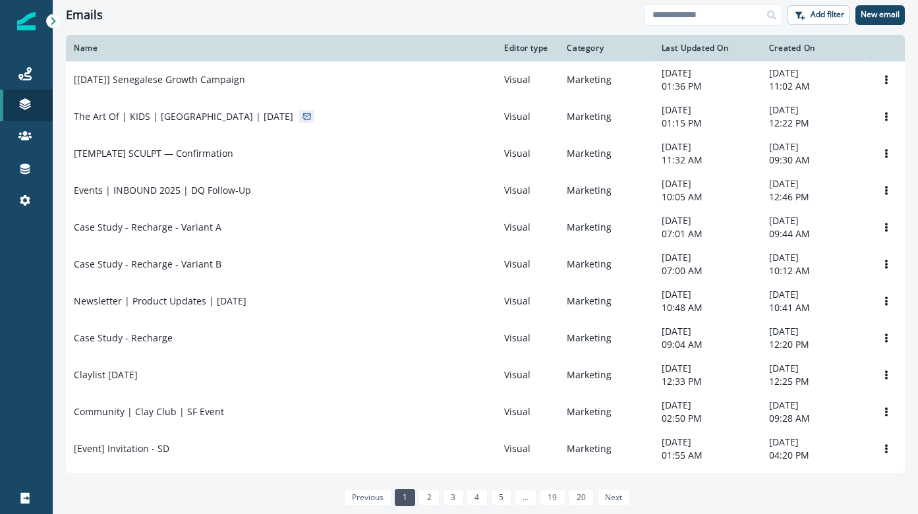
click at [257, 31] on div "Clear" at bounding box center [486, 32] width 866 height 5
click at [684, 23] on input at bounding box center [713, 15] width 138 height 21
type input "******"
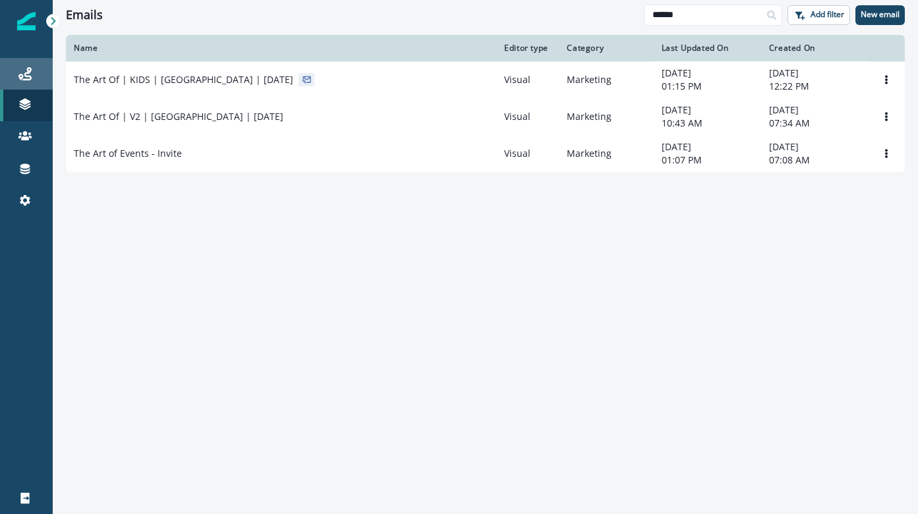
click at [32, 67] on div "Journeys" at bounding box center [26, 74] width 42 height 16
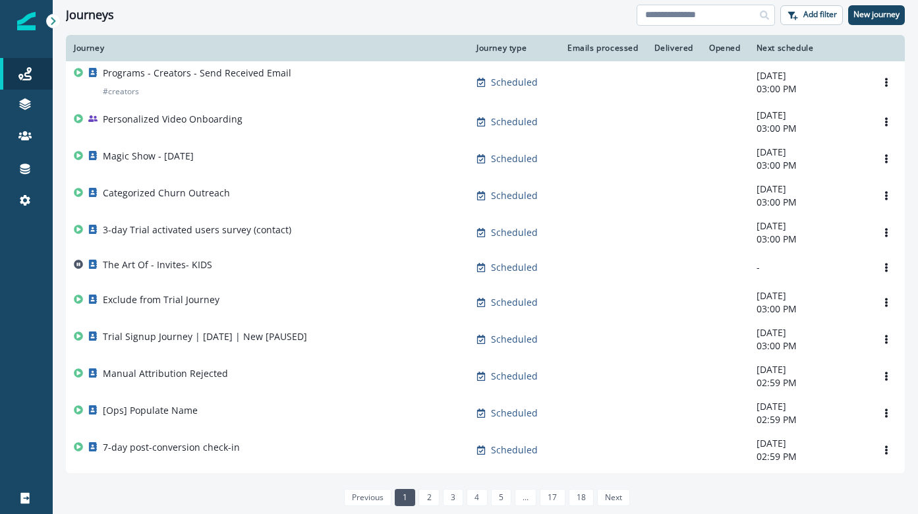
click at [703, 18] on input at bounding box center [706, 15] width 138 height 21
type input "******"
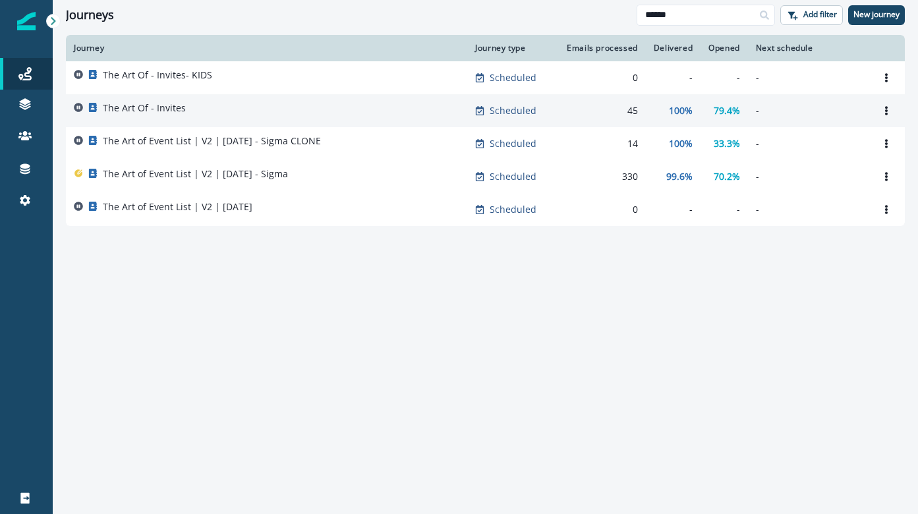
click at [349, 102] on div "The Art Of - Invites" at bounding box center [267, 111] width 386 height 18
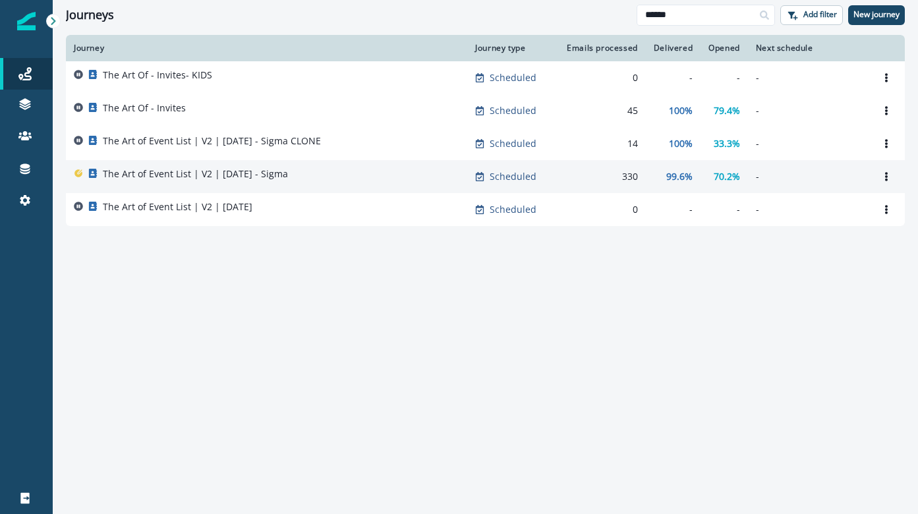
click at [241, 181] on div "The Art of Event List | V2 | [DATE] - Sigma" at bounding box center [195, 176] width 185 height 18
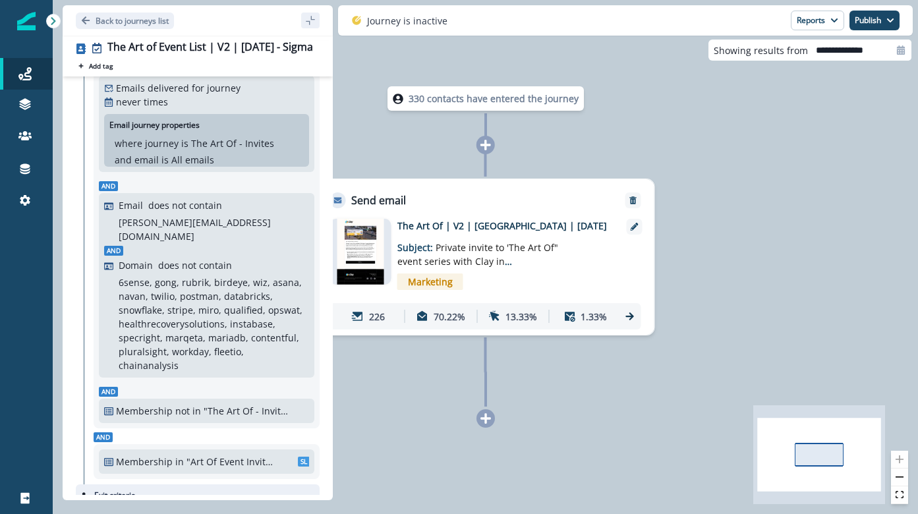
scroll to position [82, 0]
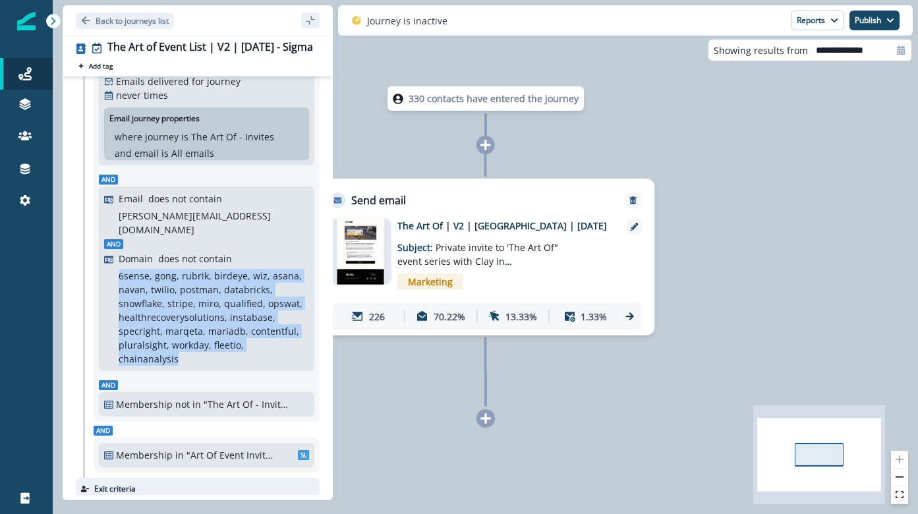
drag, startPoint x: 306, startPoint y: 338, endPoint x: 111, endPoint y: 267, distance: 206.9
click at [111, 267] on div "Domain does not contain 6sense, gong, rubrik, birdeye, wiz, asana, navan, twili…" at bounding box center [206, 309] width 205 height 114
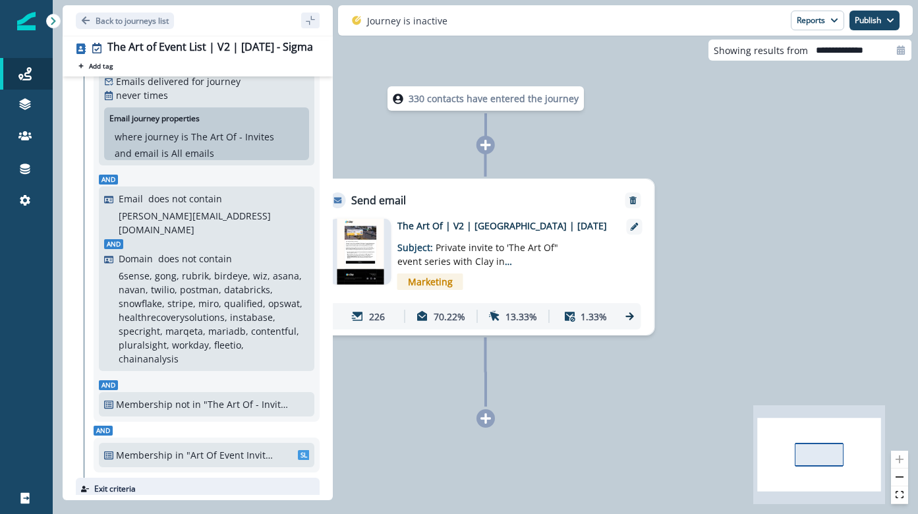
click at [171, 283] on p "6sense, gong, rubrik, birdeye, wiz, asana, navan, twilio, postman, databricks, …" at bounding box center [212, 317] width 187 height 97
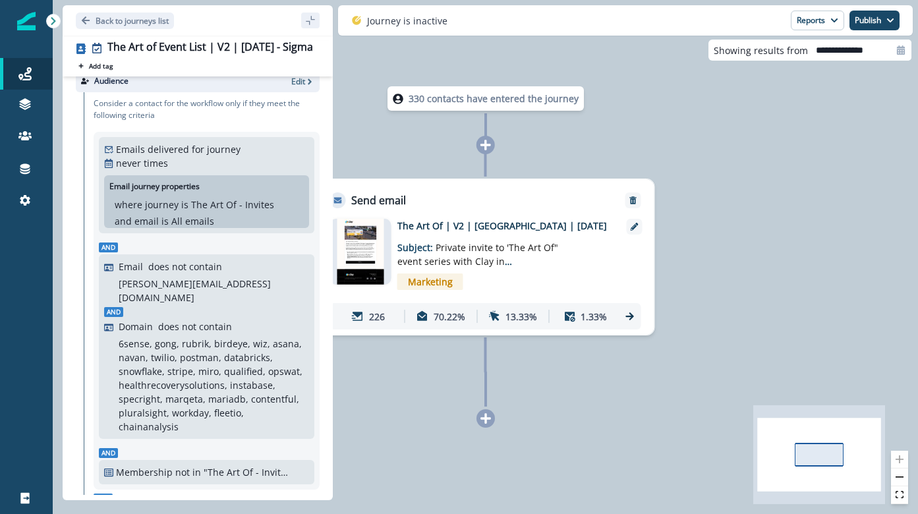
scroll to position [0, 0]
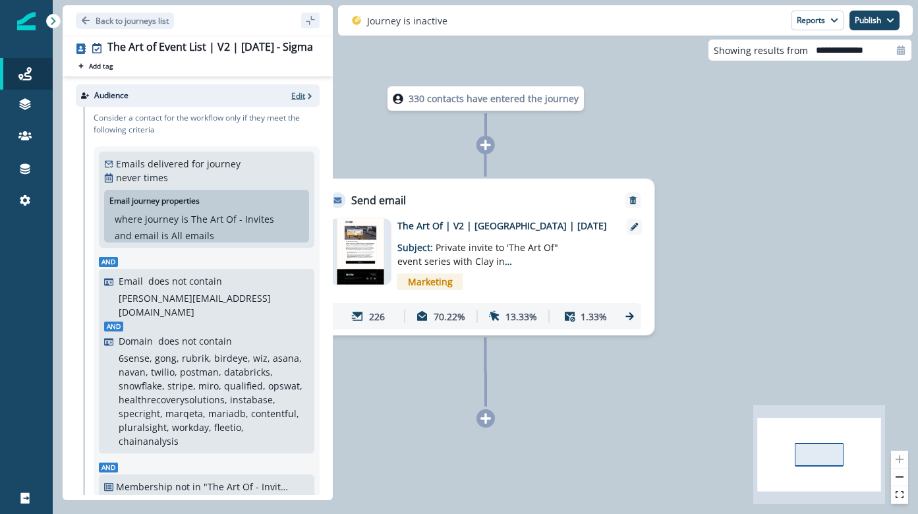
click at [305, 97] on icon "button" at bounding box center [309, 96] width 9 height 9
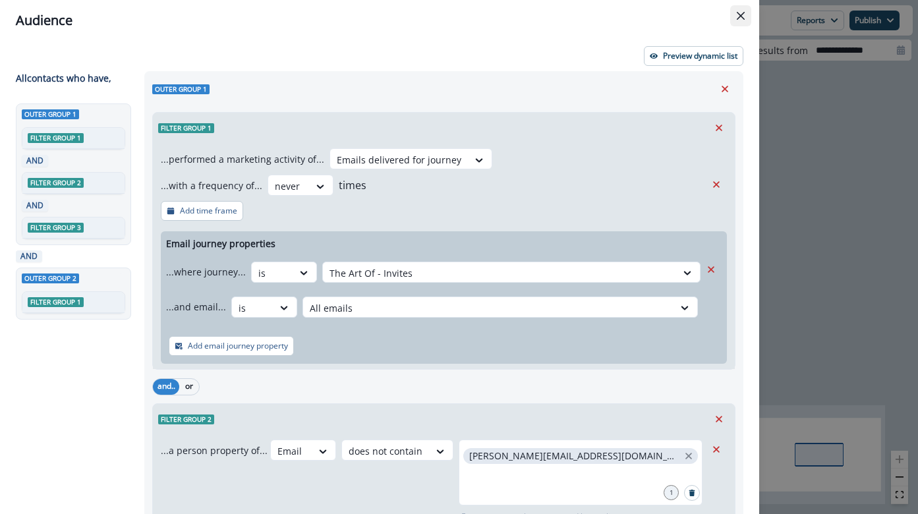
click at [743, 18] on icon "Close" at bounding box center [741, 16] width 8 height 8
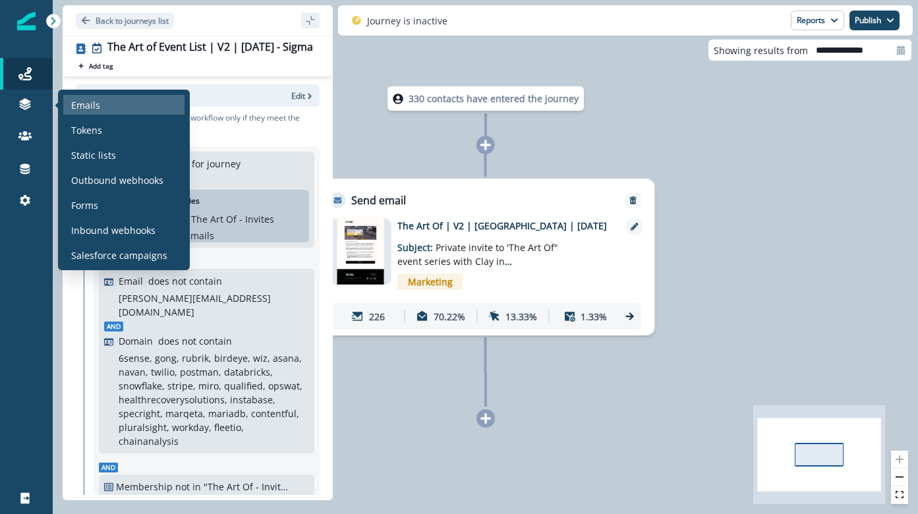
click at [118, 107] on div "Emails" at bounding box center [123, 105] width 121 height 20
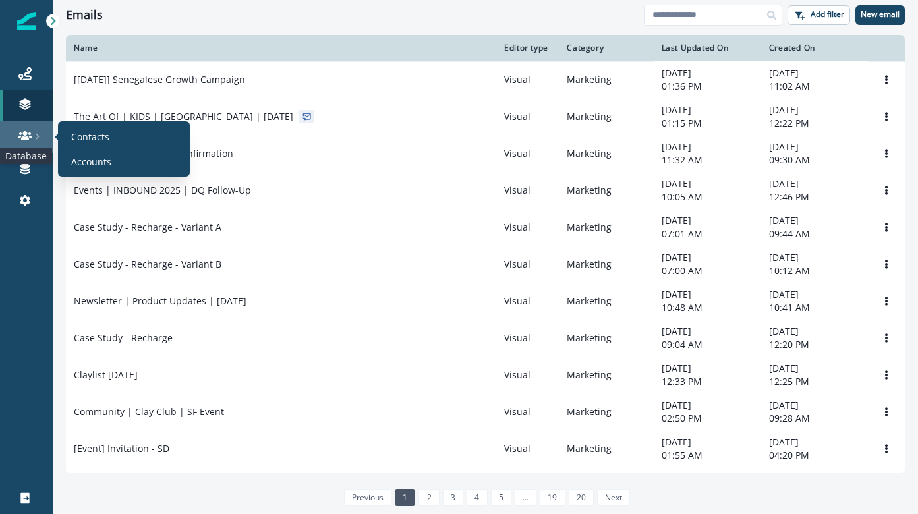
click at [29, 136] on icon at bounding box center [24, 135] width 13 height 9
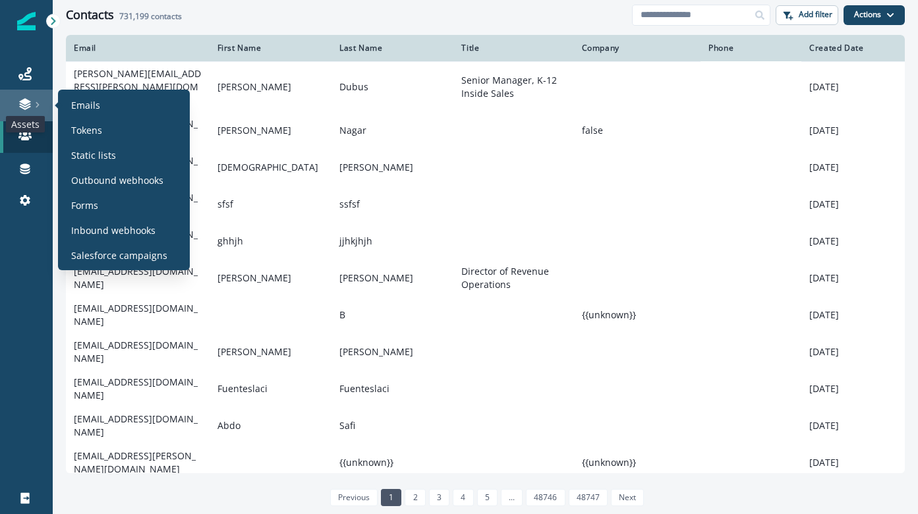
click at [29, 109] on icon at bounding box center [24, 104] width 13 height 13
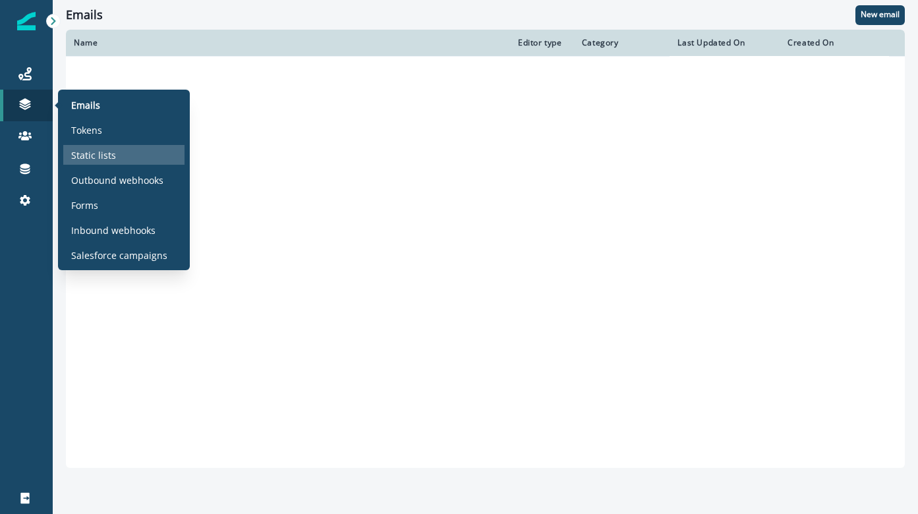
click at [105, 163] on div "Static lists" at bounding box center [123, 155] width 121 height 20
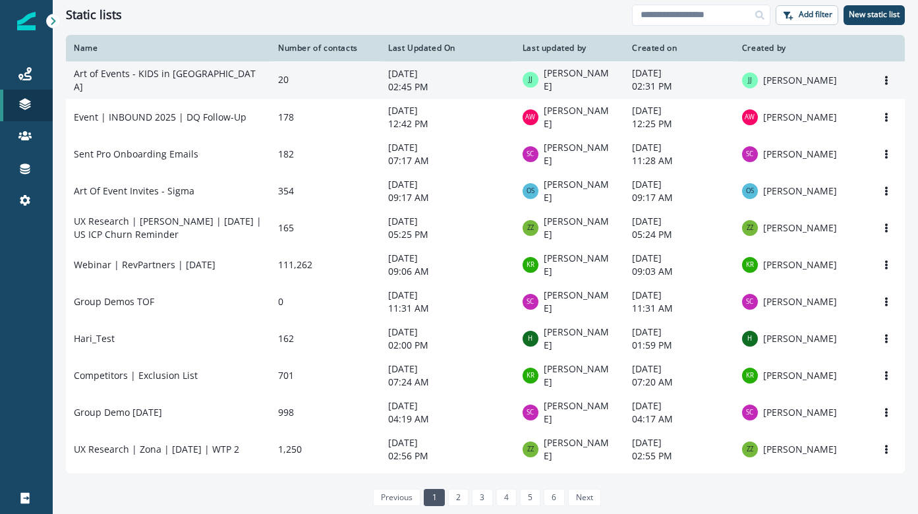
click at [459, 81] on p "02:45 PM" at bounding box center [447, 86] width 119 height 13
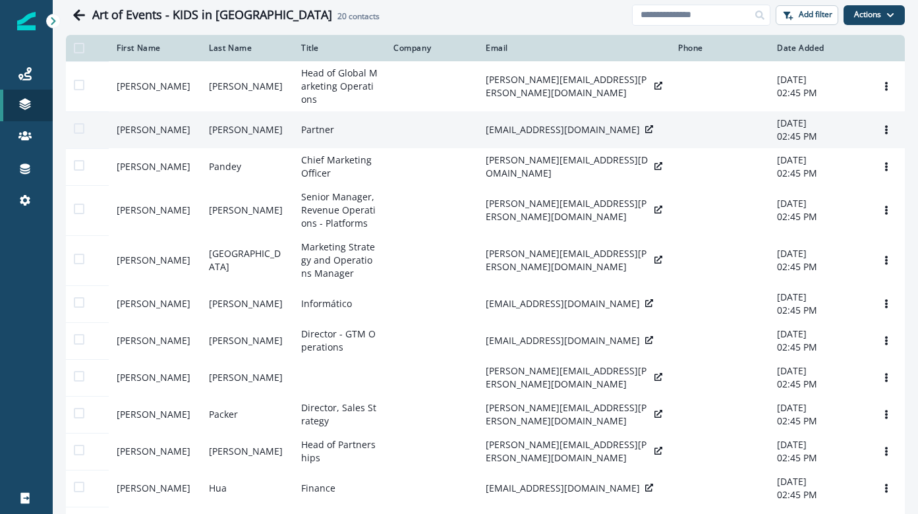
click at [78, 134] on span at bounding box center [79, 128] width 11 height 11
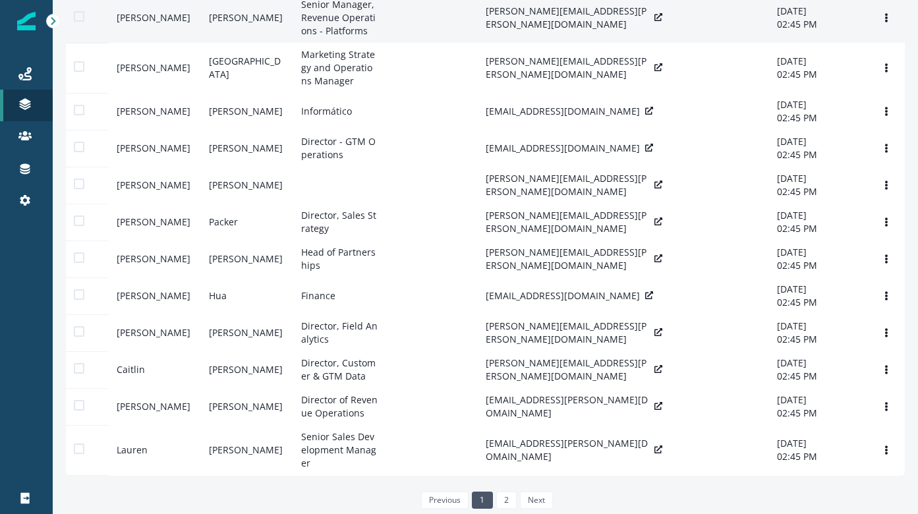
scroll to position [375, 0]
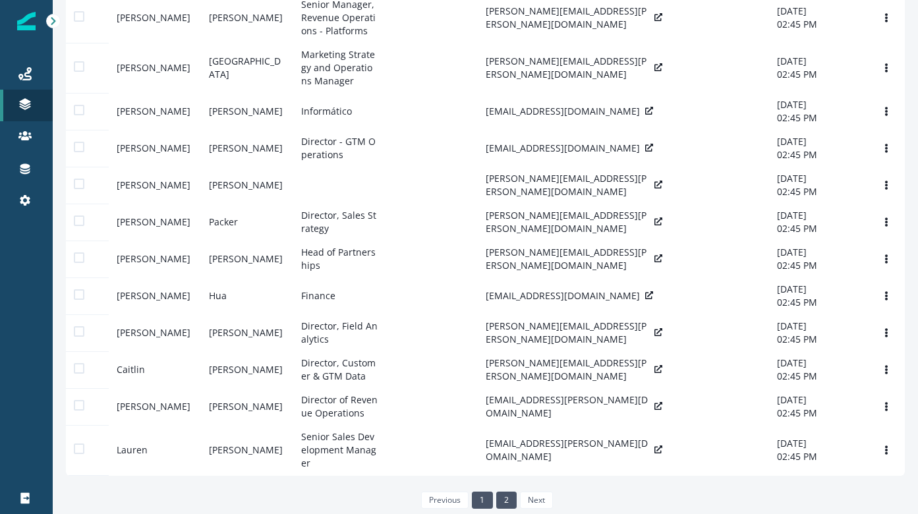
click at [507, 493] on link "2" at bounding box center [506, 500] width 20 height 17
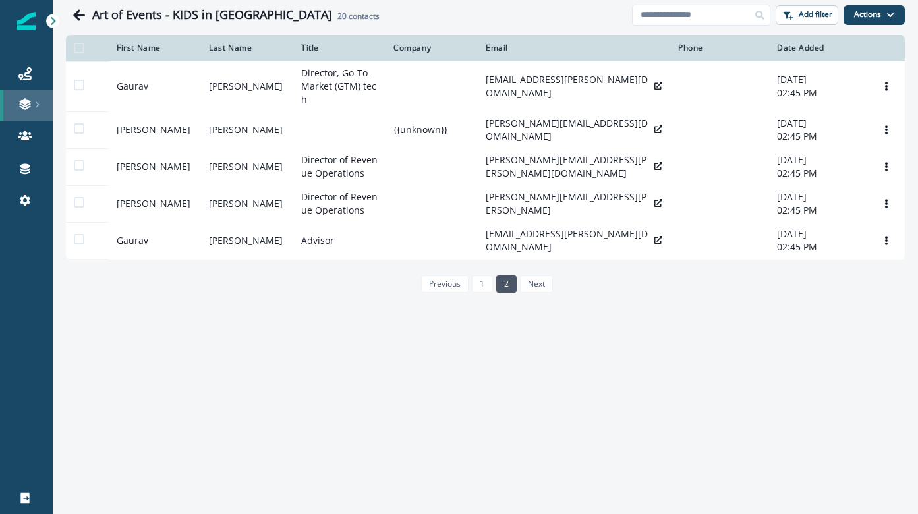
click at [32, 103] on div at bounding box center [26, 104] width 42 height 13
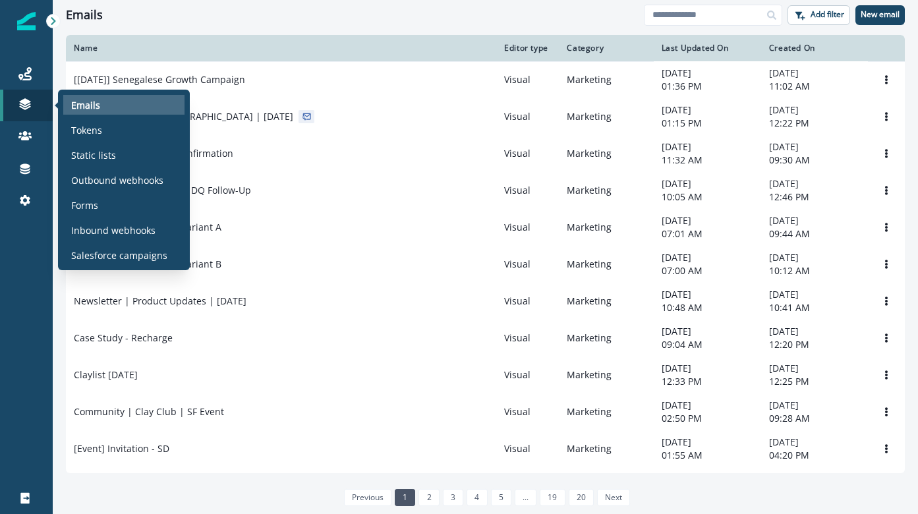
click at [107, 105] on div "Emails" at bounding box center [123, 105] width 121 height 20
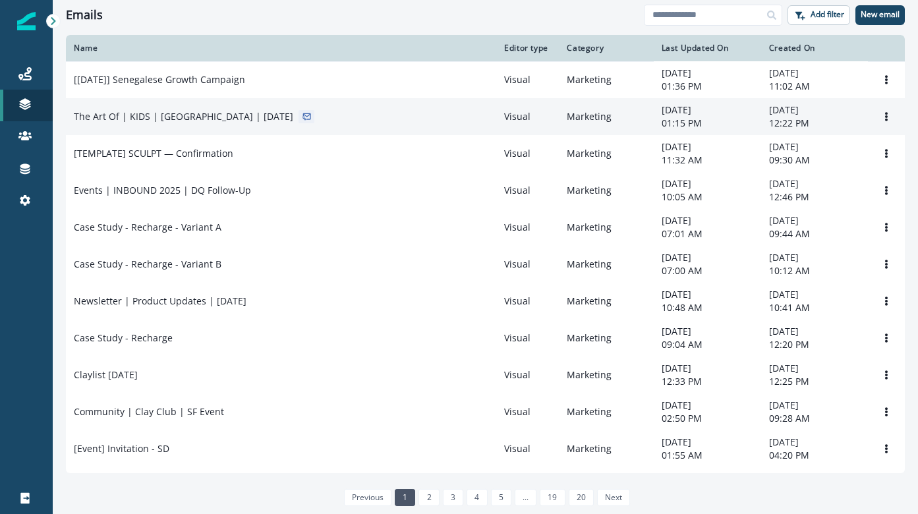
click at [194, 122] on p "The Art Of | KIDS | [GEOGRAPHIC_DATA] | [DATE]" at bounding box center [184, 116] width 220 height 13
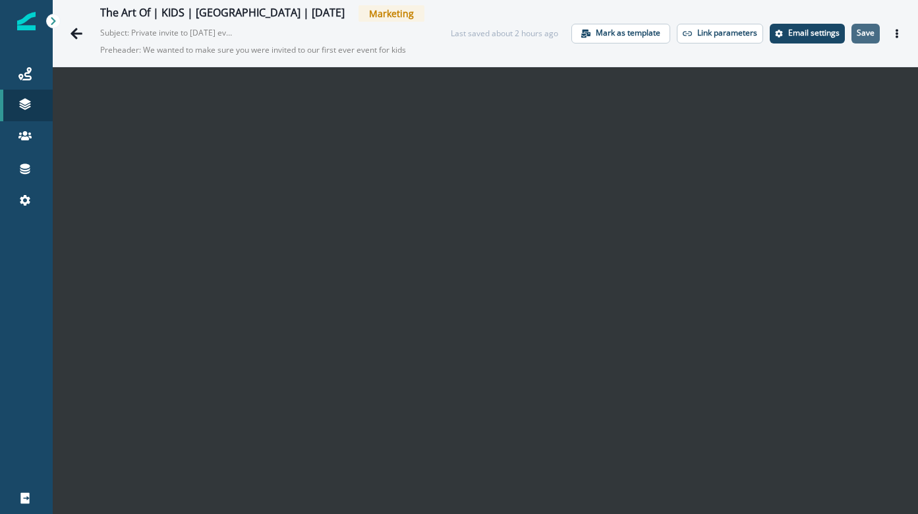
click at [858, 32] on p "Save" at bounding box center [866, 32] width 18 height 9
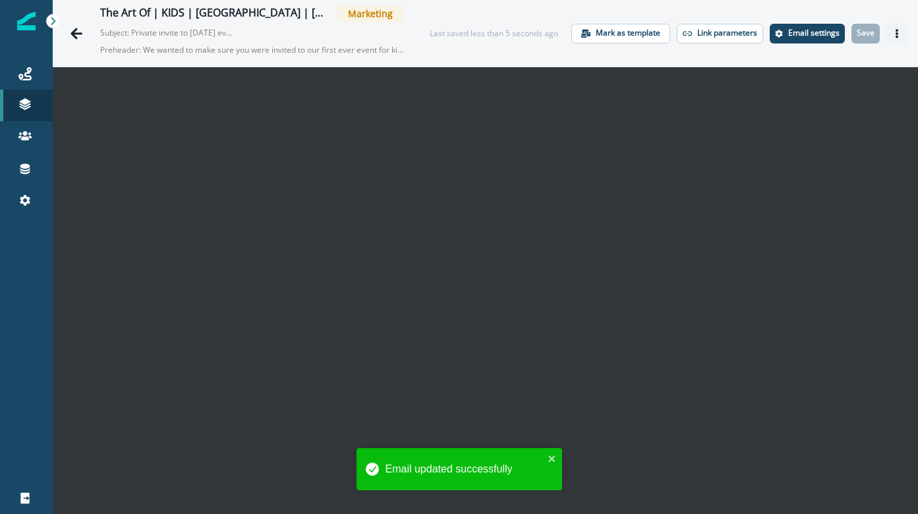
click at [903, 32] on button "Actions" at bounding box center [897, 34] width 21 height 20
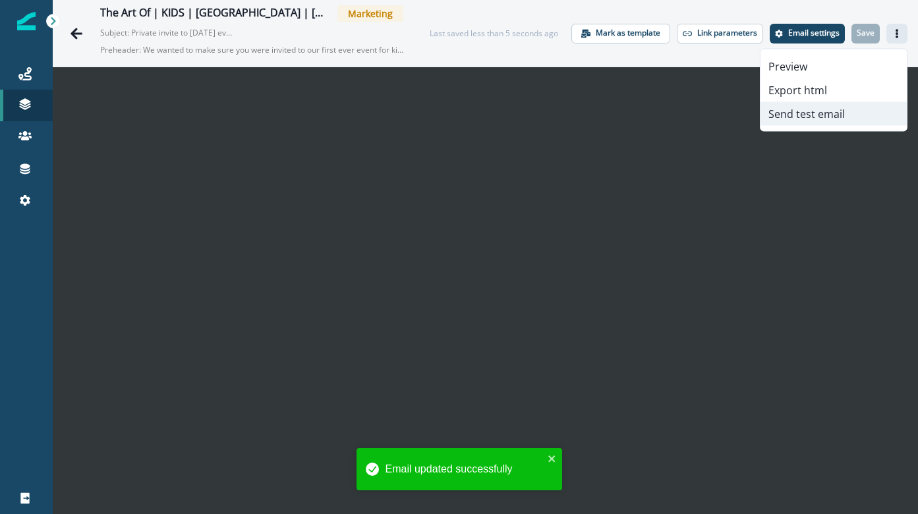
click at [810, 116] on button "Send test email" at bounding box center [834, 114] width 146 height 24
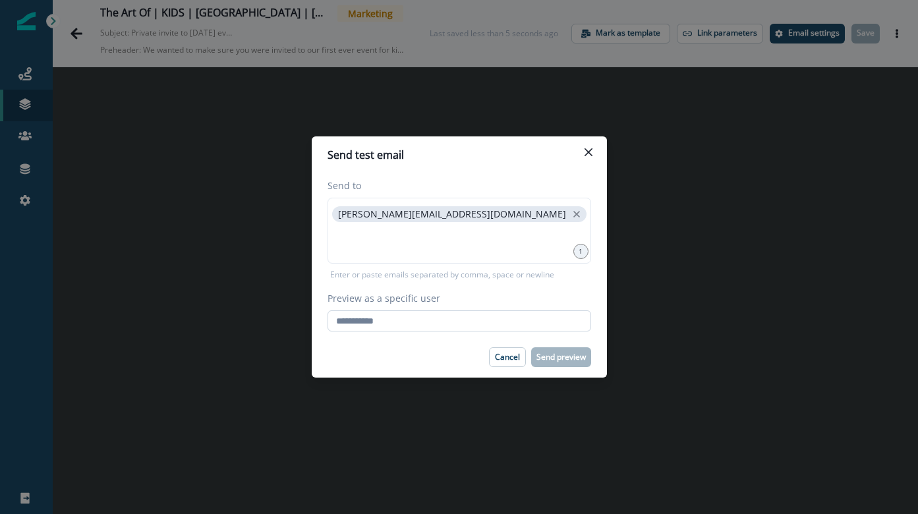
click at [453, 326] on input "Preview as a specific user" at bounding box center [460, 320] width 264 height 21
paste input "**********"
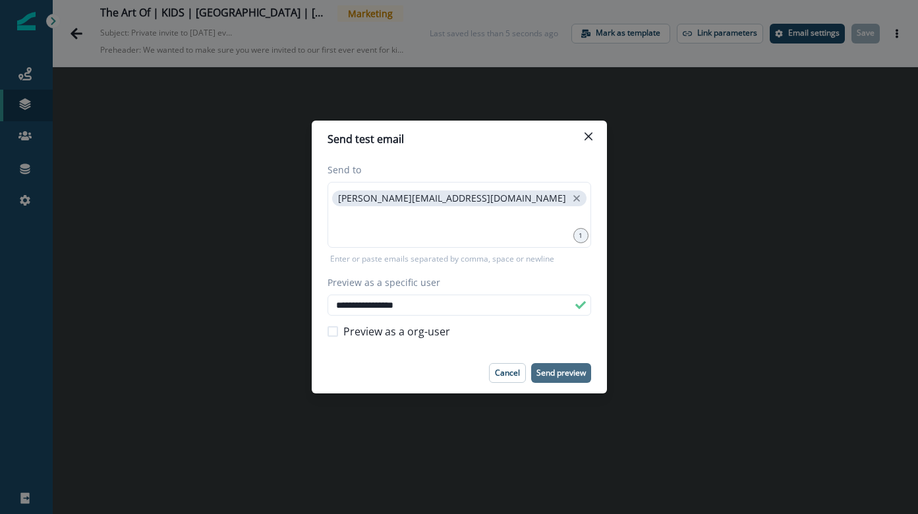
type input "**********"
click at [568, 373] on p "Send preview" at bounding box center [561, 372] width 49 height 9
click at [585, 142] on button "Close" at bounding box center [588, 136] width 21 height 21
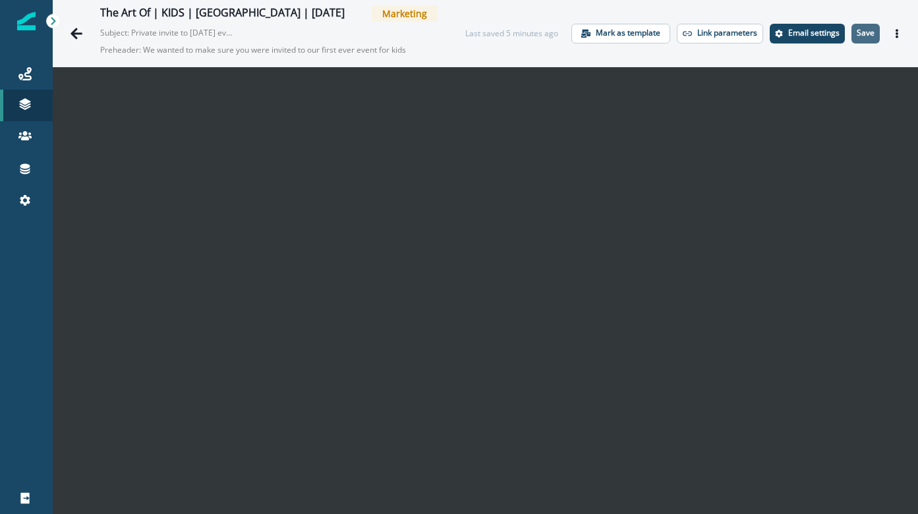
click at [868, 36] on p "Save" at bounding box center [866, 32] width 18 height 9
click at [892, 35] on button "Actions" at bounding box center [897, 34] width 21 height 20
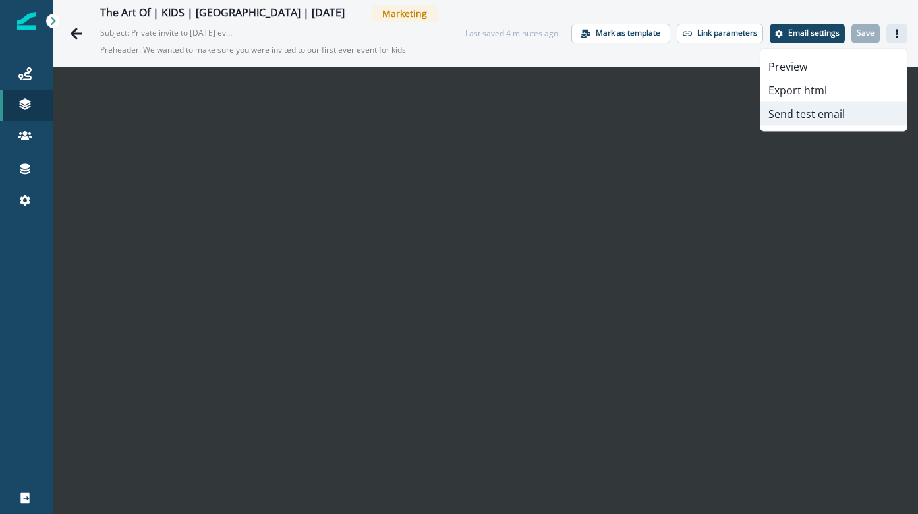
click at [853, 113] on button "Send test email" at bounding box center [834, 114] width 146 height 24
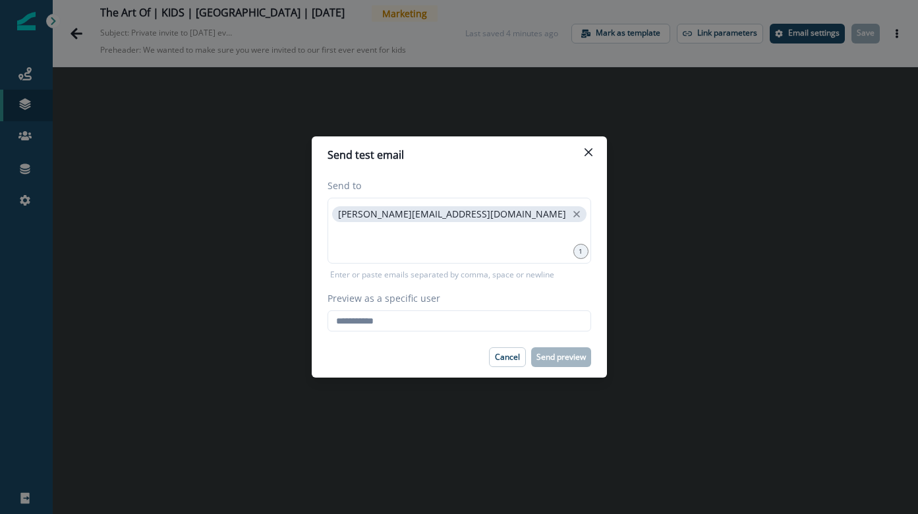
click at [483, 332] on div "Send to [PERSON_NAME][EMAIL_ADDRESS][DOMAIN_NAME] 1 Enter or paste emails separ…" at bounding box center [459, 254] width 295 height 163
click at [480, 321] on input "Preview as a specific user" at bounding box center [460, 320] width 264 height 21
paste input "**********"
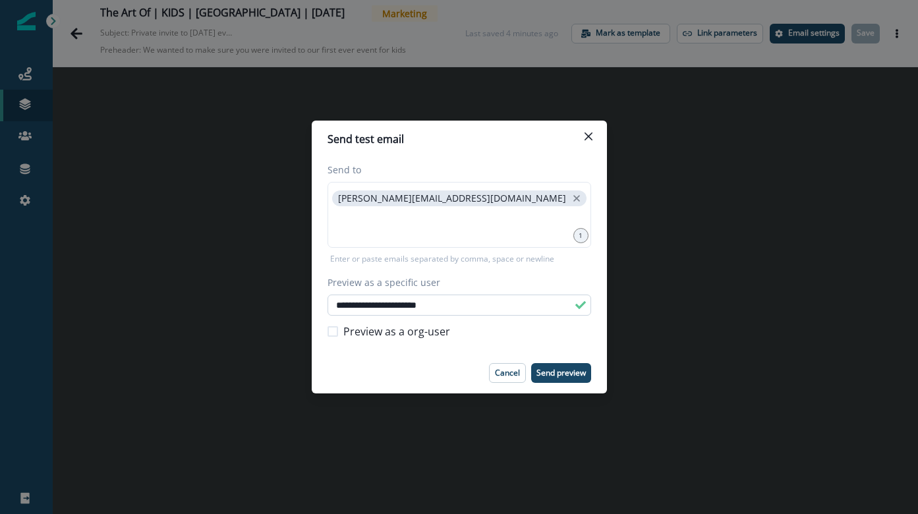
click at [430, 300] on input "**********" at bounding box center [460, 305] width 264 height 21
paste input "*****"
type input "**********"
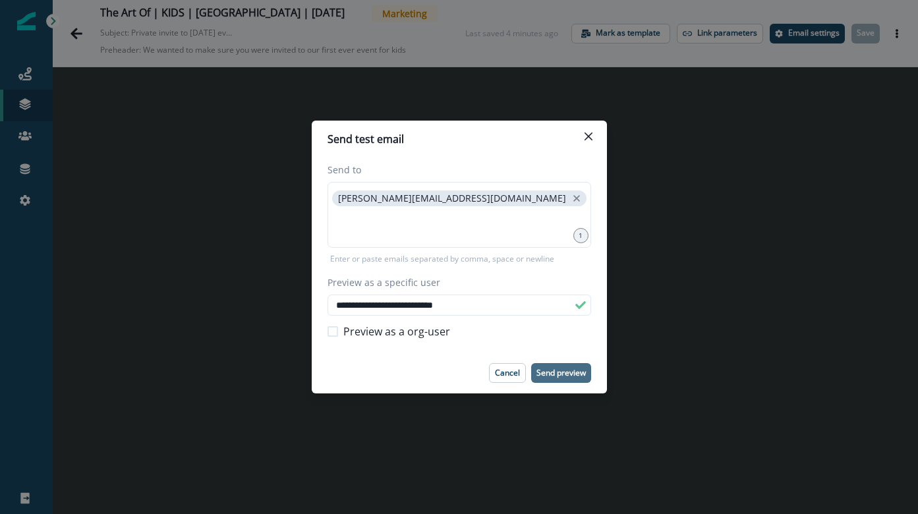
click at [559, 378] on button "Send preview" at bounding box center [561, 373] width 60 height 20
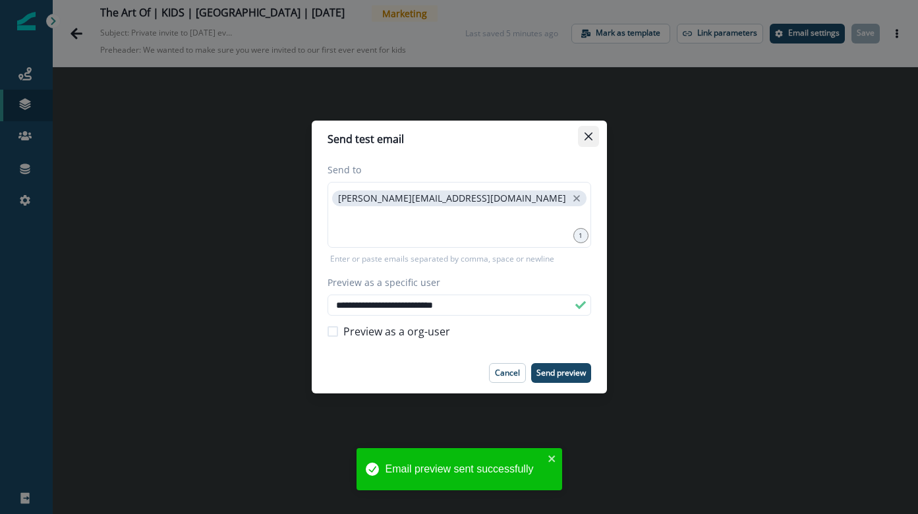
click at [587, 138] on icon "Close" at bounding box center [589, 137] width 8 height 8
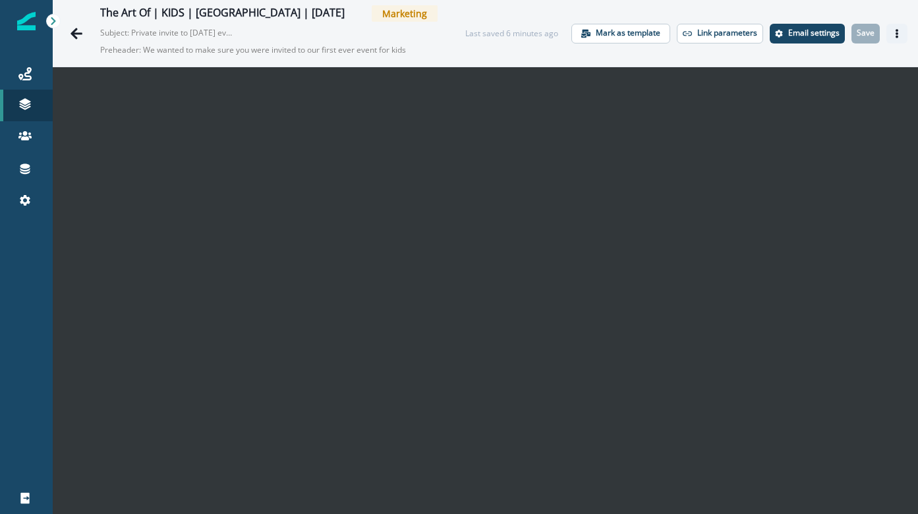
click at [891, 40] on button "Actions" at bounding box center [897, 34] width 21 height 20
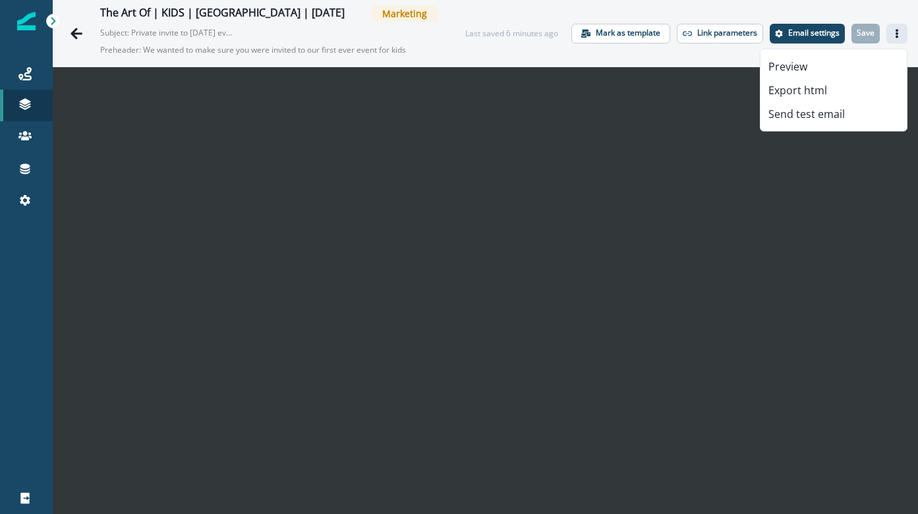
click at [813, 13] on div "The Art Of | KIDS | [GEOGRAPHIC_DATA] | [DATE] Marketing Subject: Private invit…" at bounding box center [486, 33] width 866 height 67
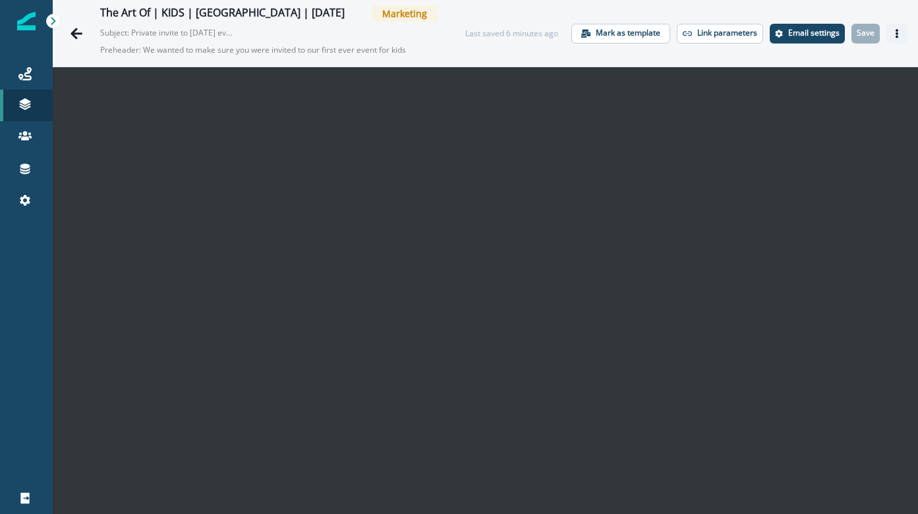
click at [899, 35] on icon "Actions" at bounding box center [897, 33] width 9 height 9
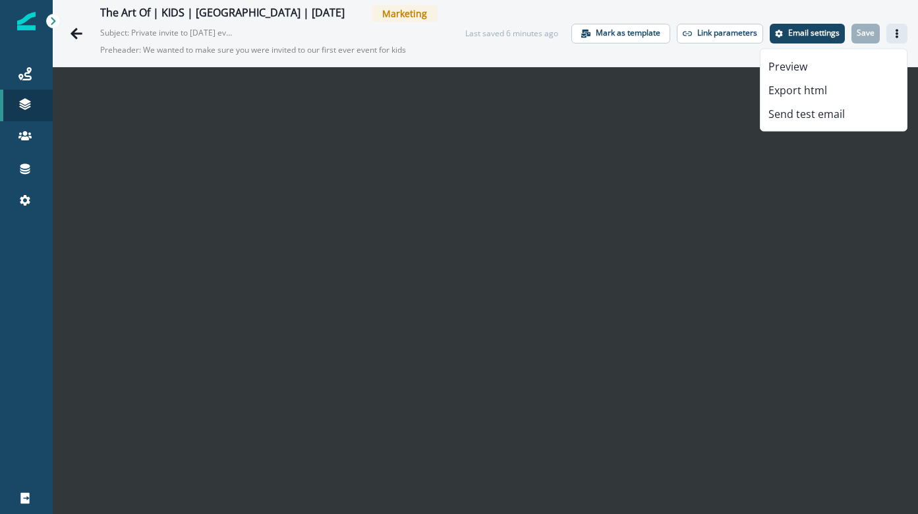
click at [643, 55] on div "The Art Of | KIDS | [GEOGRAPHIC_DATA] | [DATE] Marketing Subject: Private invit…" at bounding box center [486, 33] width 866 height 67
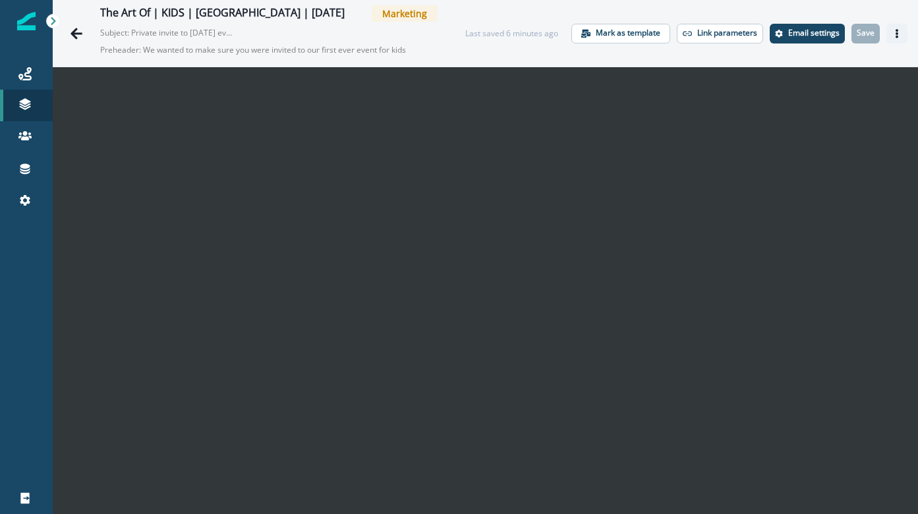
click at [891, 36] on button "Actions" at bounding box center [897, 34] width 21 height 20
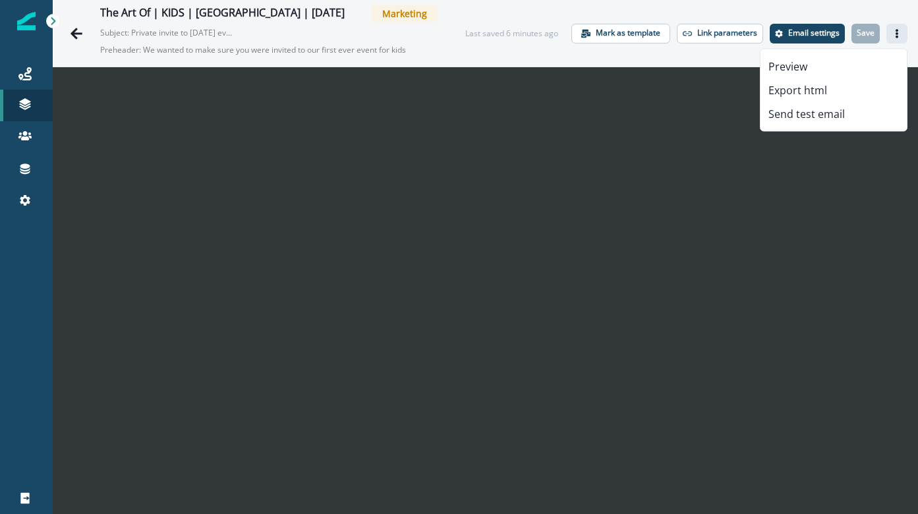
click at [730, 51] on div "The Art Of | KIDS | [GEOGRAPHIC_DATA] | [DATE] Marketing Subject: Private invit…" at bounding box center [486, 33] width 866 height 67
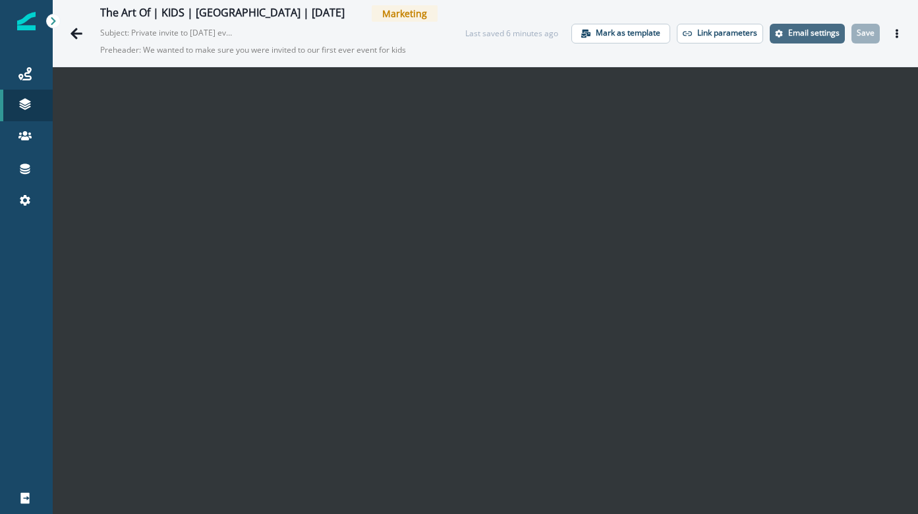
click at [799, 30] on p "Email settings" at bounding box center [813, 32] width 51 height 9
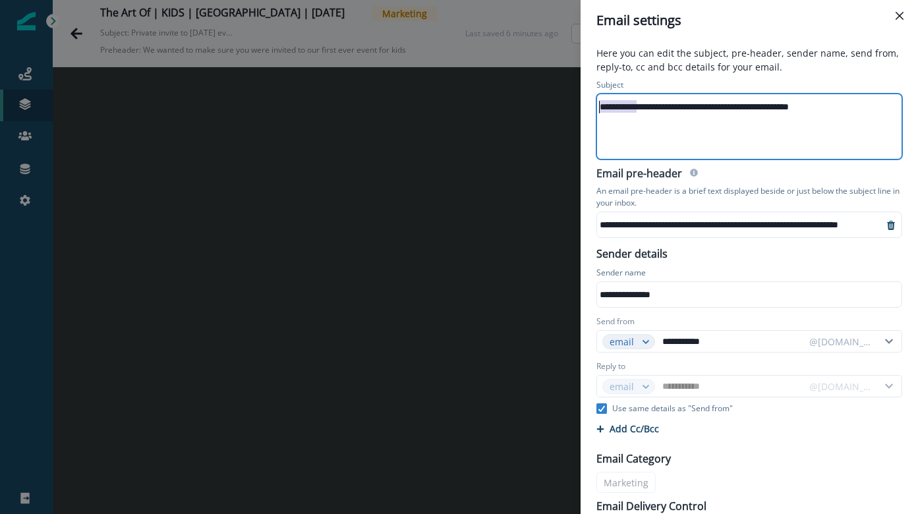
drag, startPoint x: 638, startPoint y: 111, endPoint x: 556, endPoint y: 110, distance: 82.4
click at [556, 110] on div "**********" at bounding box center [459, 257] width 918 height 514
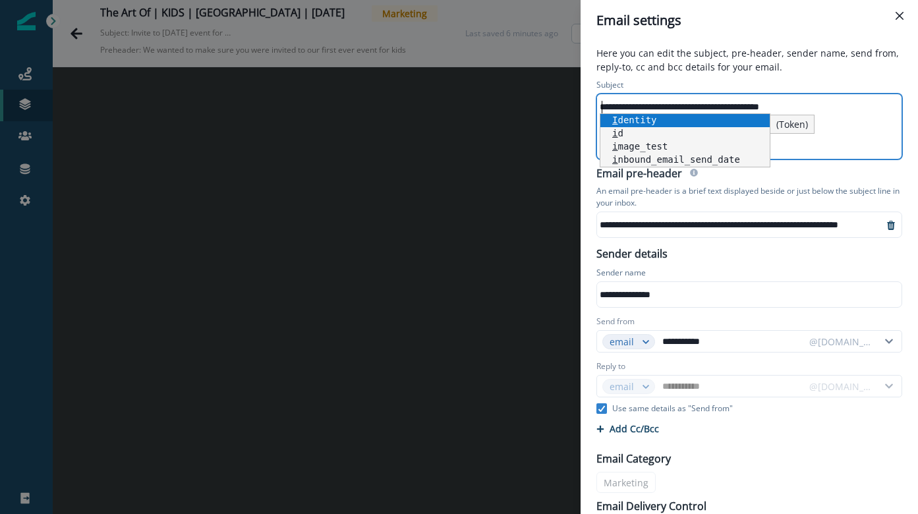
click at [752, 103] on div "**********" at bounding box center [748, 107] width 303 height 20
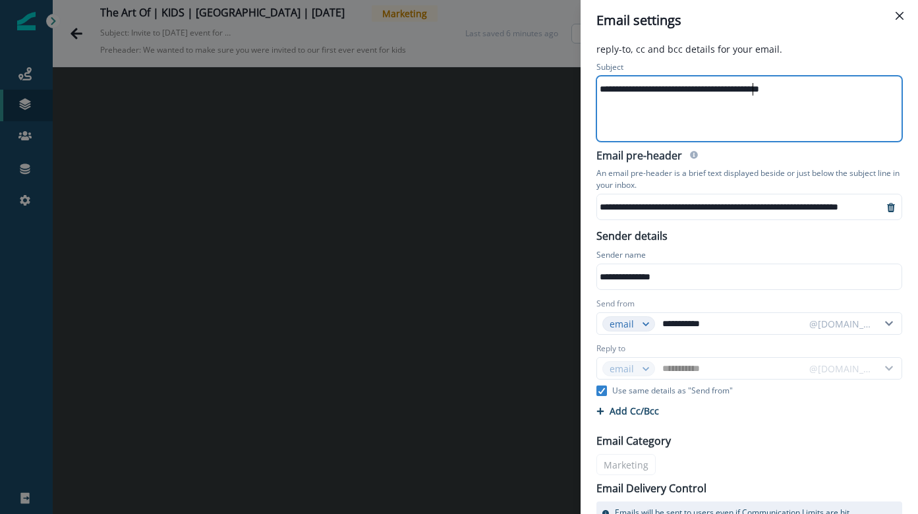
scroll to position [87, 0]
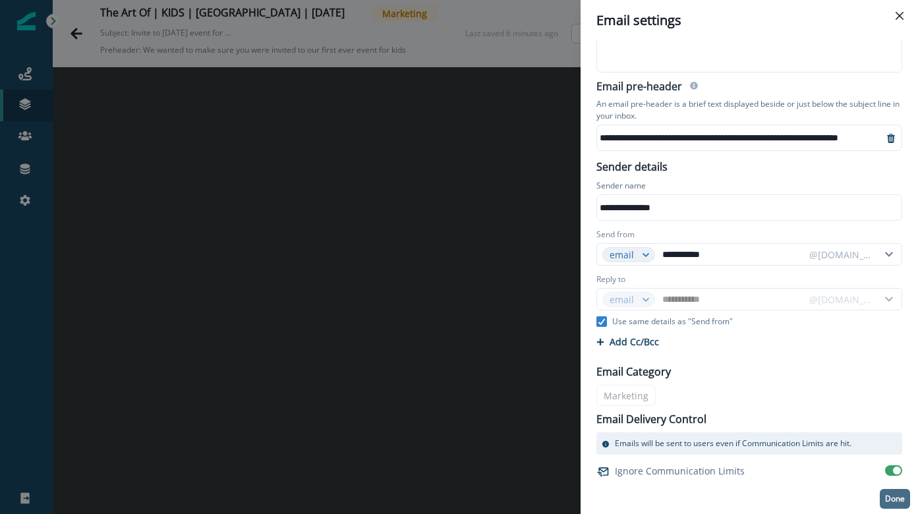
click at [897, 496] on p "Done" at bounding box center [895, 498] width 20 height 9
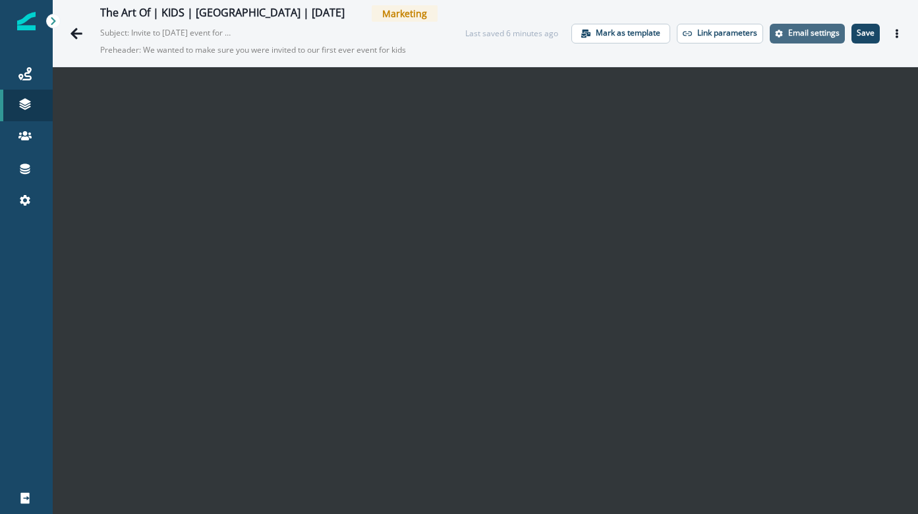
click at [810, 28] on p "Email settings" at bounding box center [813, 32] width 51 height 9
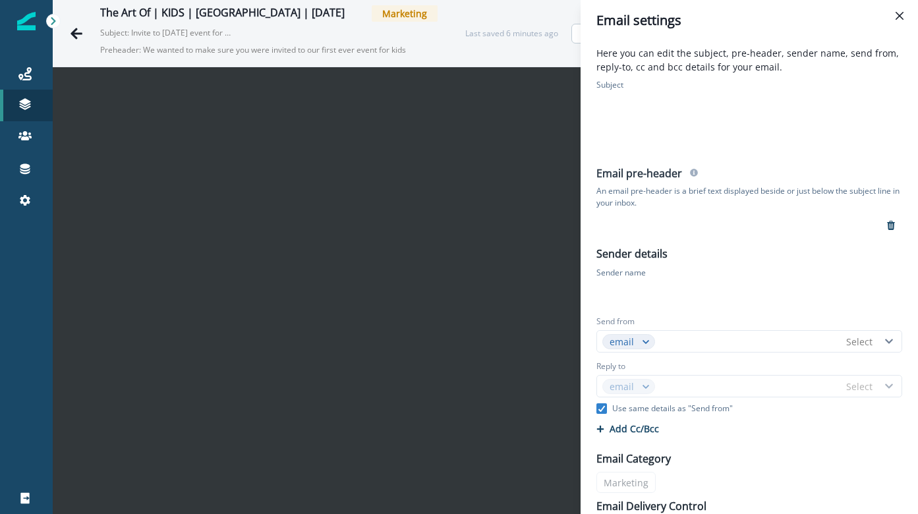
type input "**********"
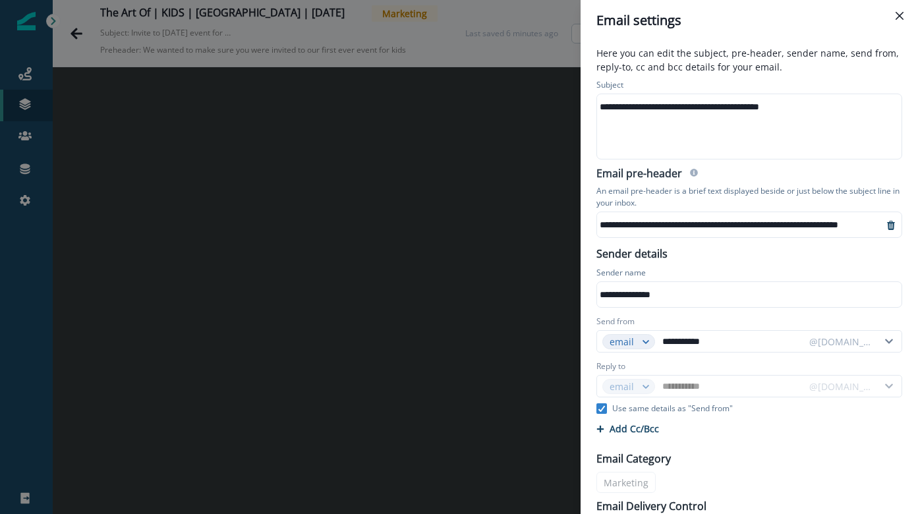
click at [502, 149] on div "**********" at bounding box center [459, 257] width 918 height 514
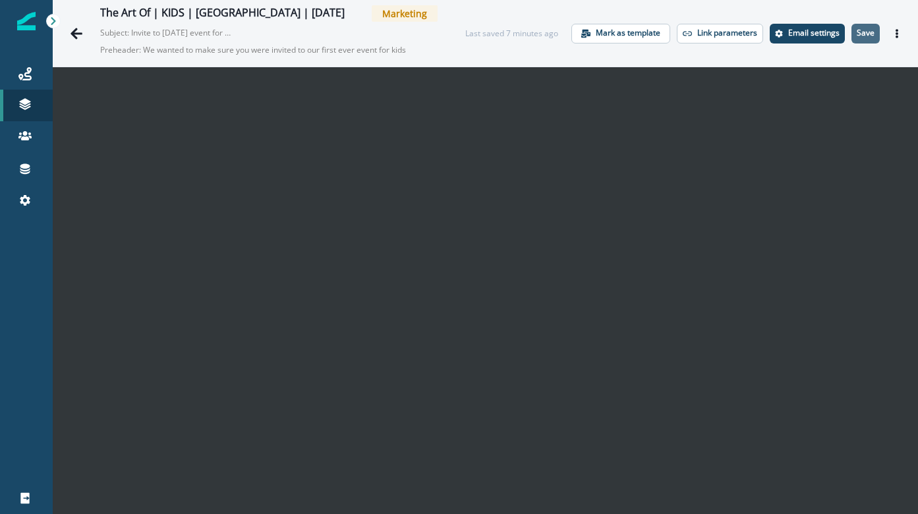
click at [866, 39] on button "Save" at bounding box center [866, 34] width 28 height 20
click at [854, 56] on div "The Art Of | KIDS | [GEOGRAPHIC_DATA] | [DATE] Marketing Subject: Invite to [DA…" at bounding box center [486, 33] width 866 height 67
click at [891, 31] on button "Actions" at bounding box center [897, 34] width 21 height 20
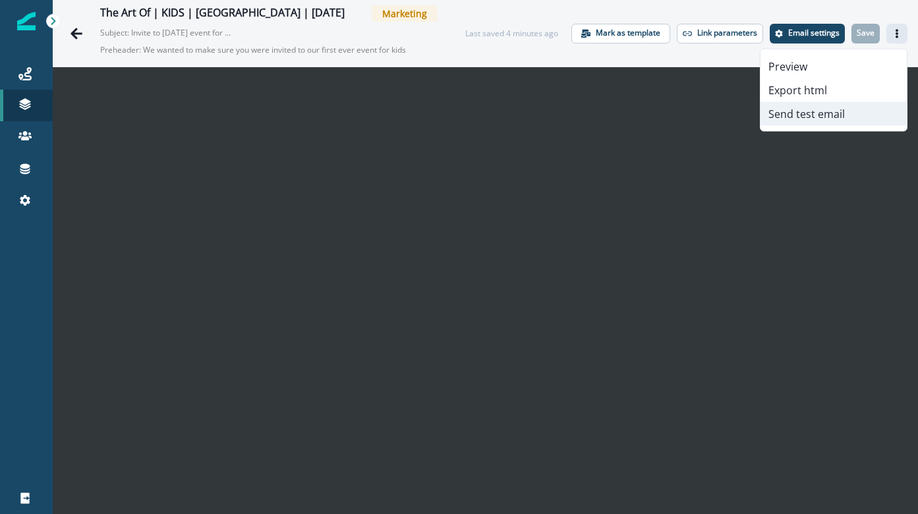
click at [833, 112] on button "Send test email" at bounding box center [834, 114] width 146 height 24
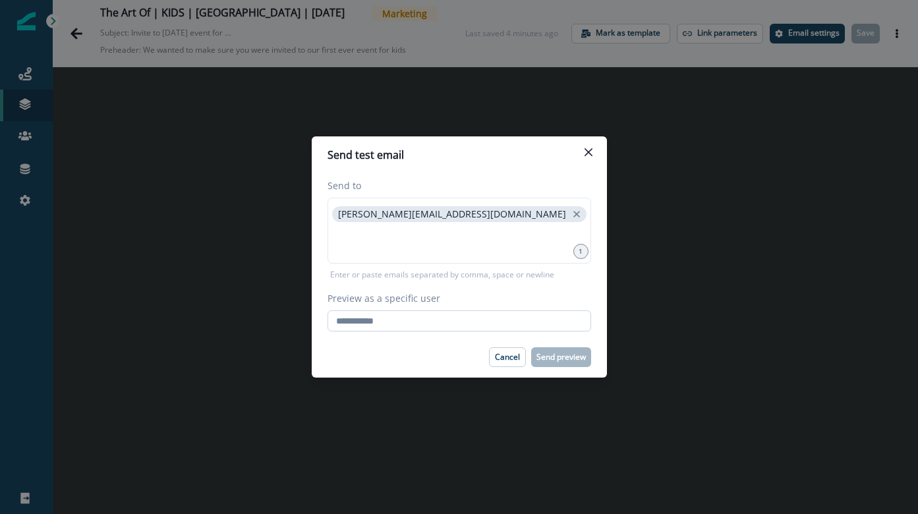
click at [486, 321] on input "Preview as a specific user" at bounding box center [460, 320] width 264 height 21
paste input "**********"
click at [515, 326] on div "**********" at bounding box center [460, 311] width 264 height 40
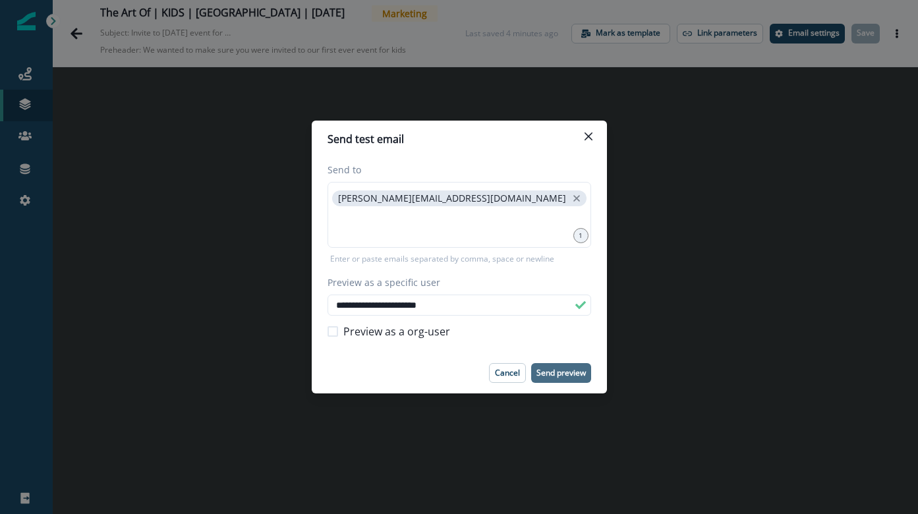
type input "**********"
click at [578, 371] on p "Send preview" at bounding box center [561, 372] width 49 height 9
click at [591, 140] on button "Close" at bounding box center [588, 136] width 21 height 21
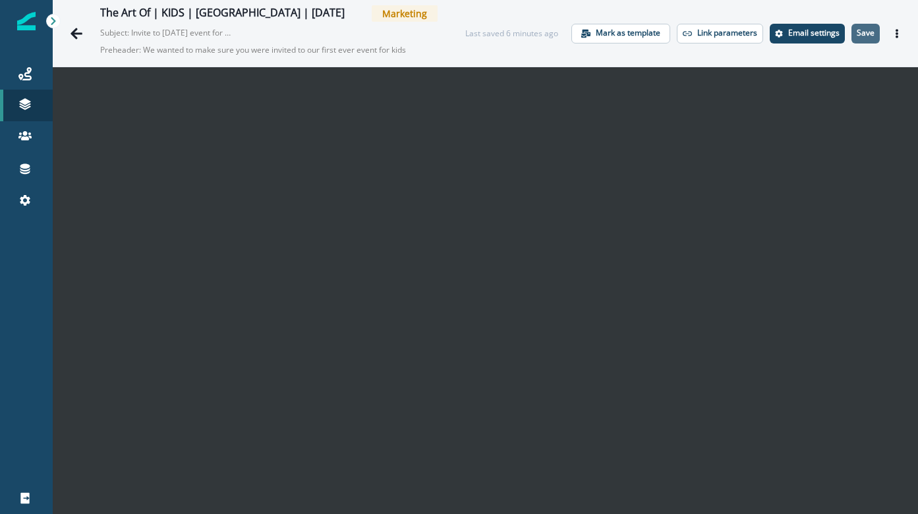
click at [866, 31] on p "Save" at bounding box center [866, 32] width 18 height 9
